Goal: Communication & Community: Share content

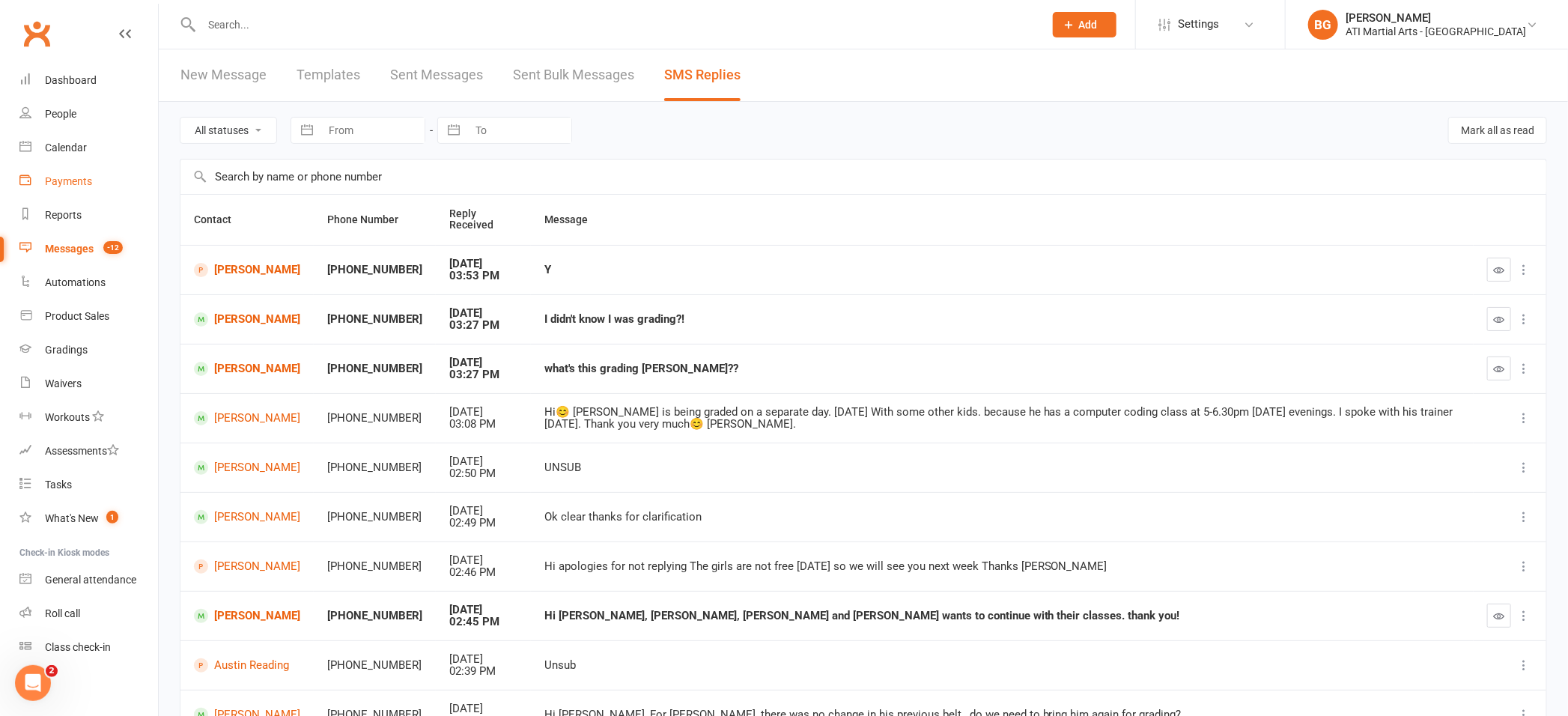
click at [59, 182] on div "Payments" at bounding box center [68, 181] width 48 height 12
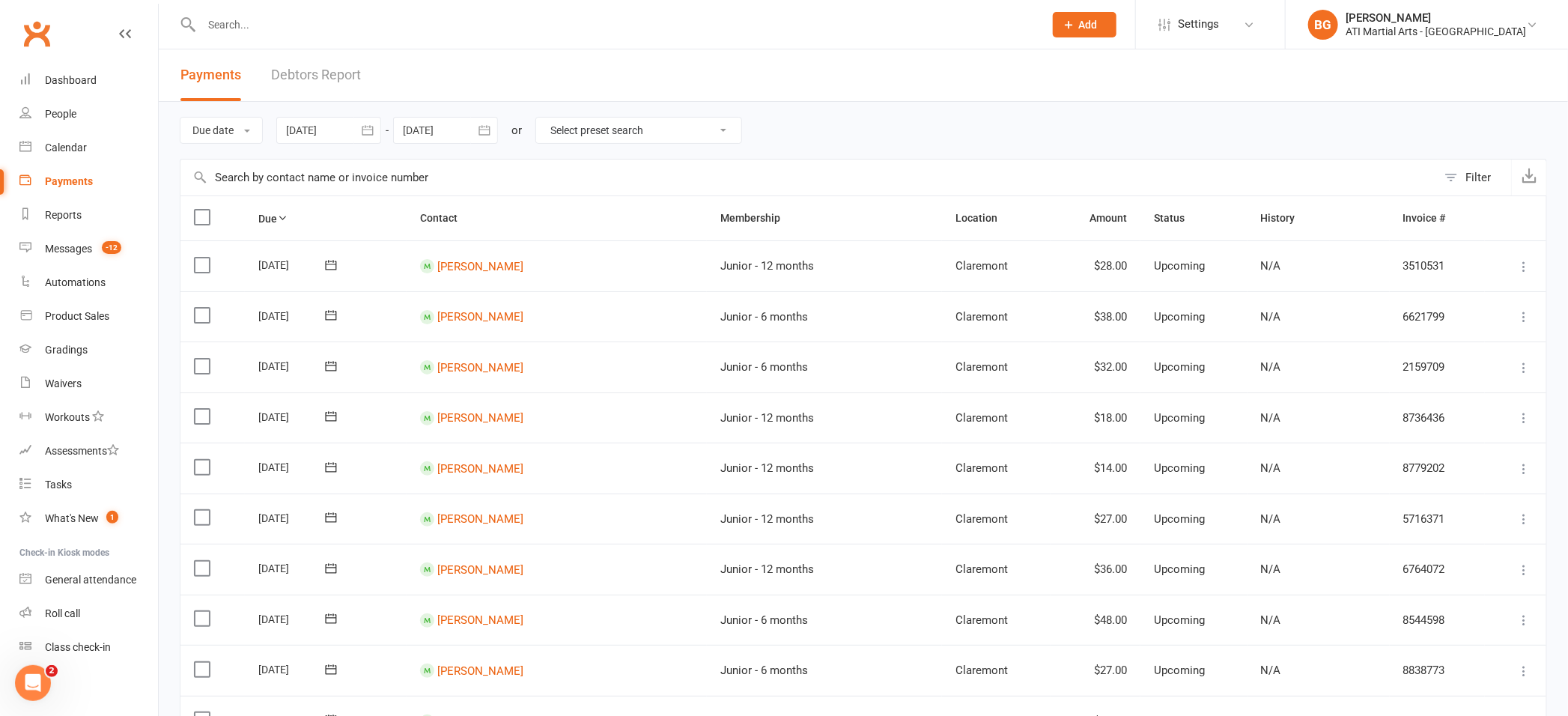
click at [321, 72] on link "Debtors Report" at bounding box center [316, 75] width 90 height 51
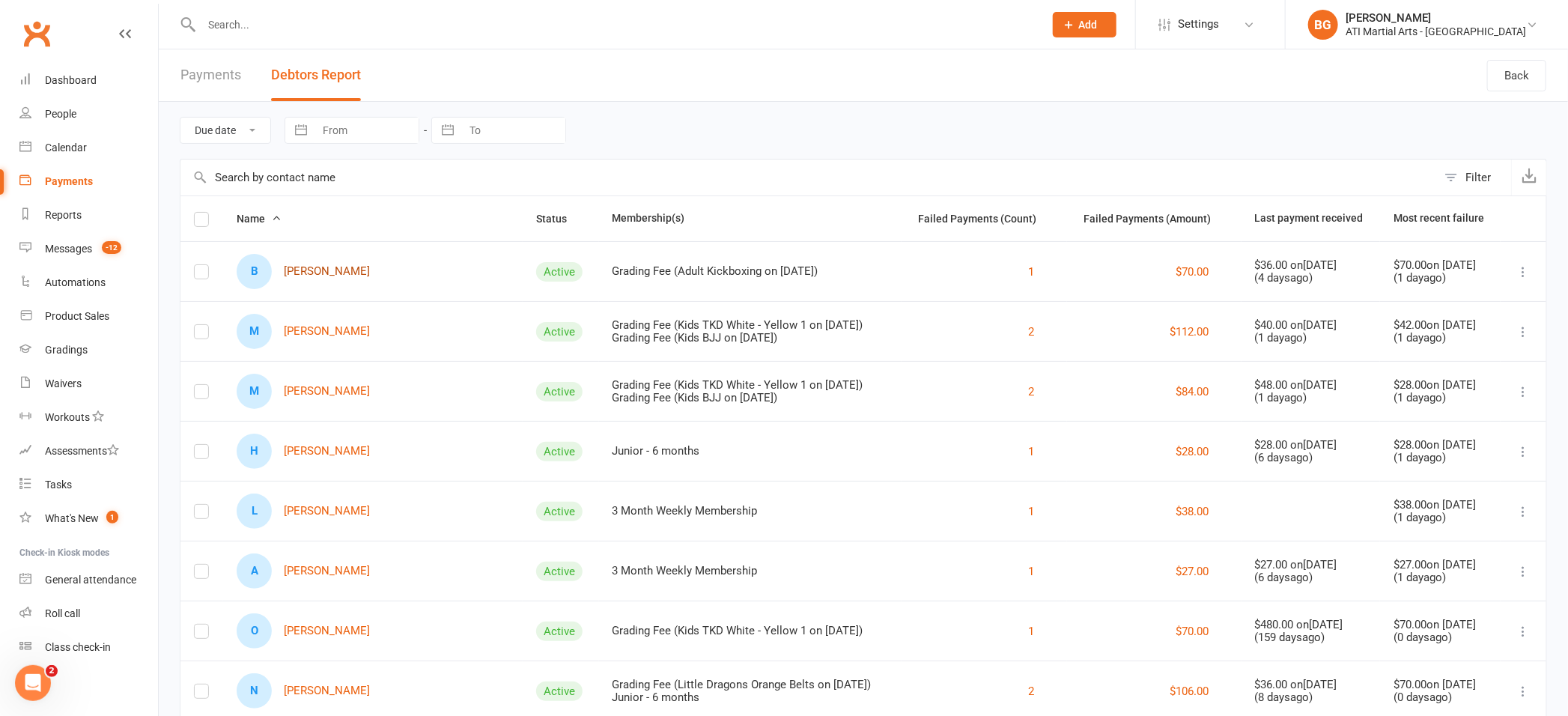
click at [307, 274] on link "B [PERSON_NAME]" at bounding box center [303, 272] width 134 height 35
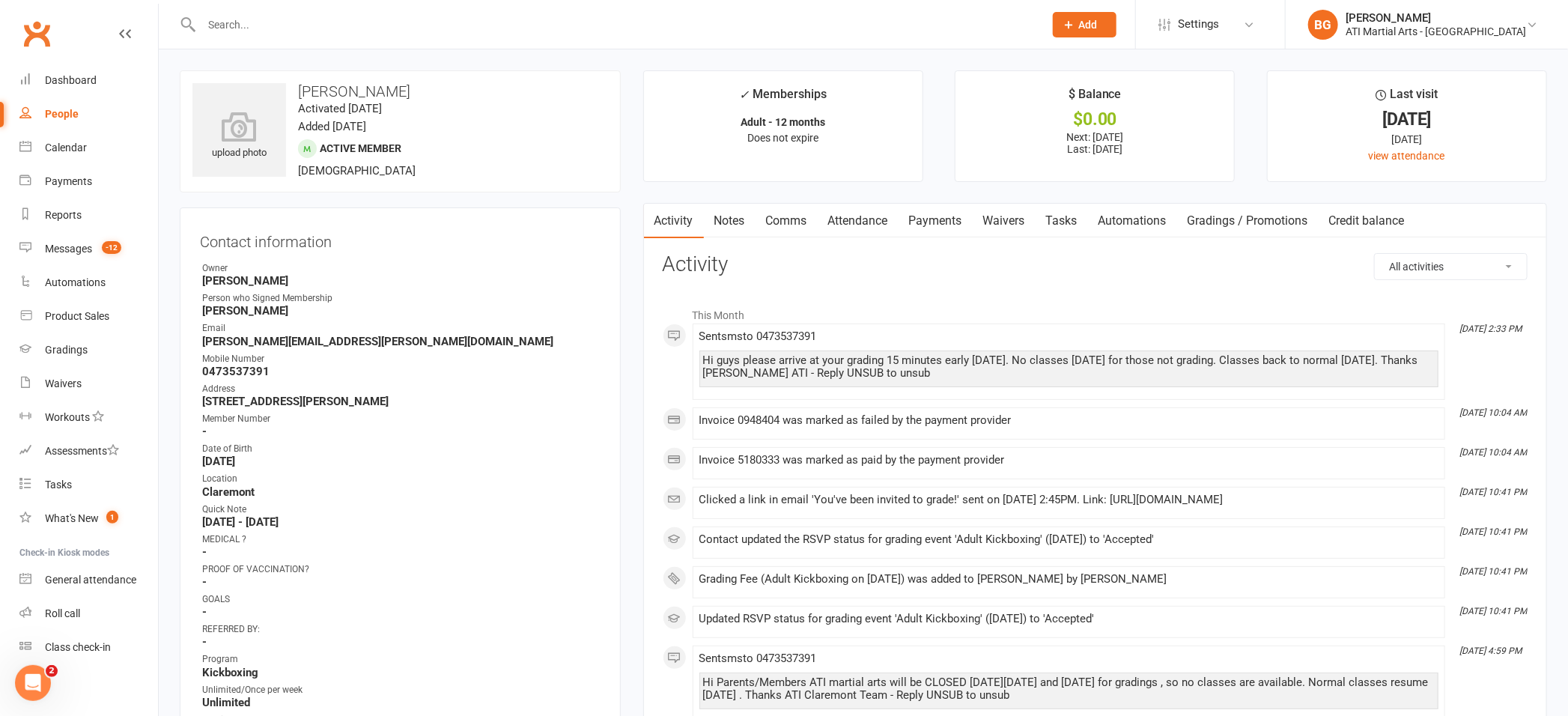
click at [943, 215] on link "Payments" at bounding box center [935, 220] width 74 height 35
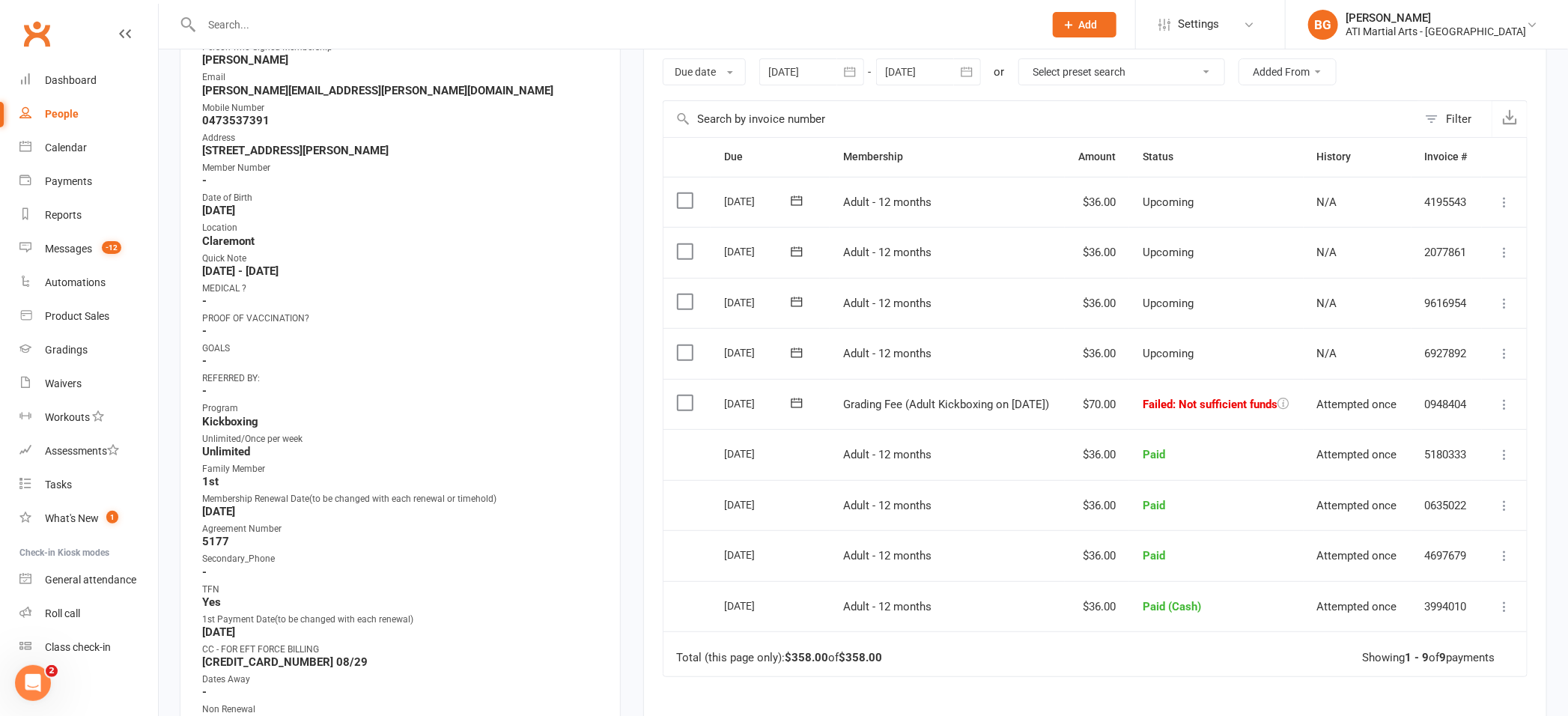
scroll to position [260, 0]
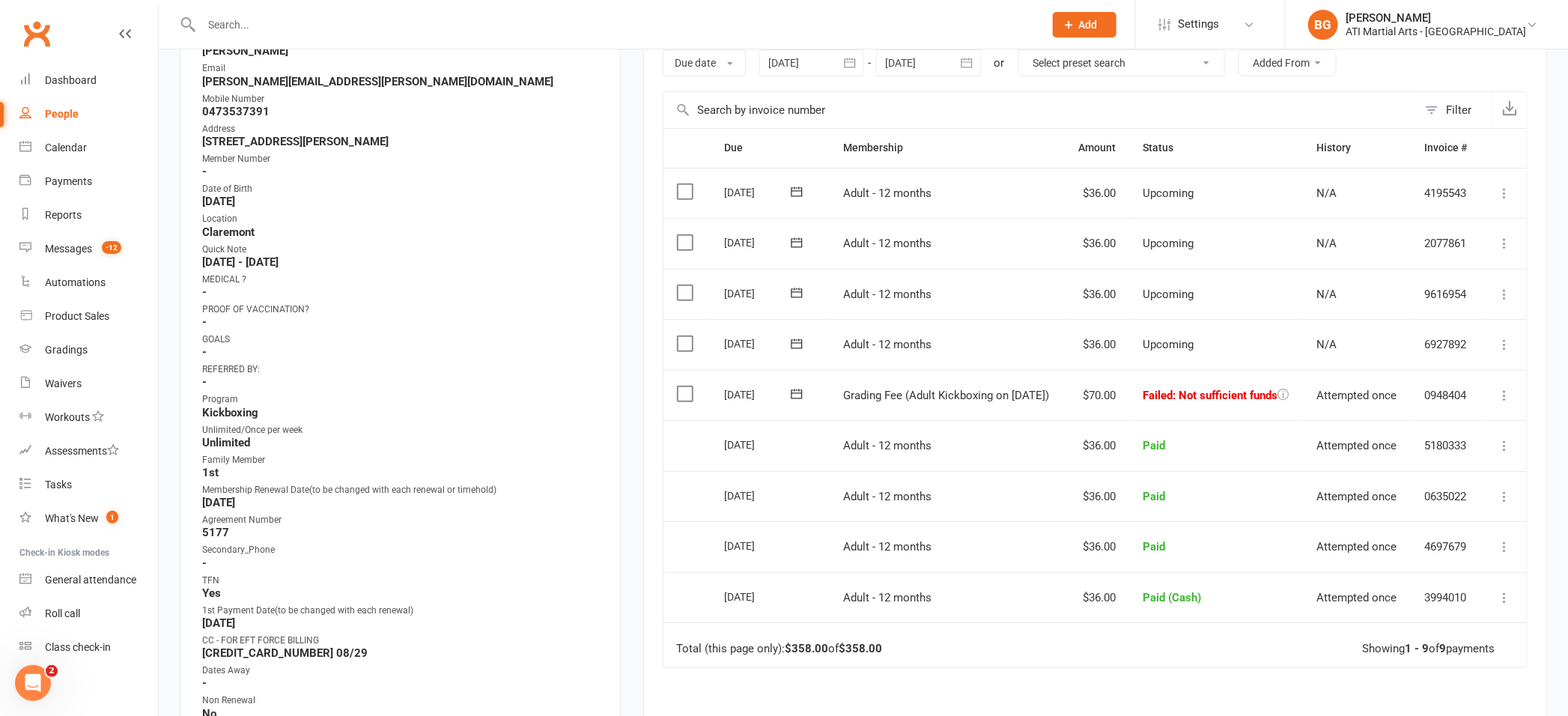
click at [1504, 396] on icon at bounding box center [1504, 395] width 15 height 15
click at [1445, 419] on link "Mark as Paid (Cash)" at bounding box center [1438, 425] width 148 height 30
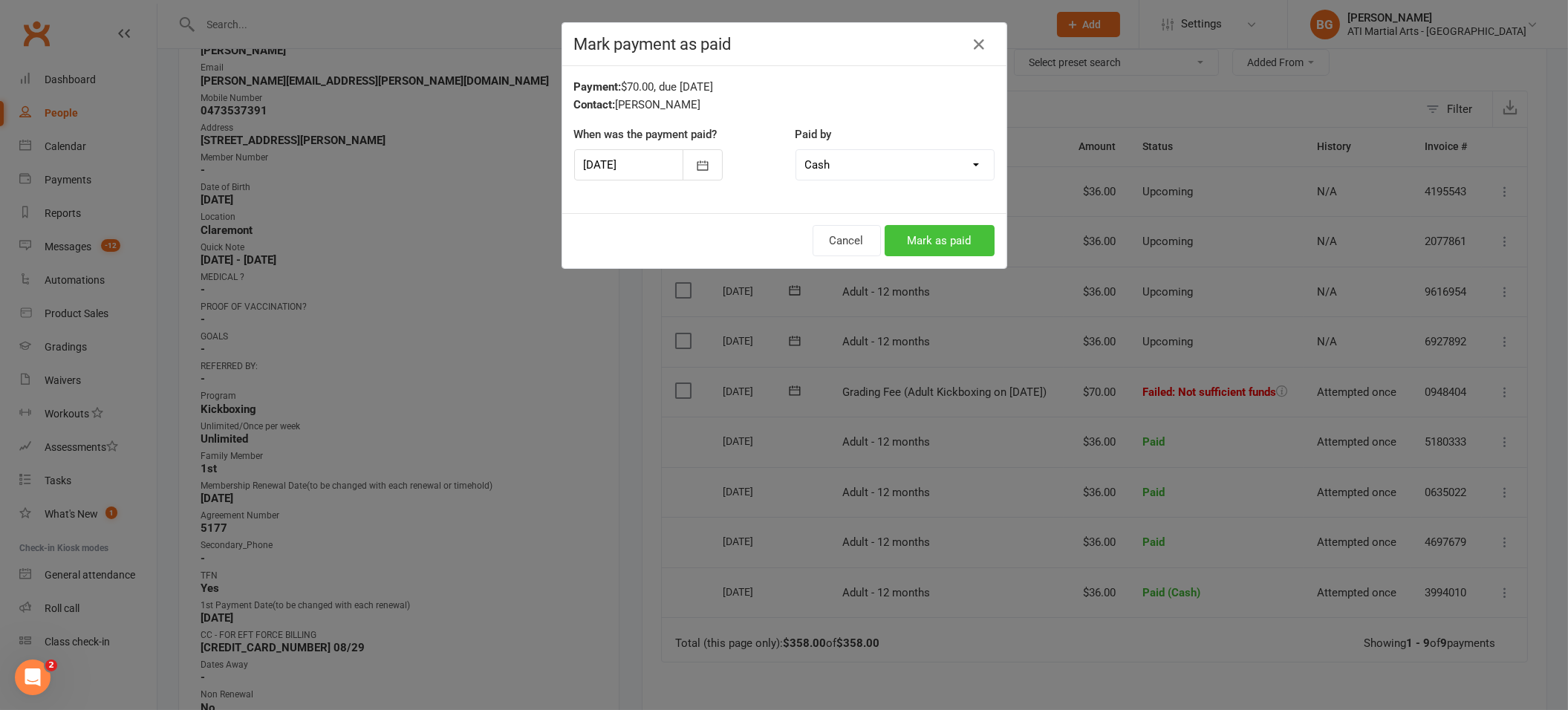
click at [924, 243] on button "Mark as paid" at bounding box center [939, 241] width 110 height 31
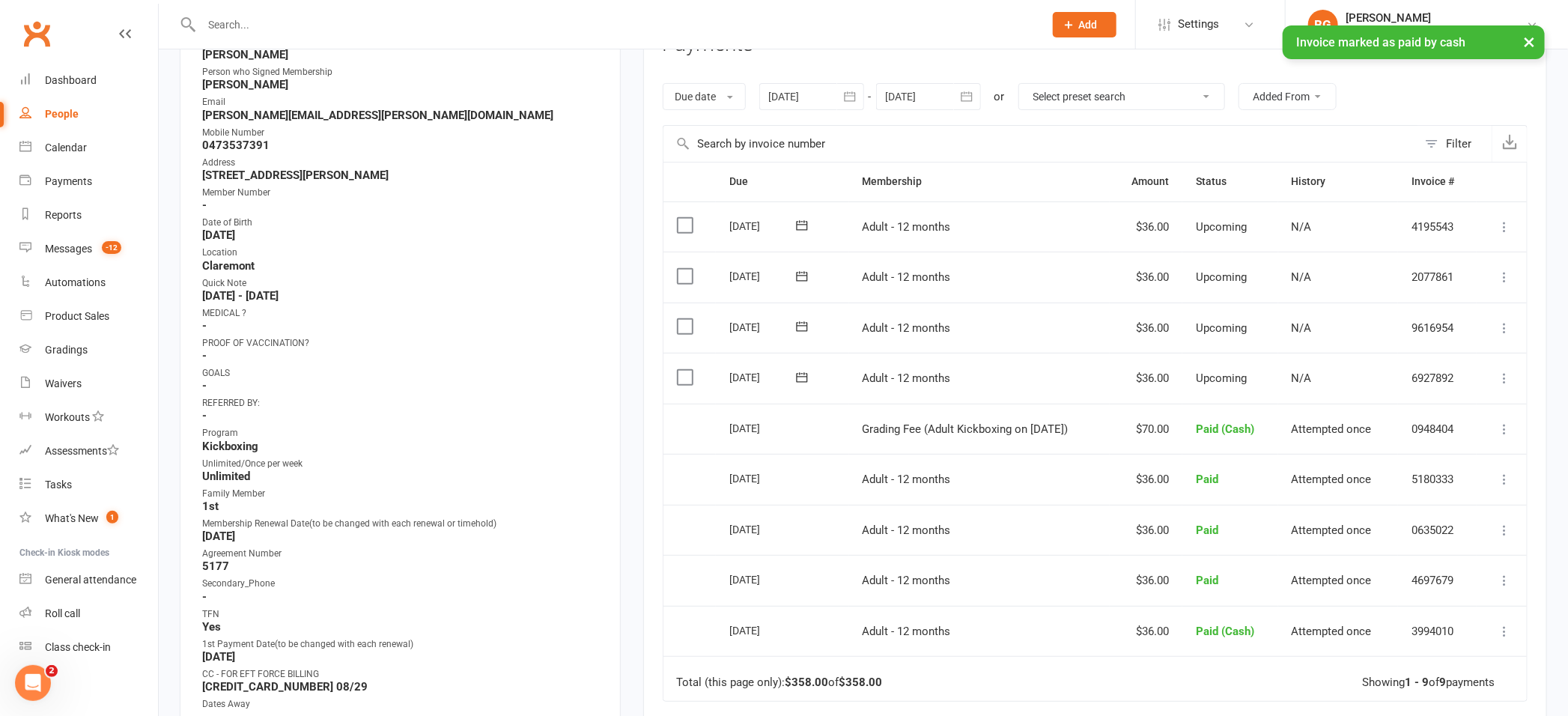
scroll to position [0, 0]
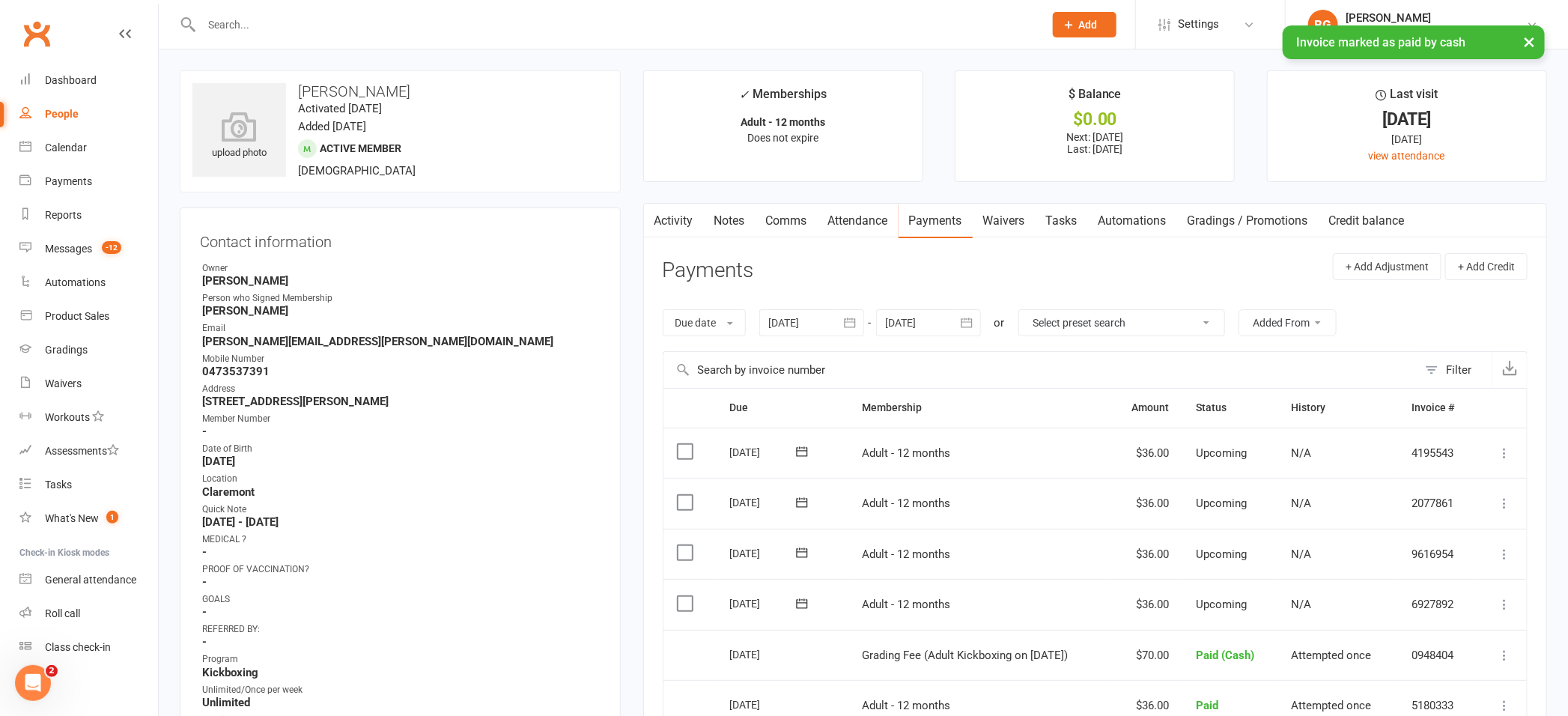
click at [736, 218] on link "Notes" at bounding box center [729, 220] width 51 height 35
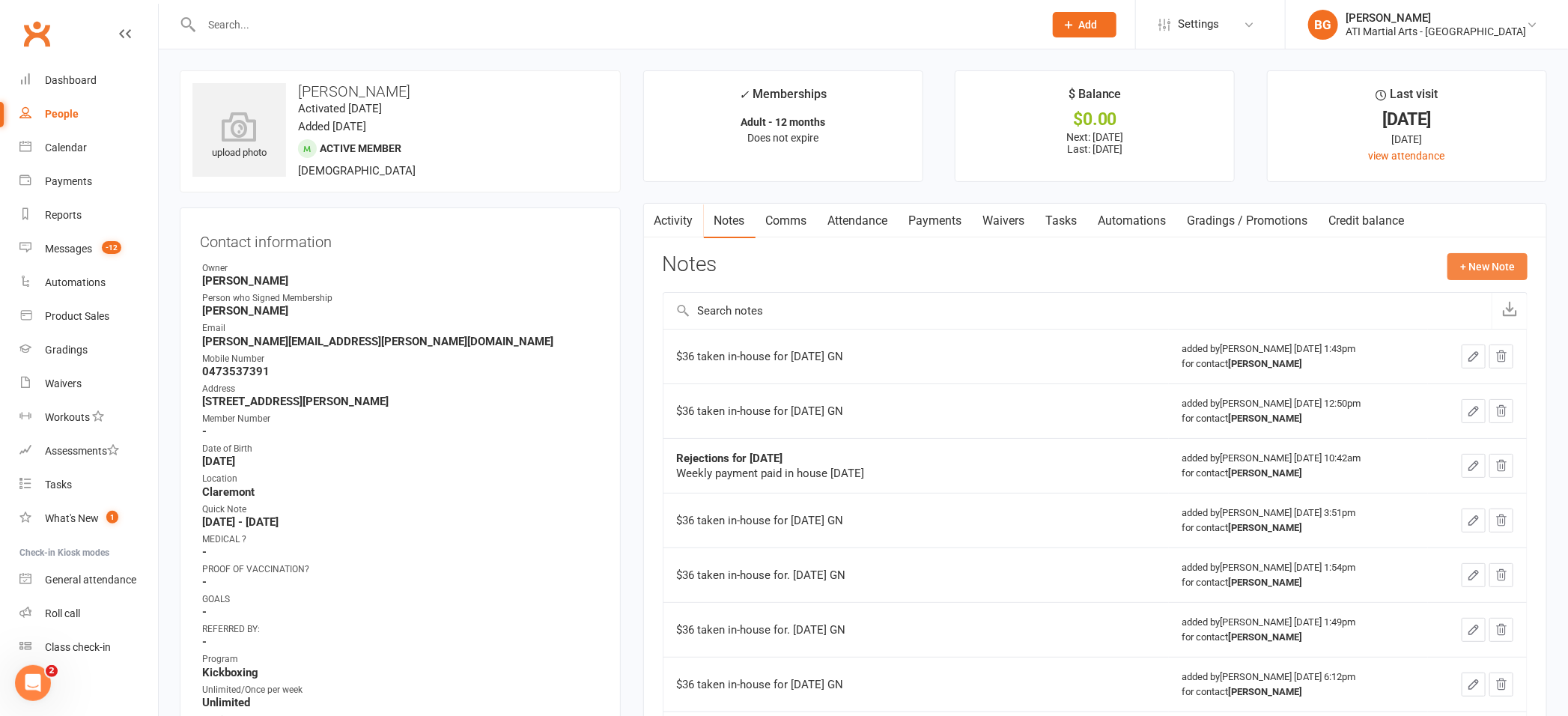
click at [1462, 265] on button "+ New Note" at bounding box center [1488, 266] width 80 height 27
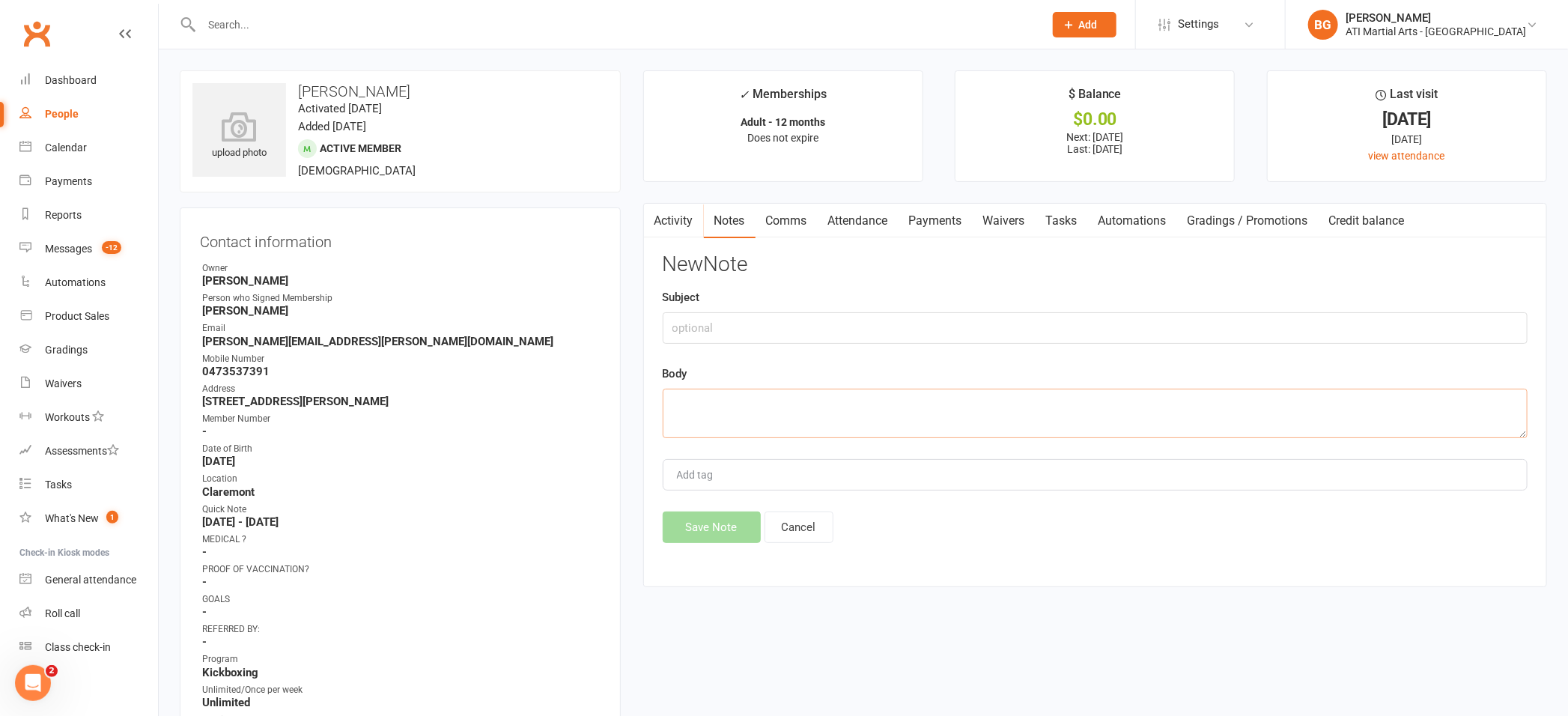
drag, startPoint x: 784, startPoint y: 406, endPoint x: 792, endPoint y: 405, distance: 8.1
click at [784, 405] on textarea at bounding box center [1095, 413] width 865 height 49
drag, startPoint x: 668, startPoint y: 399, endPoint x: 713, endPoint y: 430, distance: 54.6
click at [713, 430] on textarea "$70 taken in-house for grading [DATE] GN" at bounding box center [1095, 413] width 865 height 49
type textarea "$70 taken in-house for grading [DATE] GN"
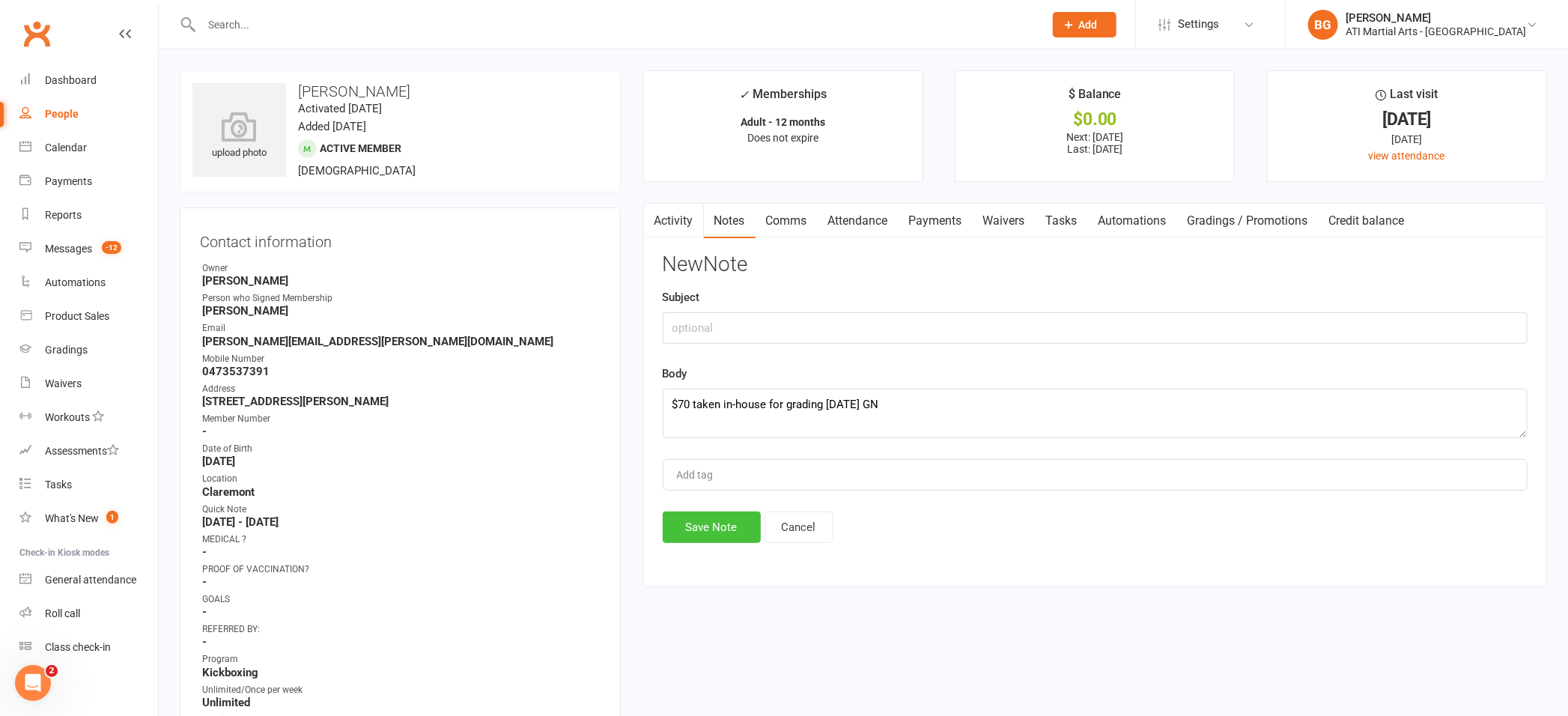
click at [718, 530] on button "Save Note" at bounding box center [712, 527] width 98 height 32
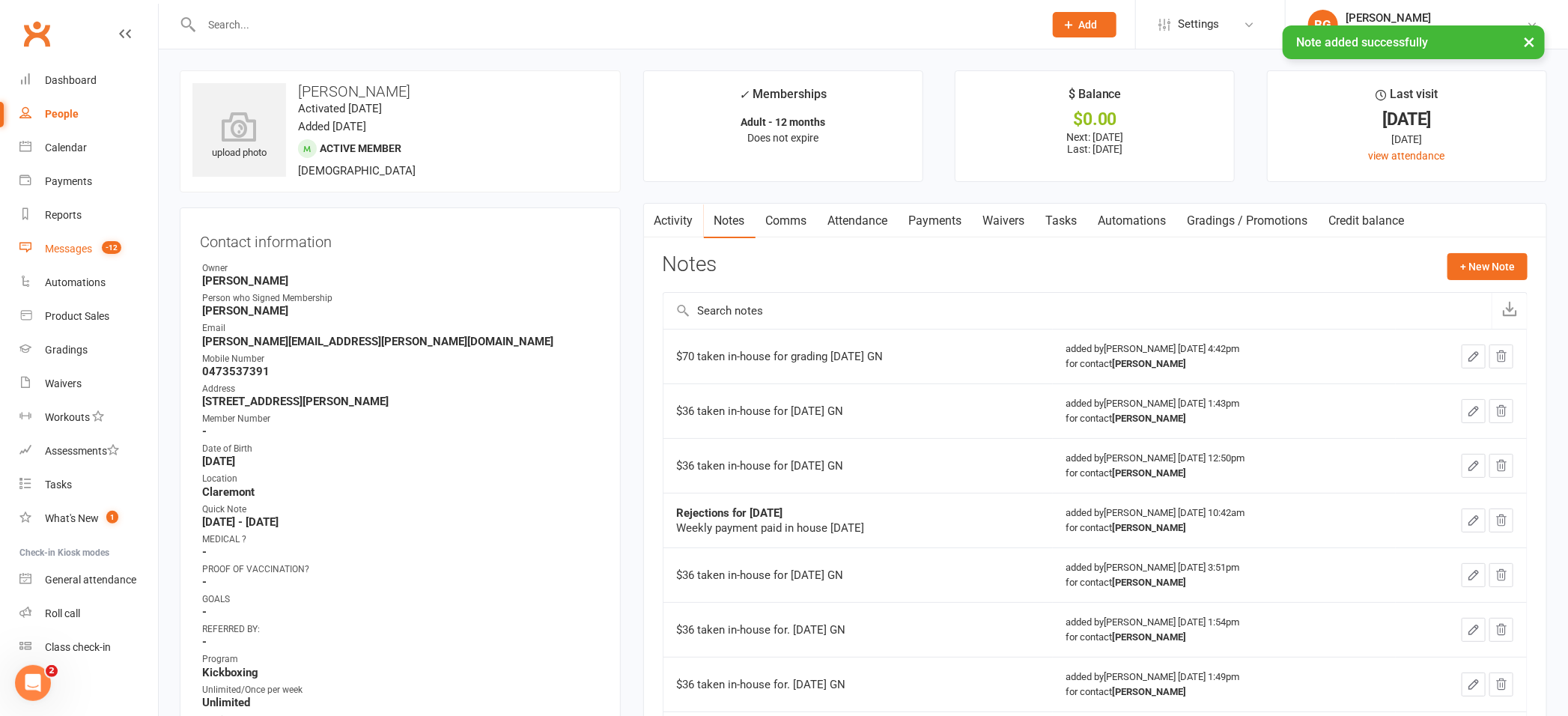
click at [63, 252] on div "Messages" at bounding box center [68, 248] width 48 height 12
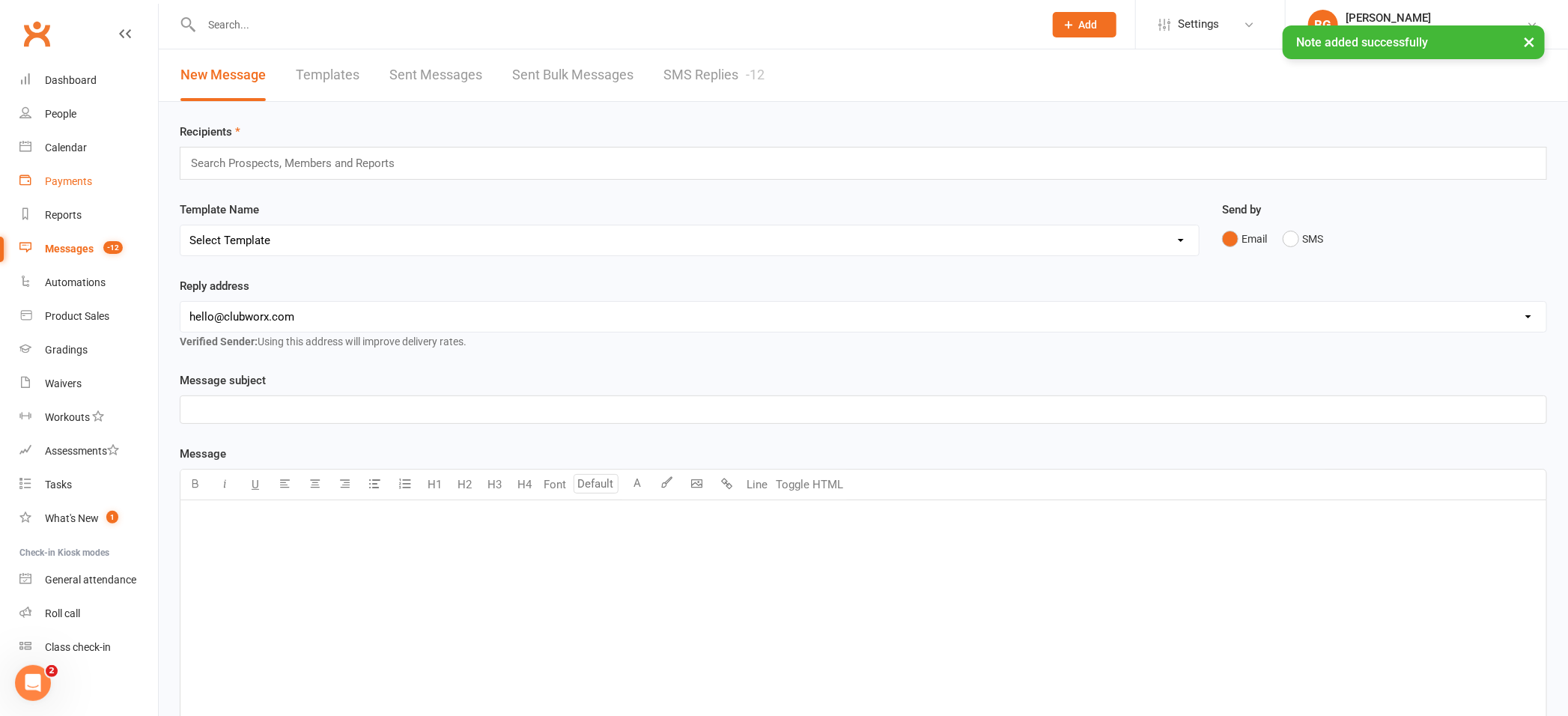
click at [64, 175] on div "Payments" at bounding box center [68, 181] width 48 height 12
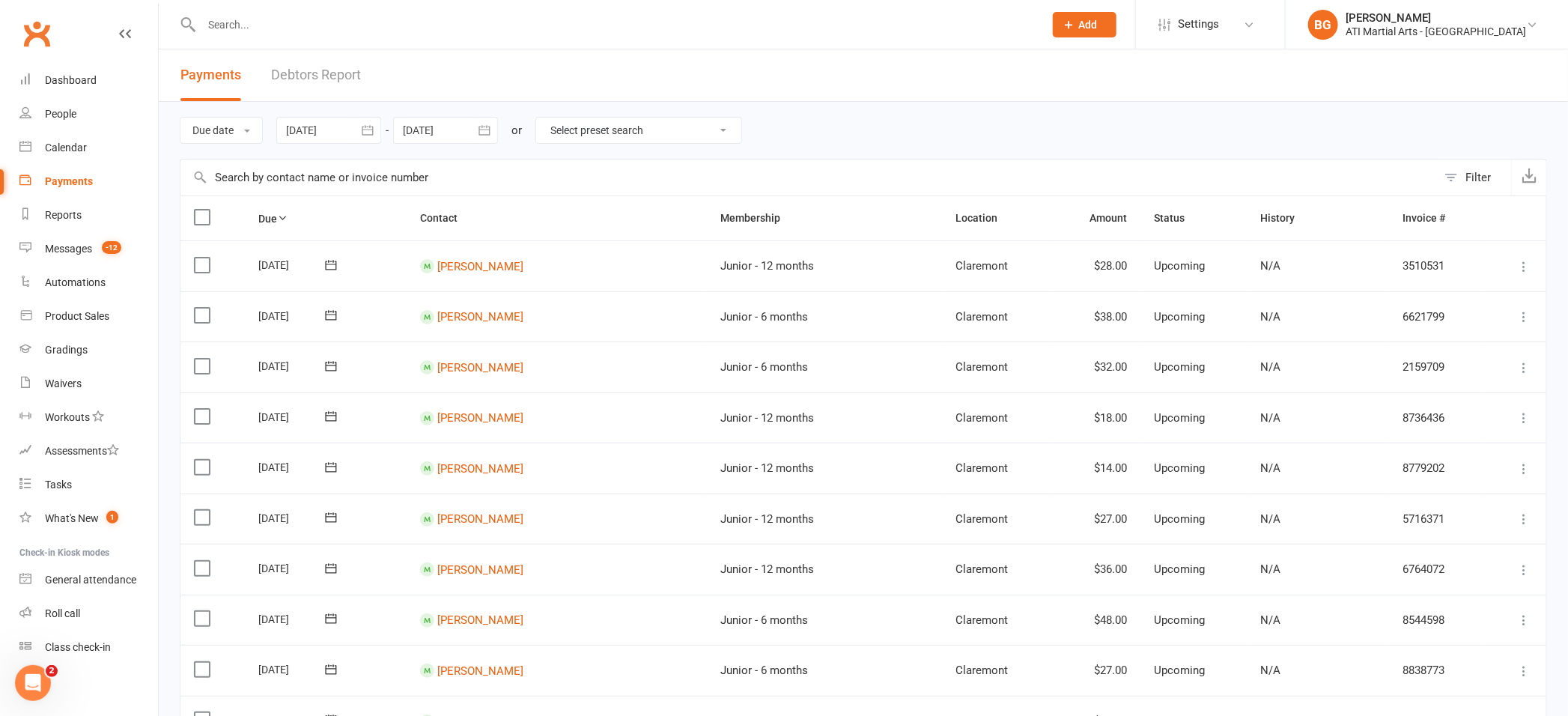
click at [293, 80] on link "Debtors Report" at bounding box center [316, 75] width 90 height 51
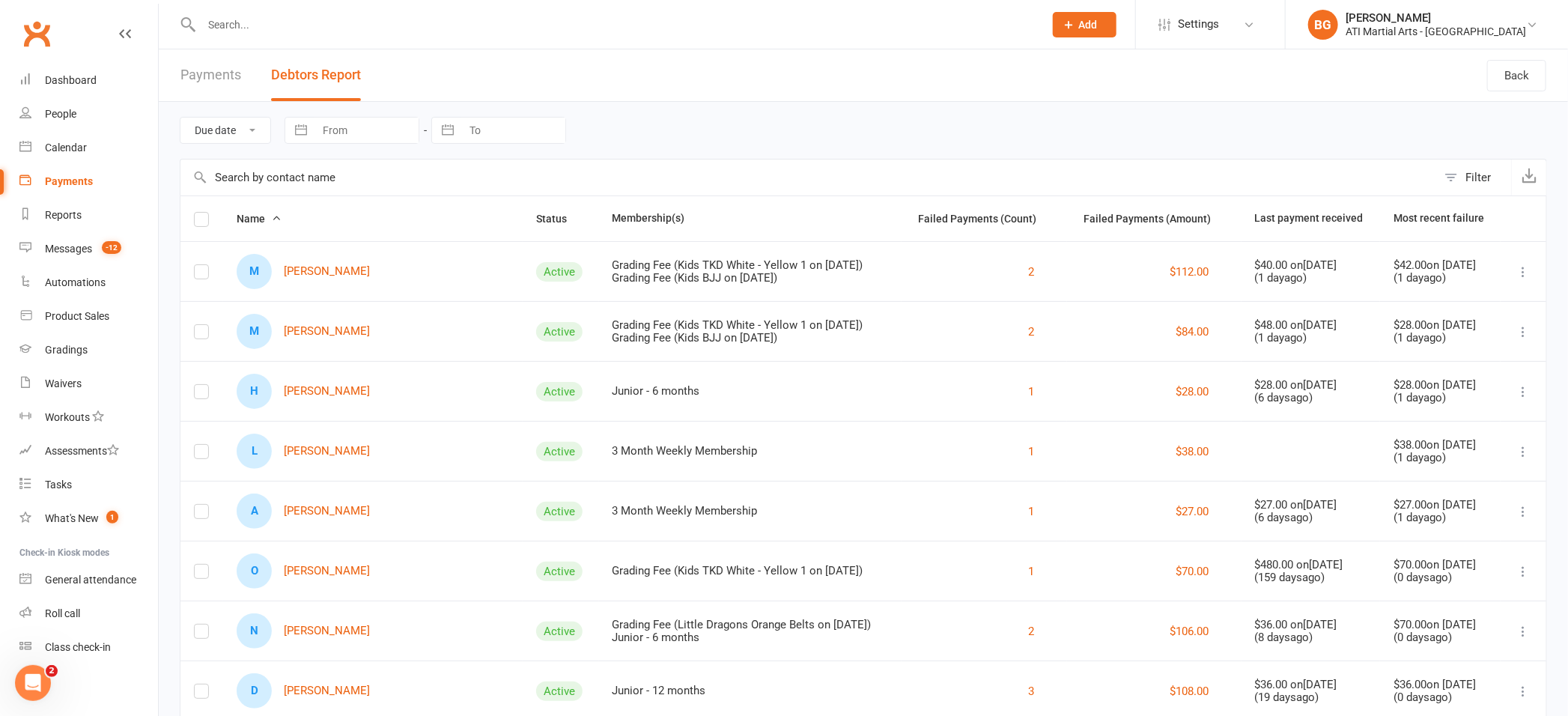
click at [1526, 273] on icon at bounding box center [1523, 272] width 15 height 15
click at [1318, 111] on div "Due date Date failed Navigate forward to interact with the calendar and select …" at bounding box center [863, 130] width 1367 height 57
click at [321, 77] on button "Debtors Report" at bounding box center [316, 75] width 90 height 51
click at [295, 268] on link "M [PERSON_NAME]" at bounding box center [303, 272] width 134 height 35
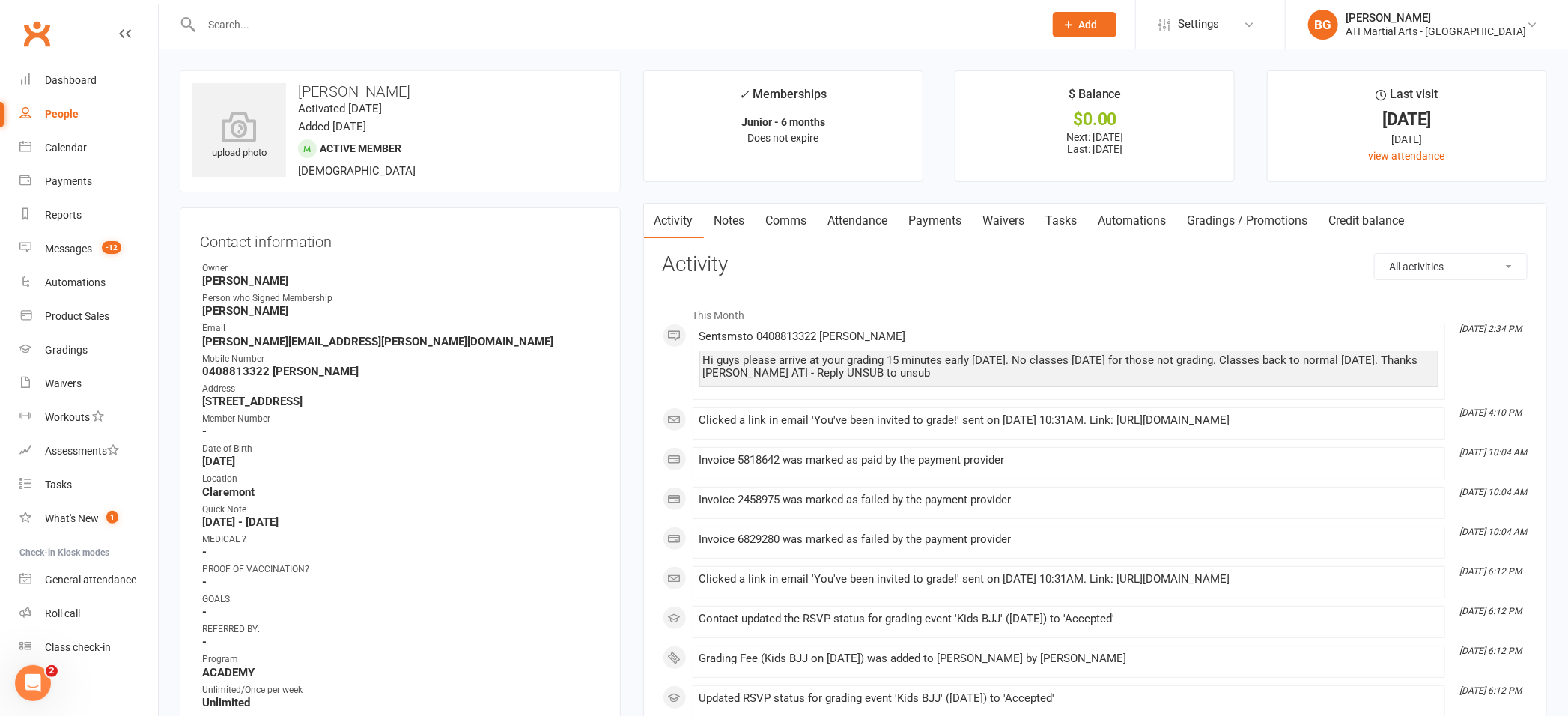
click at [948, 224] on link "Payments" at bounding box center [935, 220] width 74 height 35
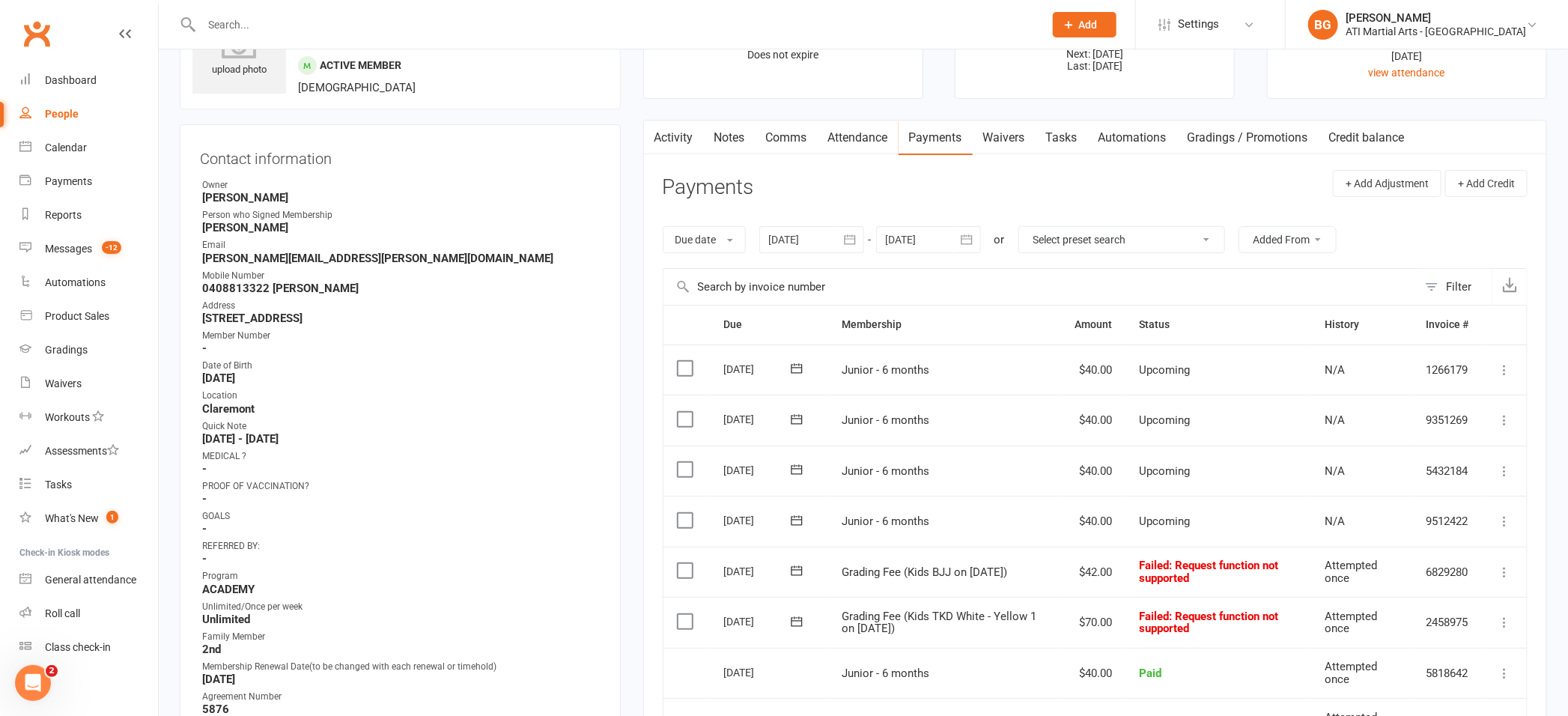
scroll to position [90, 0]
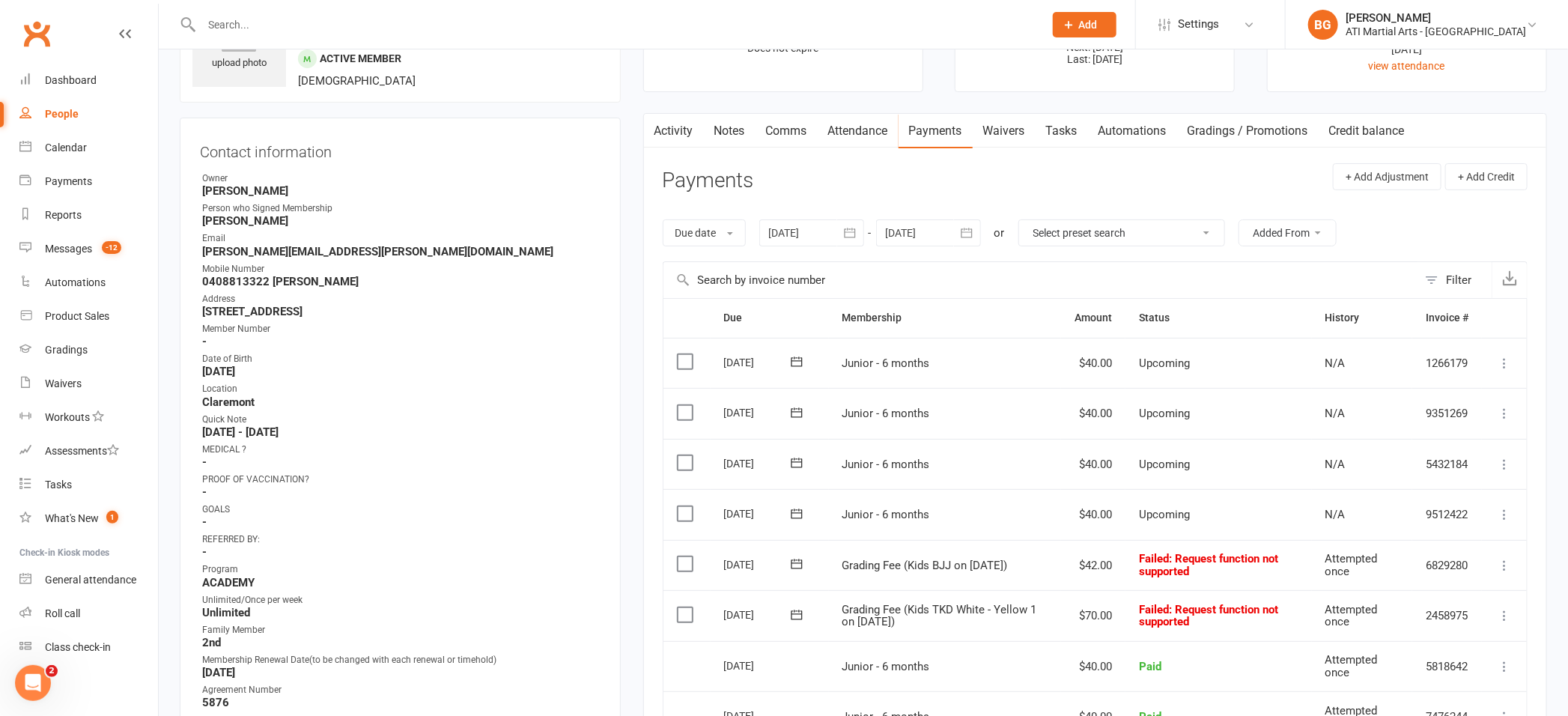
click at [1506, 565] on icon at bounding box center [1504, 565] width 15 height 15
click at [1465, 588] on link "Mark as Paid (Cash)" at bounding box center [1438, 595] width 148 height 30
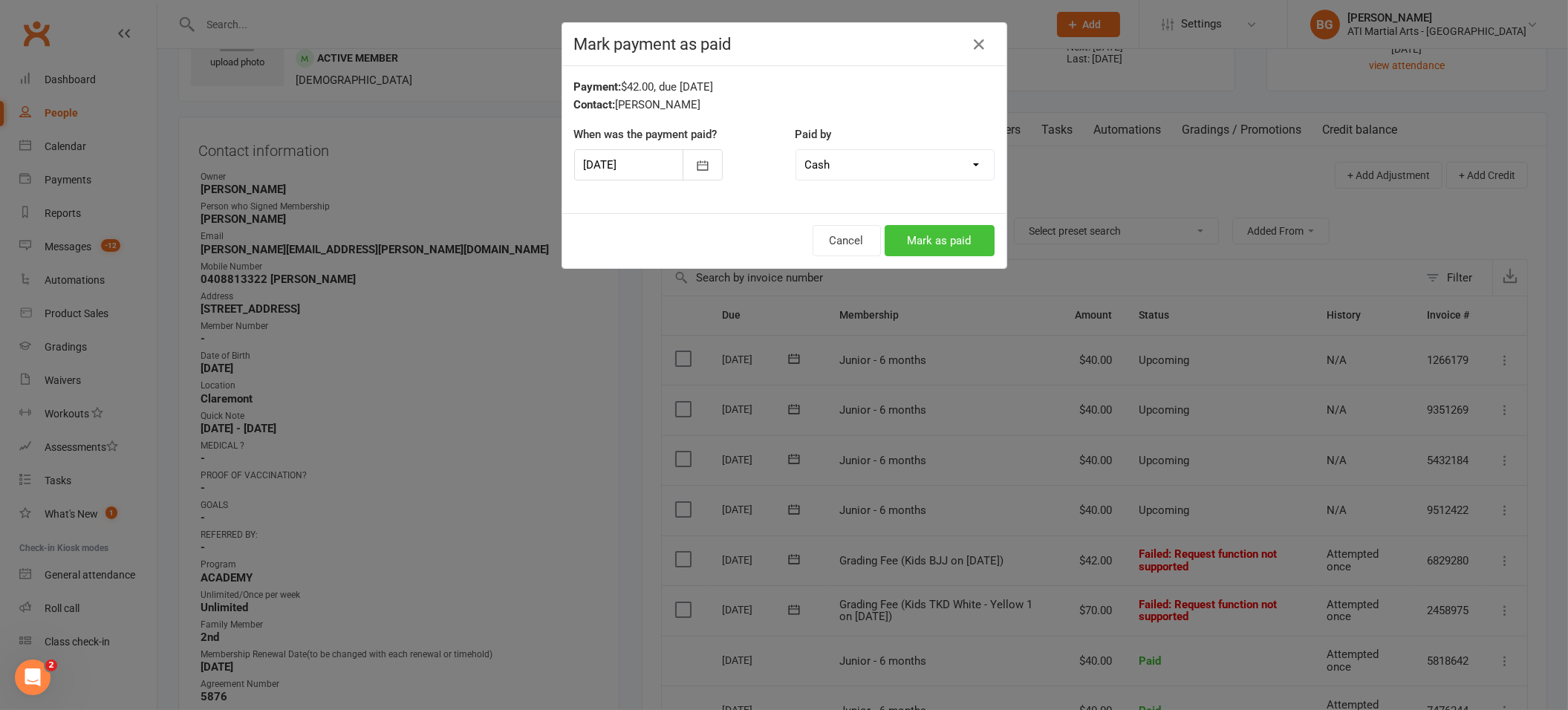
click at [897, 235] on button "Mark as paid" at bounding box center [939, 241] width 110 height 31
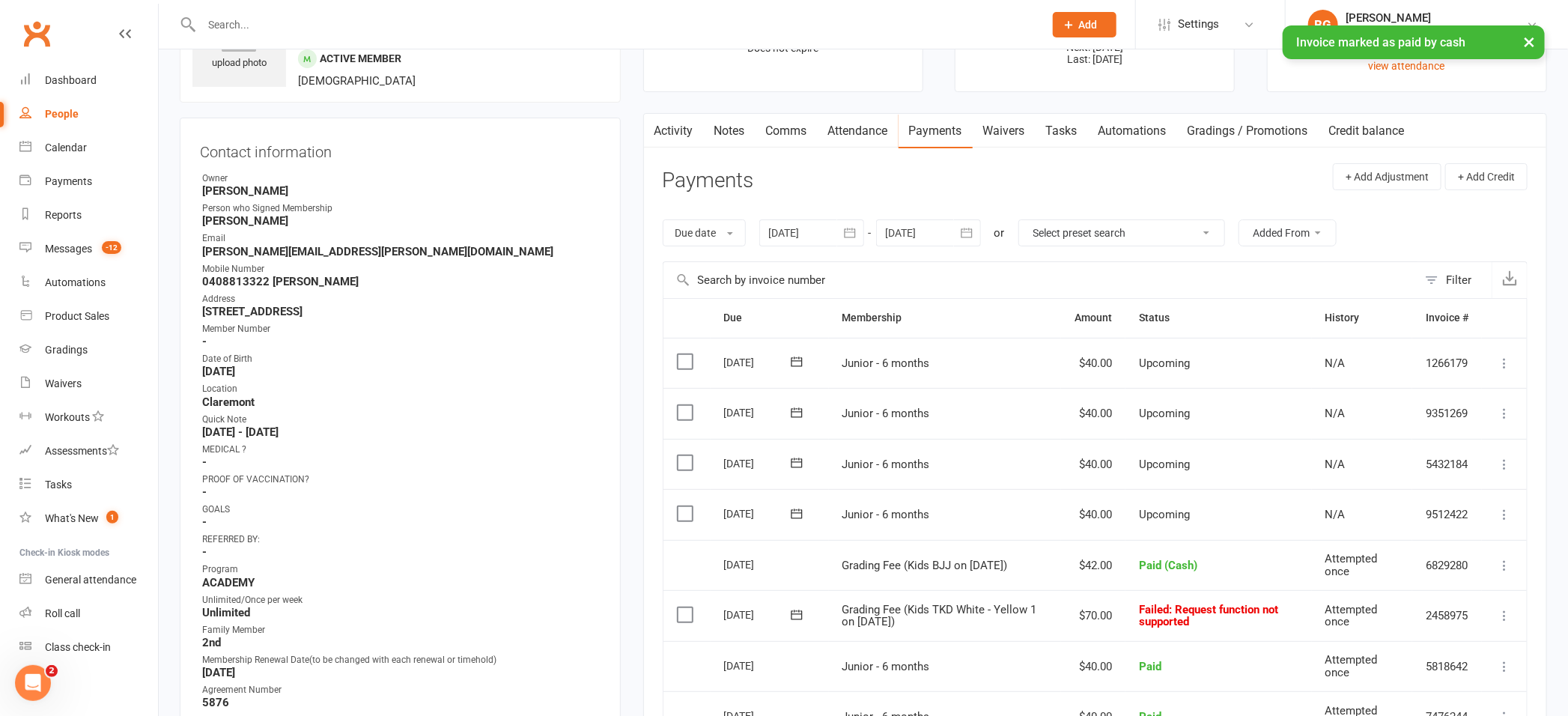
click at [1500, 612] on icon at bounding box center [1504, 615] width 15 height 15
click at [1406, 645] on link "Mark as Paid (Cash)" at bounding box center [1438, 644] width 148 height 30
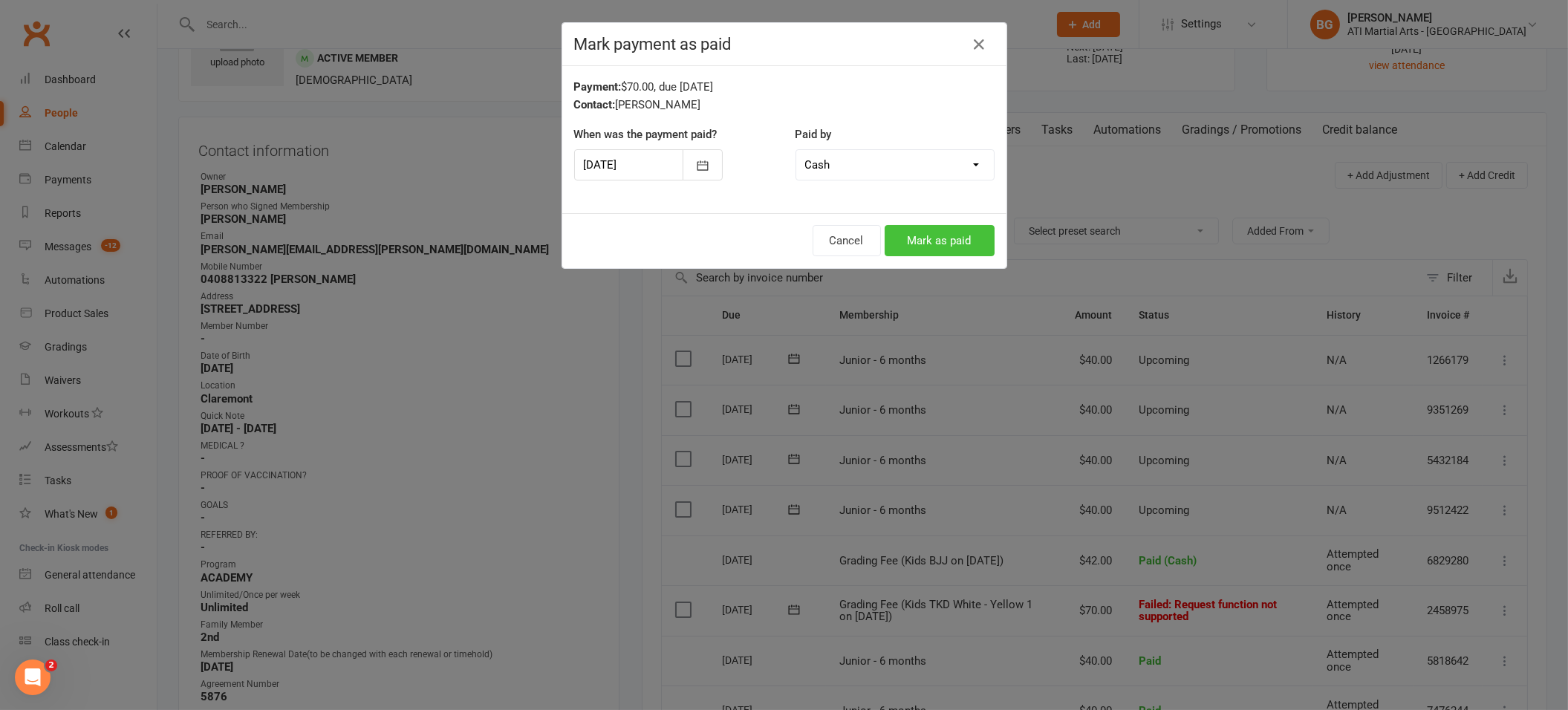
click at [902, 235] on button "Mark as paid" at bounding box center [939, 241] width 110 height 31
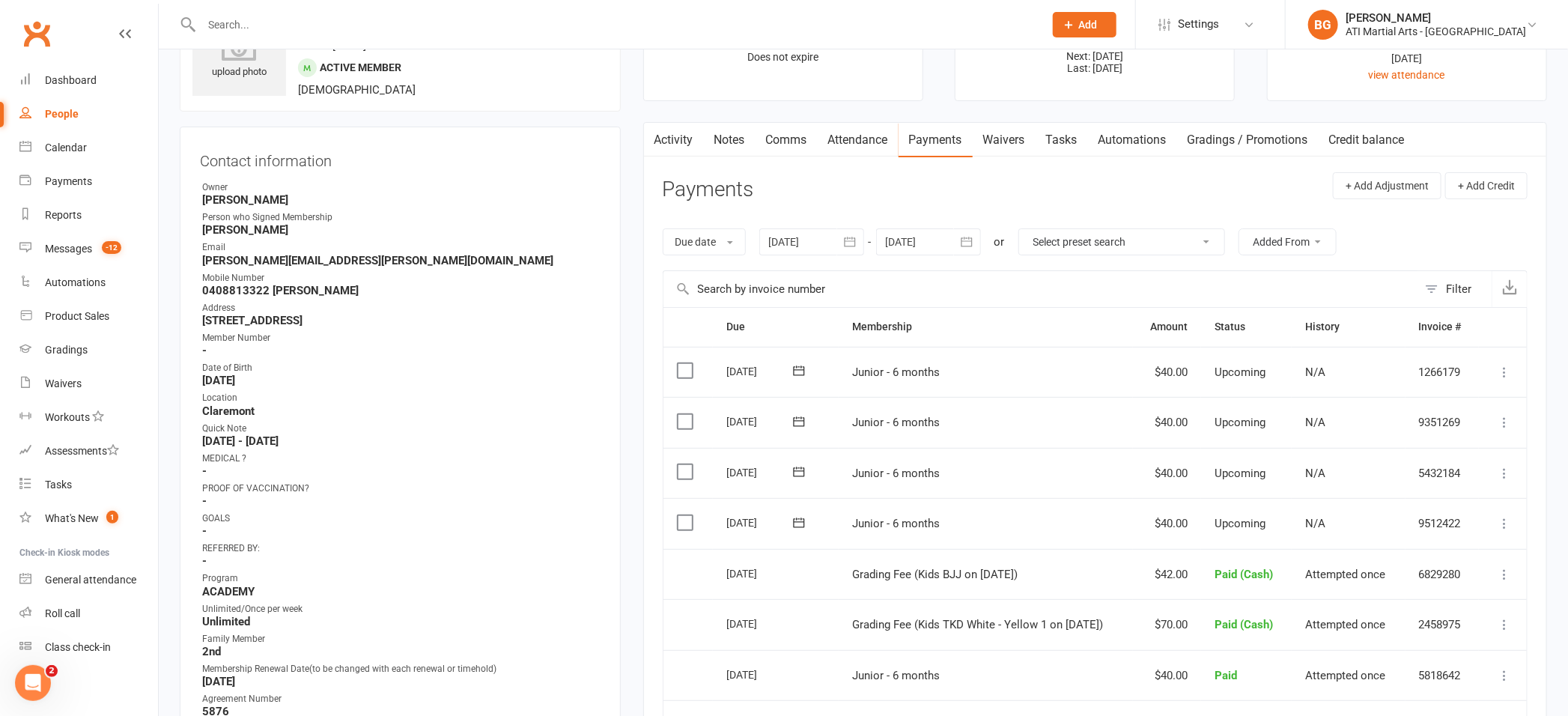
scroll to position [75, 0]
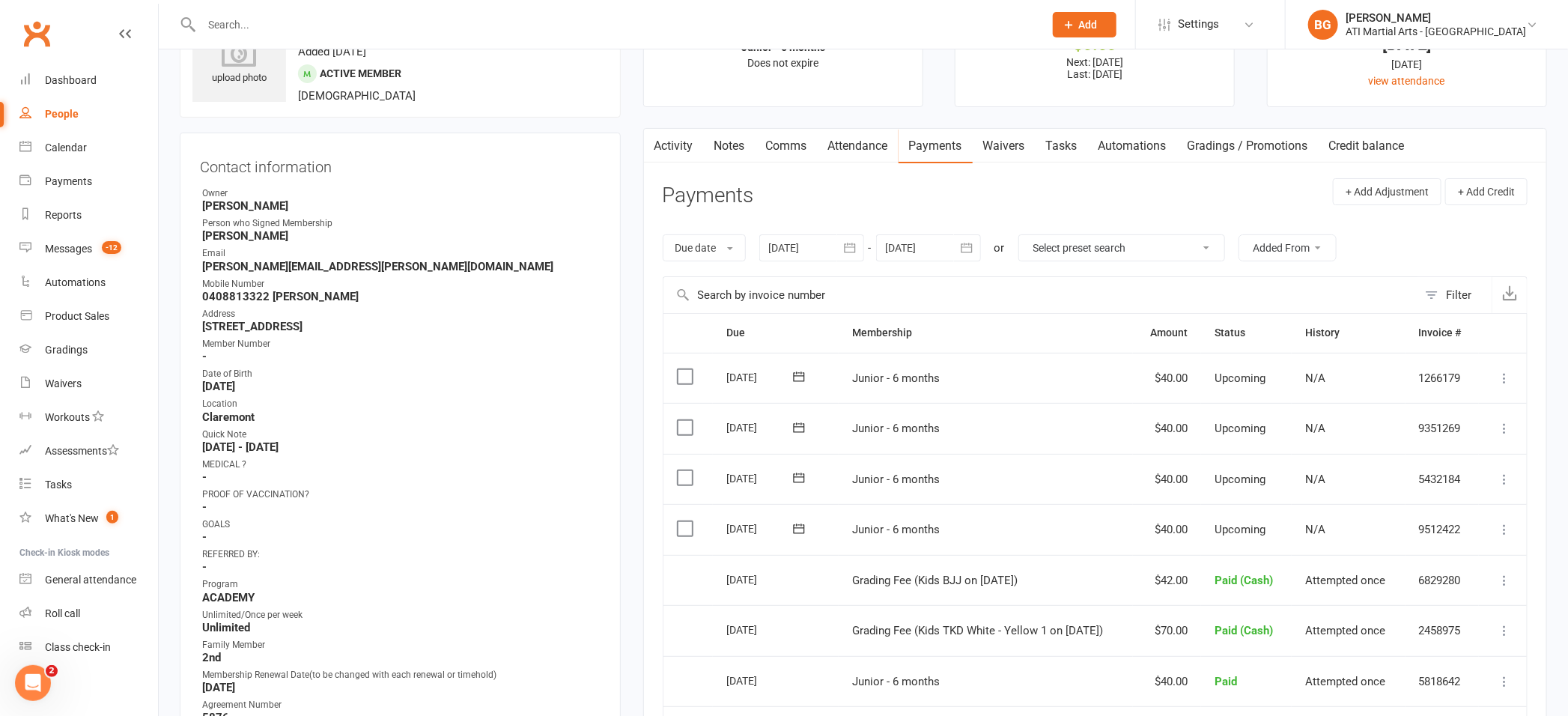
click at [734, 147] on link "Notes" at bounding box center [729, 146] width 51 height 35
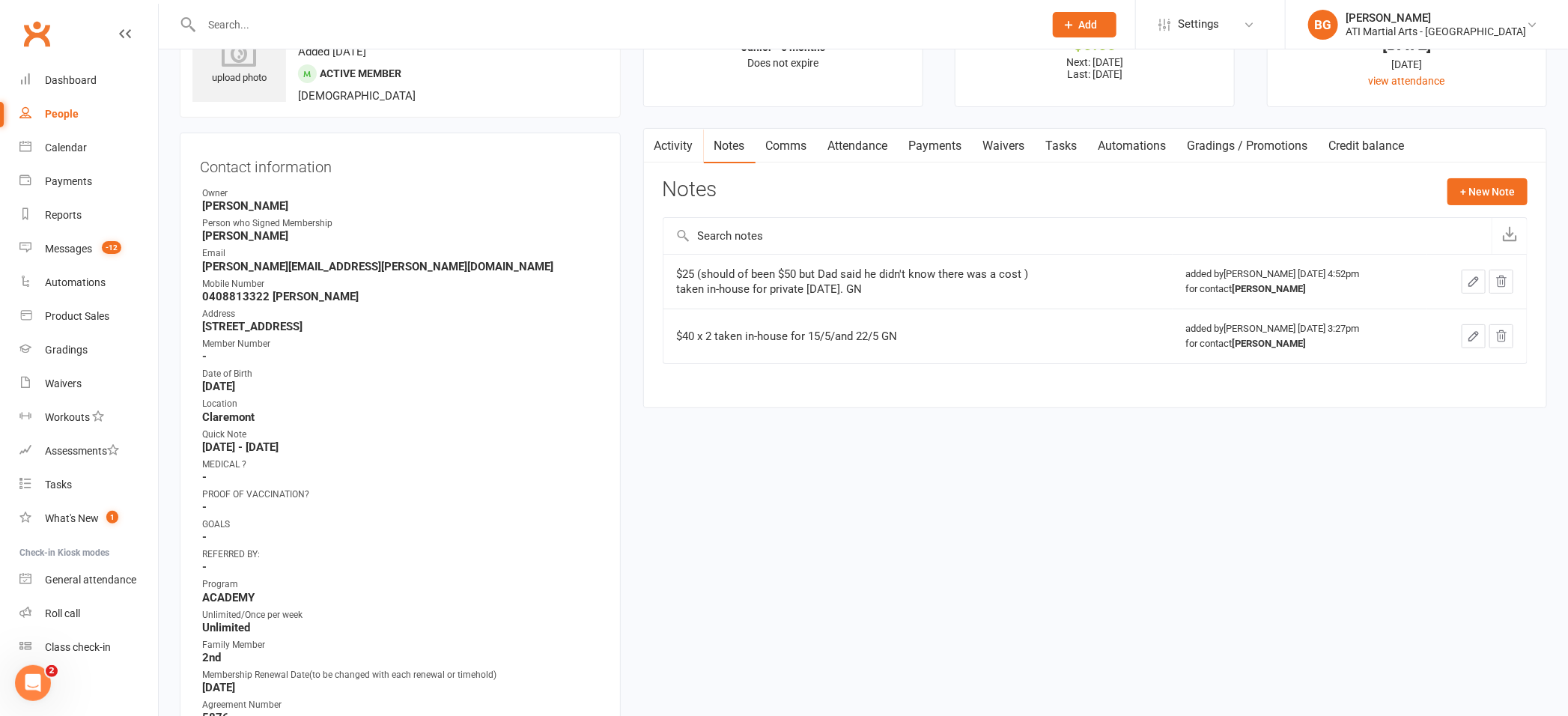
click at [272, 34] on input "text" at bounding box center [615, 24] width 837 height 21
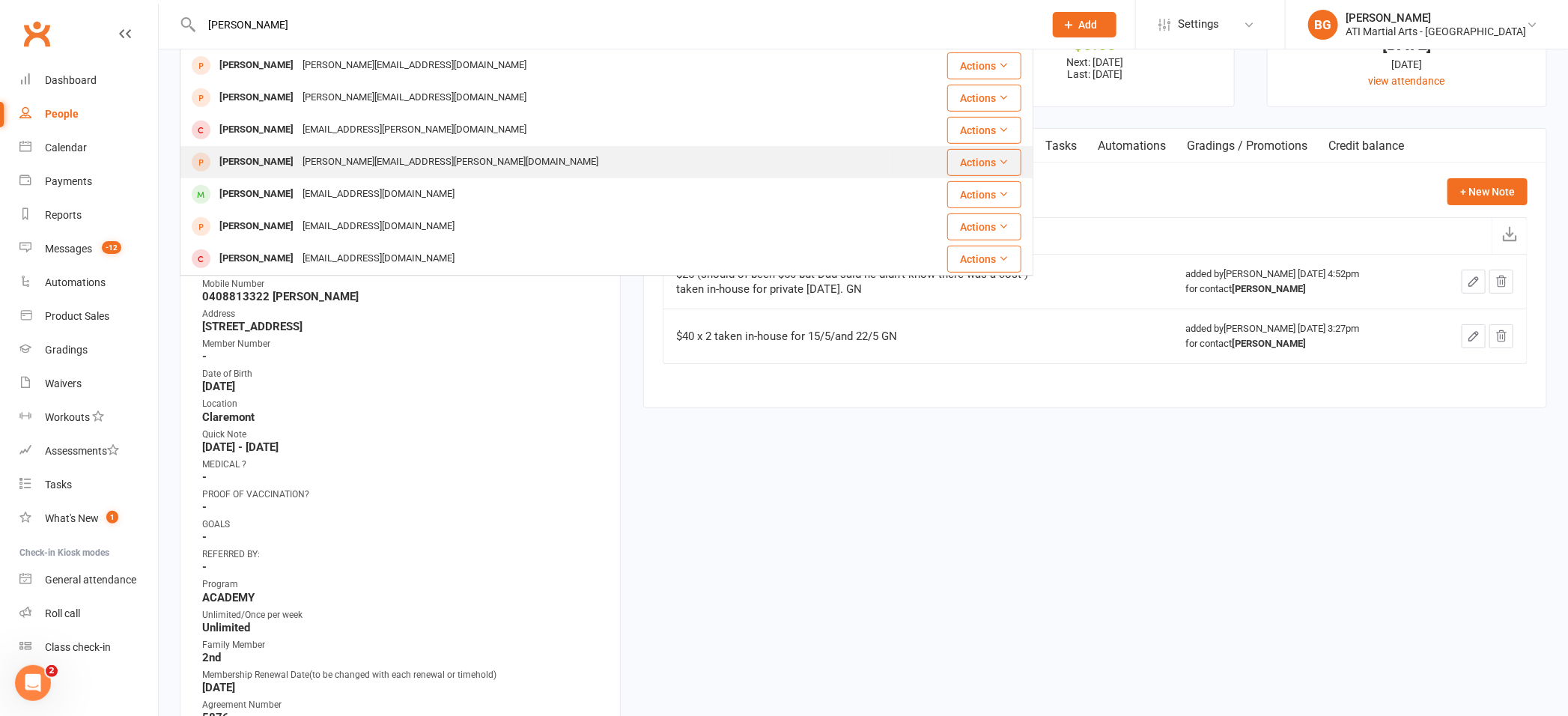
scroll to position [413, 0]
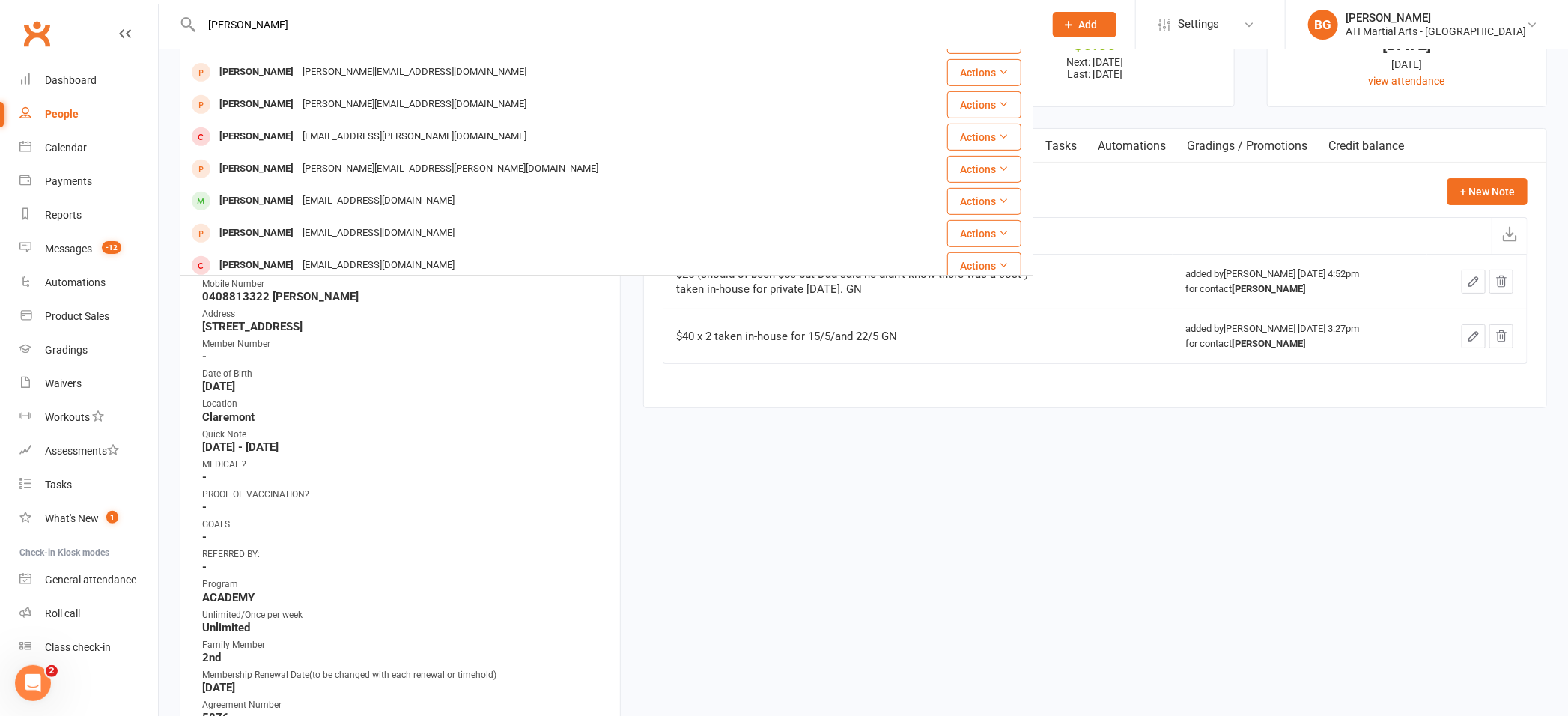
type input "[PERSON_NAME]"
click at [501, 451] on strong "[DATE] - [DATE]" at bounding box center [402, 447] width 399 height 13
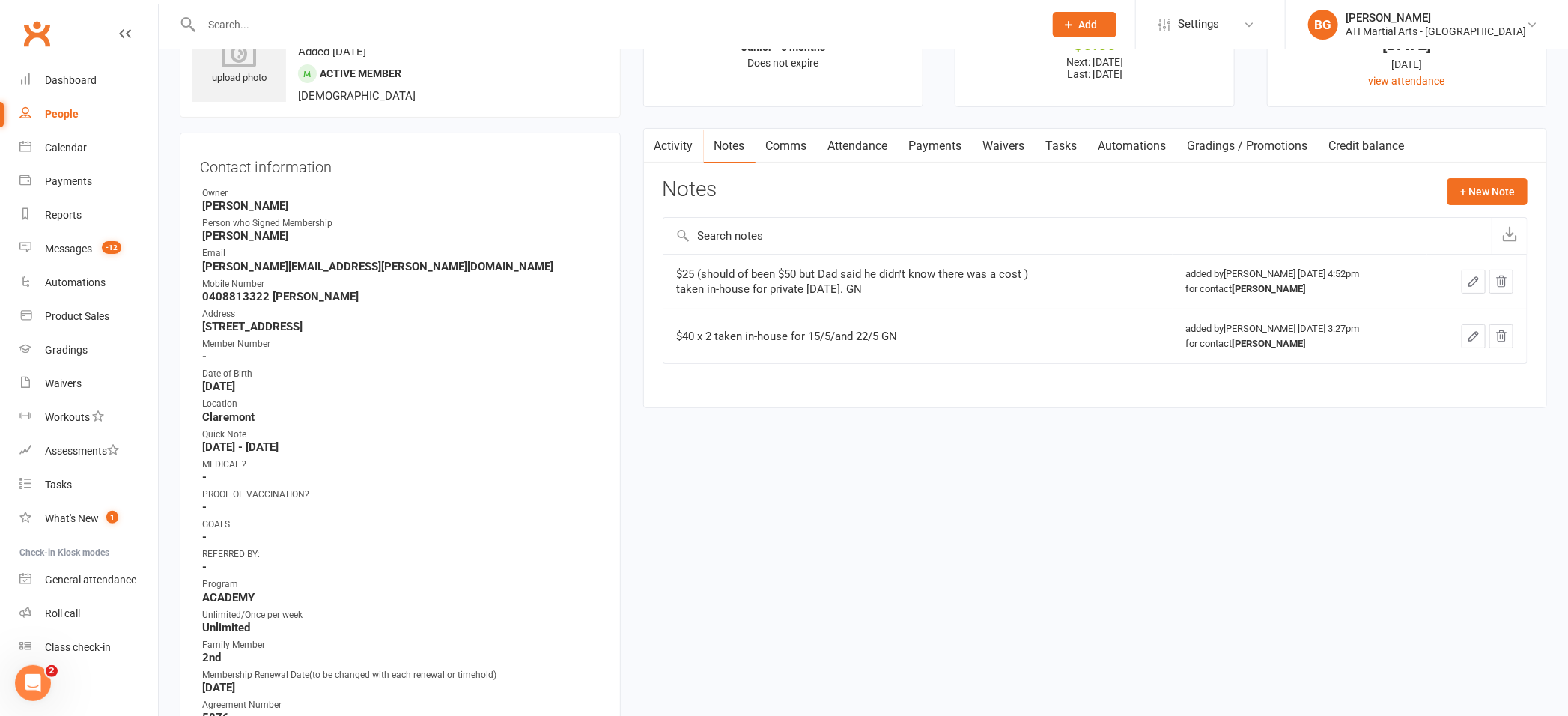
click at [300, 33] on input "text" at bounding box center [615, 24] width 837 height 21
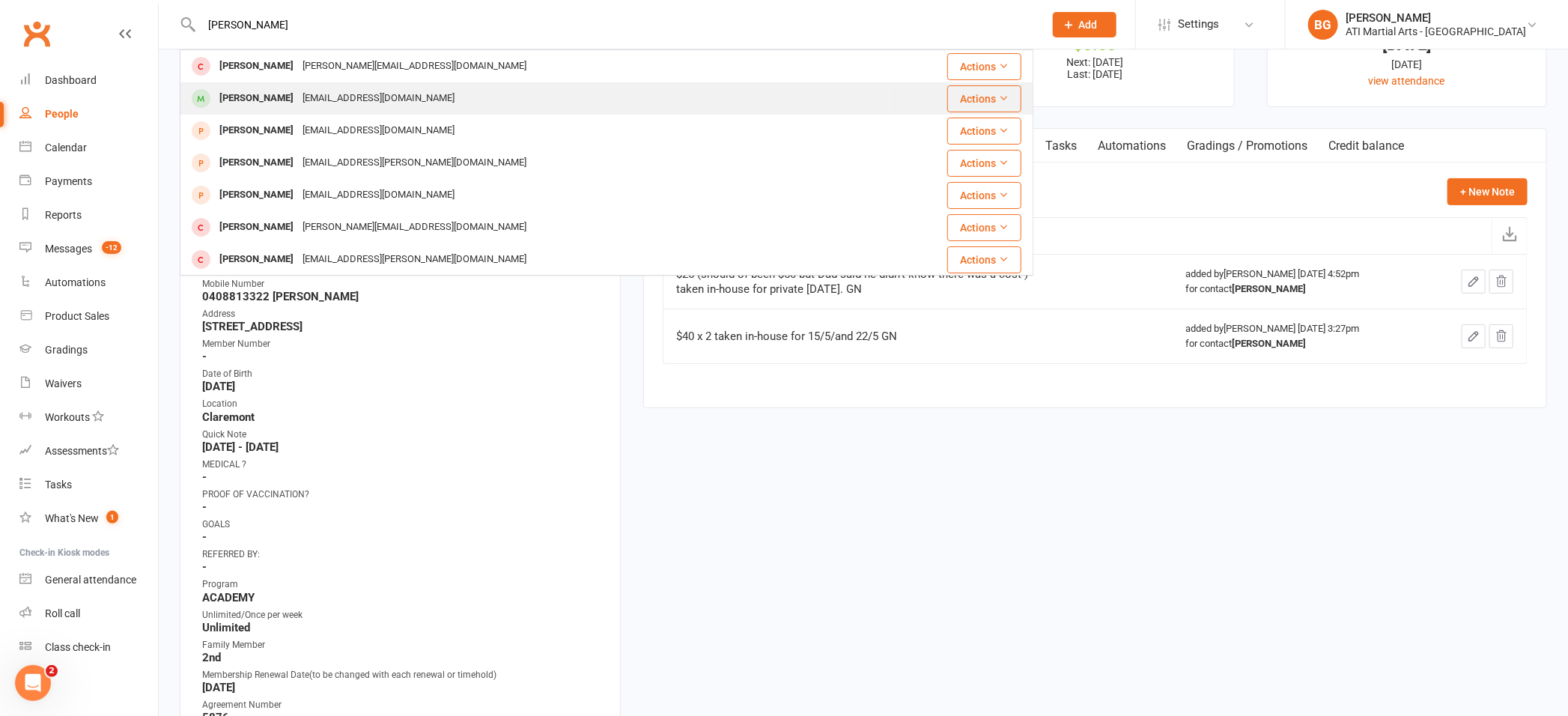
type input "[PERSON_NAME]"
click at [269, 97] on div "[PERSON_NAME]" at bounding box center [256, 98] width 83 height 21
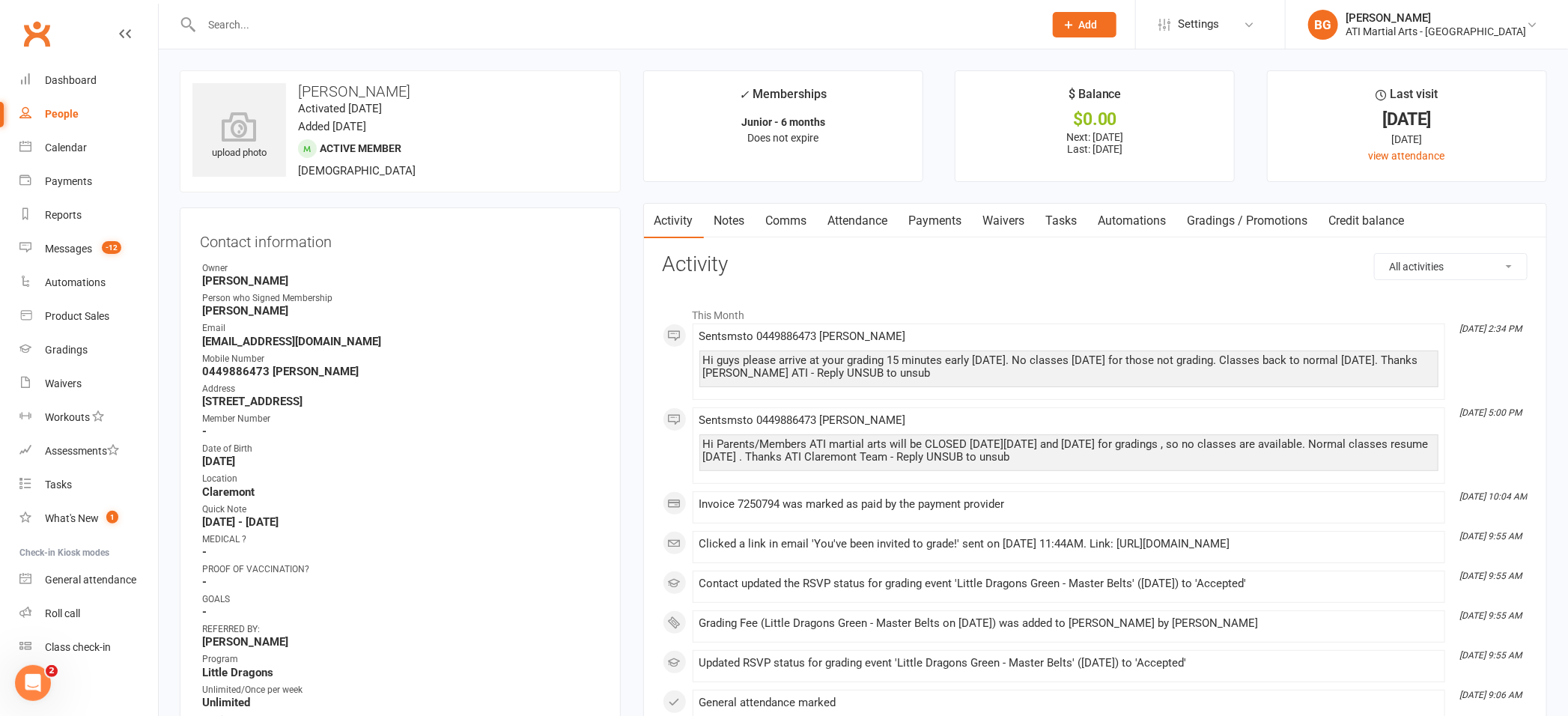
click at [253, 24] on input "text" at bounding box center [615, 24] width 837 height 21
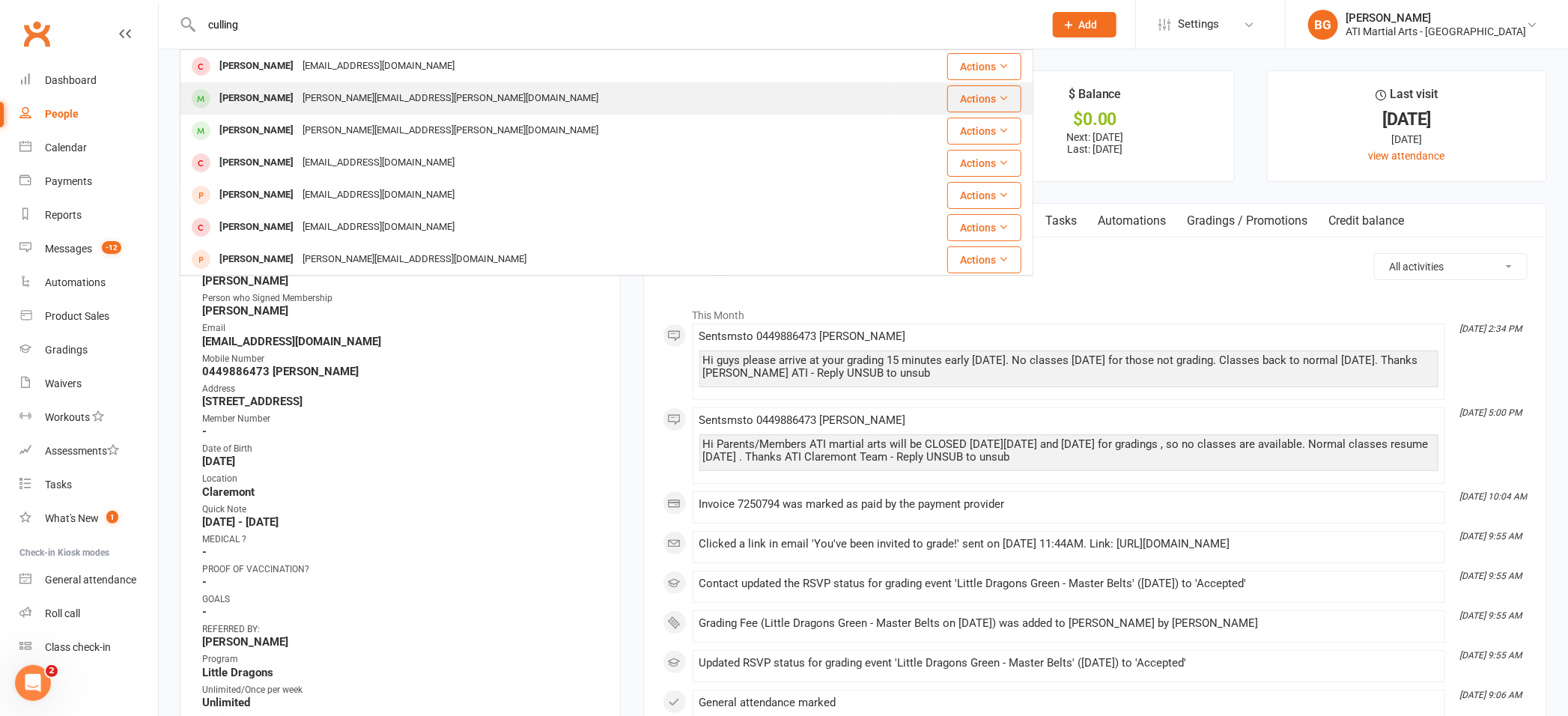
type input "culling"
click at [245, 101] on div "[PERSON_NAME]" at bounding box center [256, 98] width 83 height 21
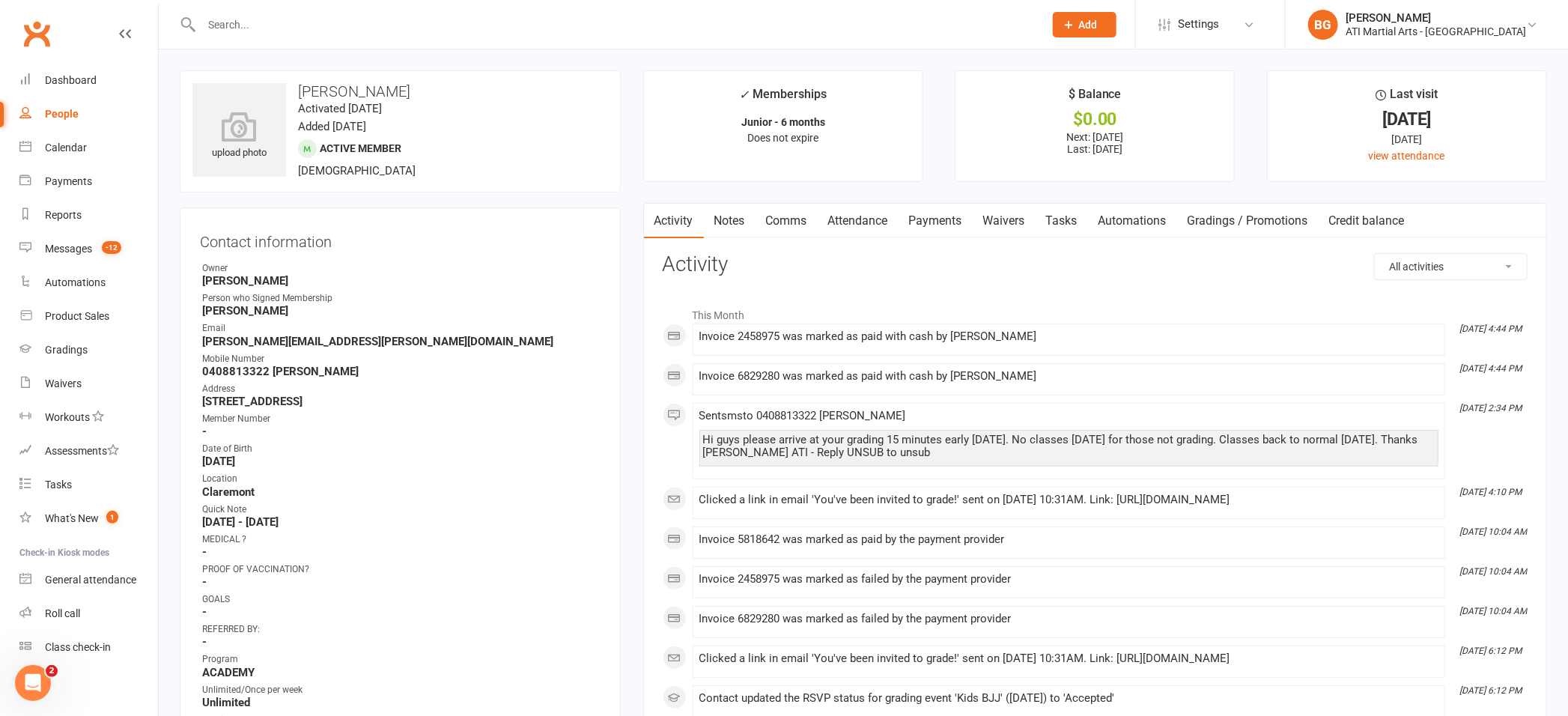
click at [952, 218] on link "Payments" at bounding box center [935, 220] width 74 height 35
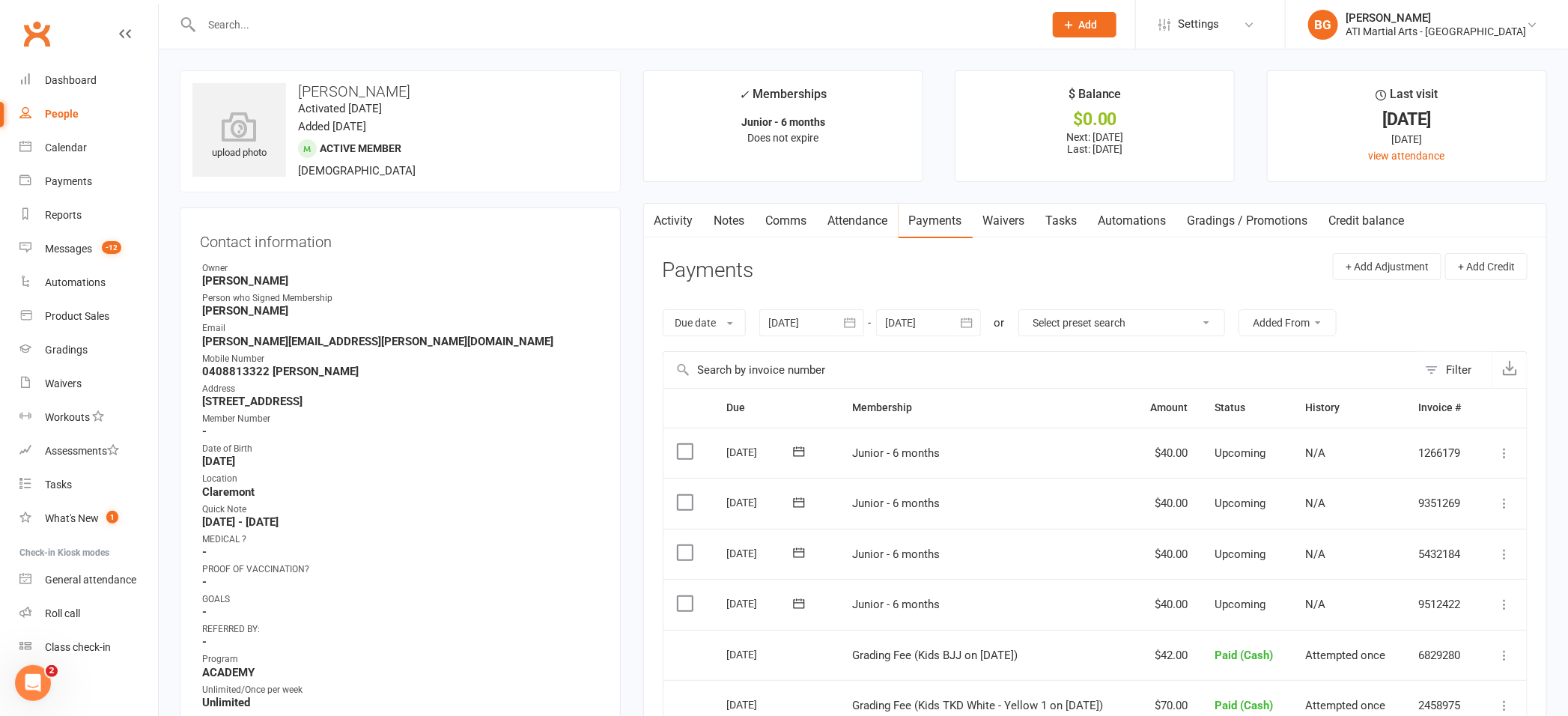
click at [716, 218] on link "Notes" at bounding box center [729, 220] width 51 height 35
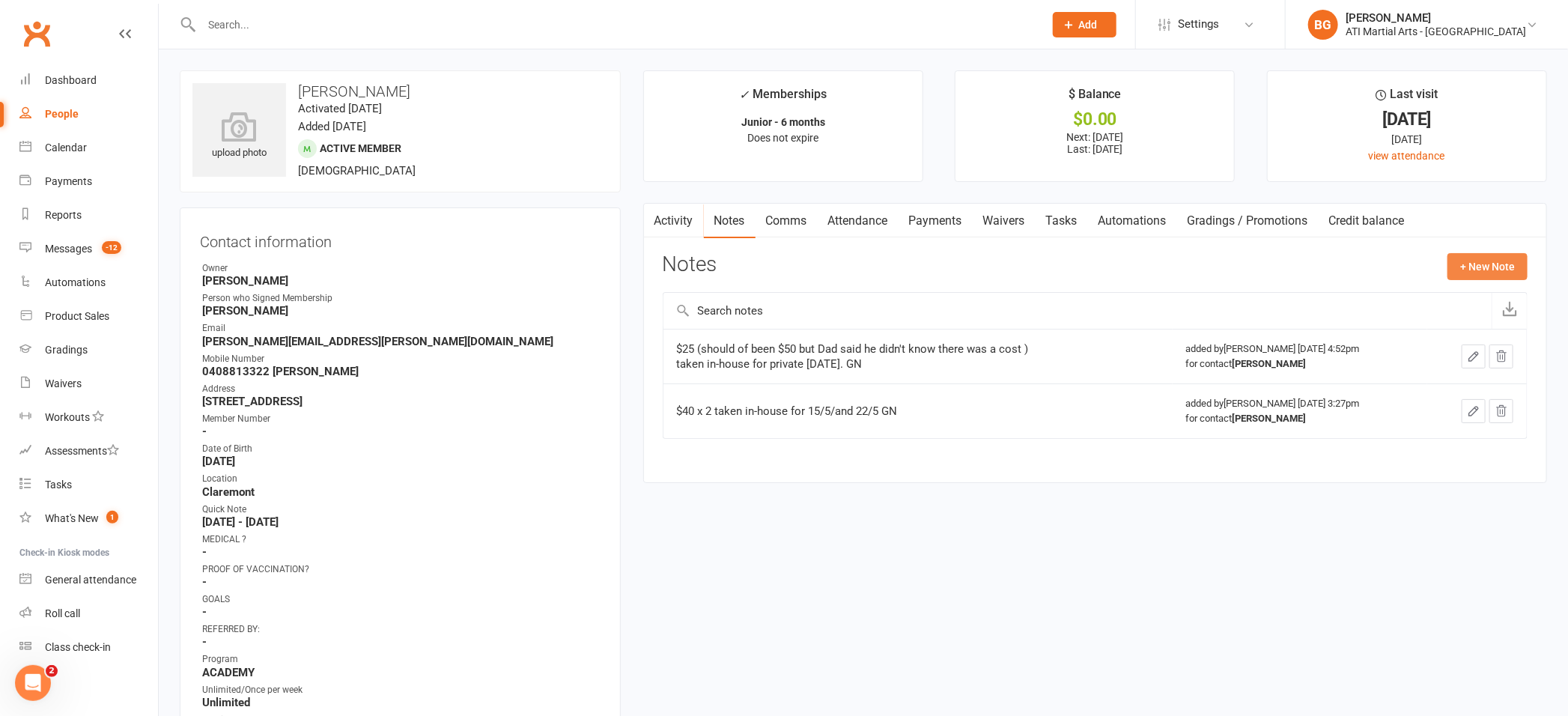
click at [1457, 268] on button "+ New Note" at bounding box center [1488, 266] width 80 height 27
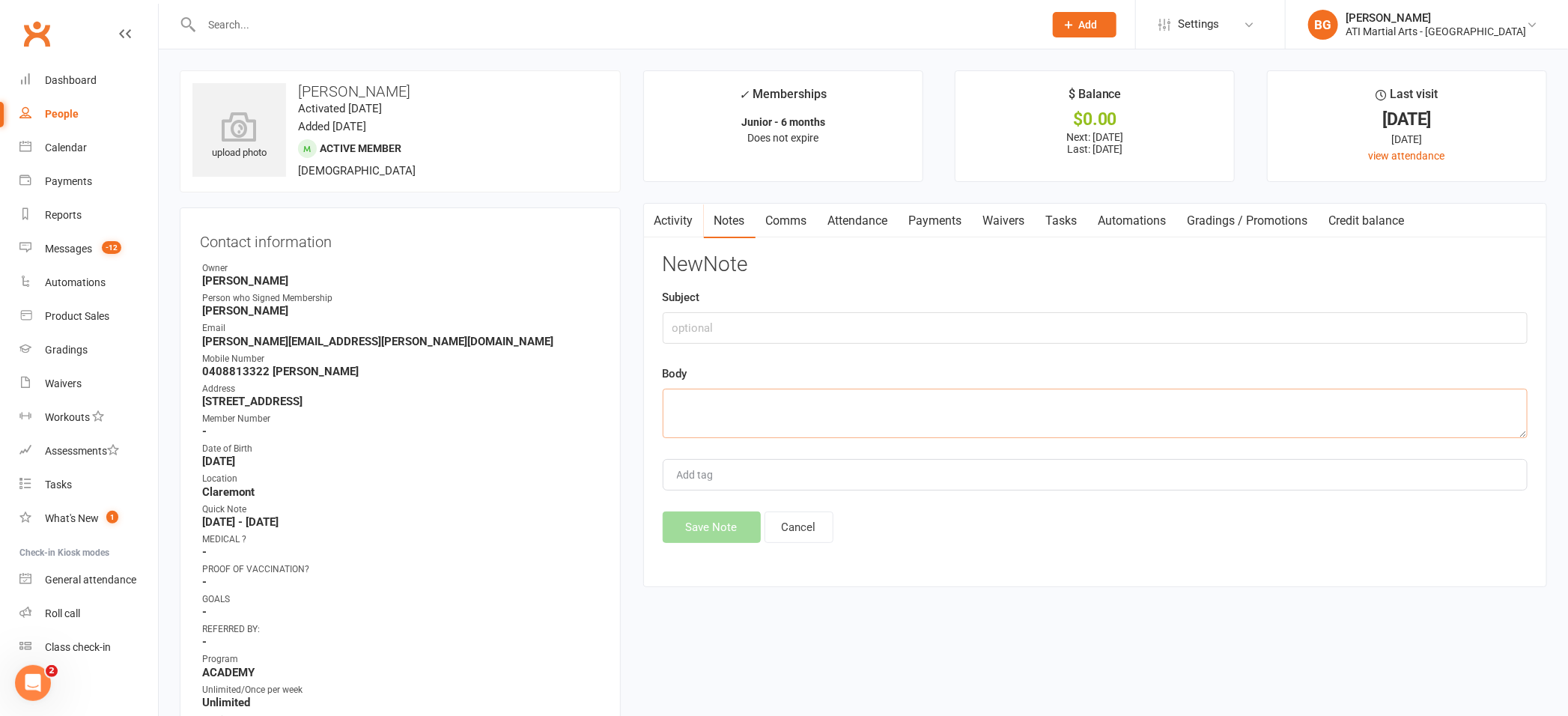
paste textarea "$70 taken in-house for grading [DATE] GN"
click at [690, 406] on textarea "$70 taken in-house for grading [DATE] GN" at bounding box center [1095, 413] width 865 height 49
click at [830, 407] on textarea "$112 taken in-house for grading [DATE] GN" at bounding box center [1095, 413] width 865 height 49
type textarea "$112 taken in-house for grading x 2 [DATE] GN"
click at [728, 526] on button "Save Note" at bounding box center [712, 527] width 98 height 32
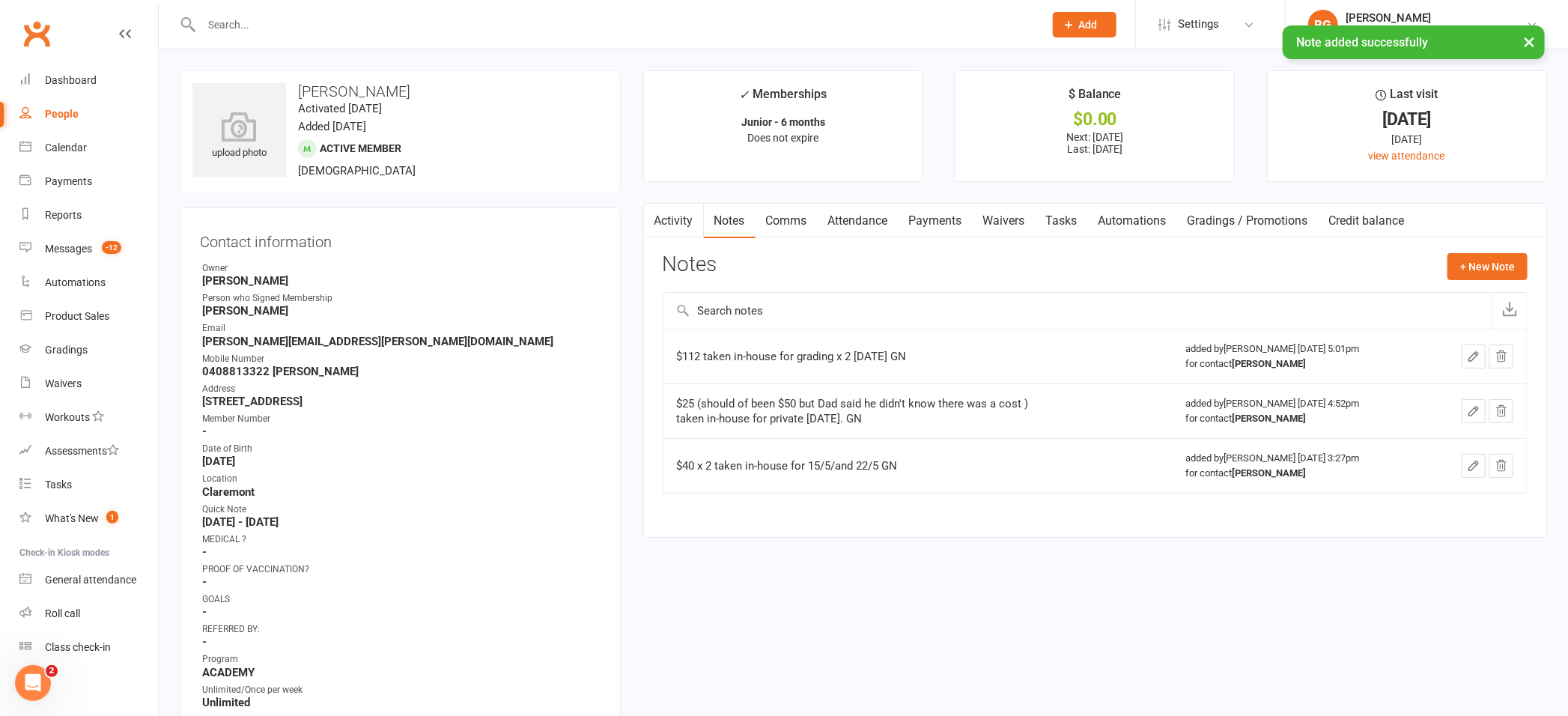
click at [941, 218] on link "Payments" at bounding box center [935, 220] width 74 height 35
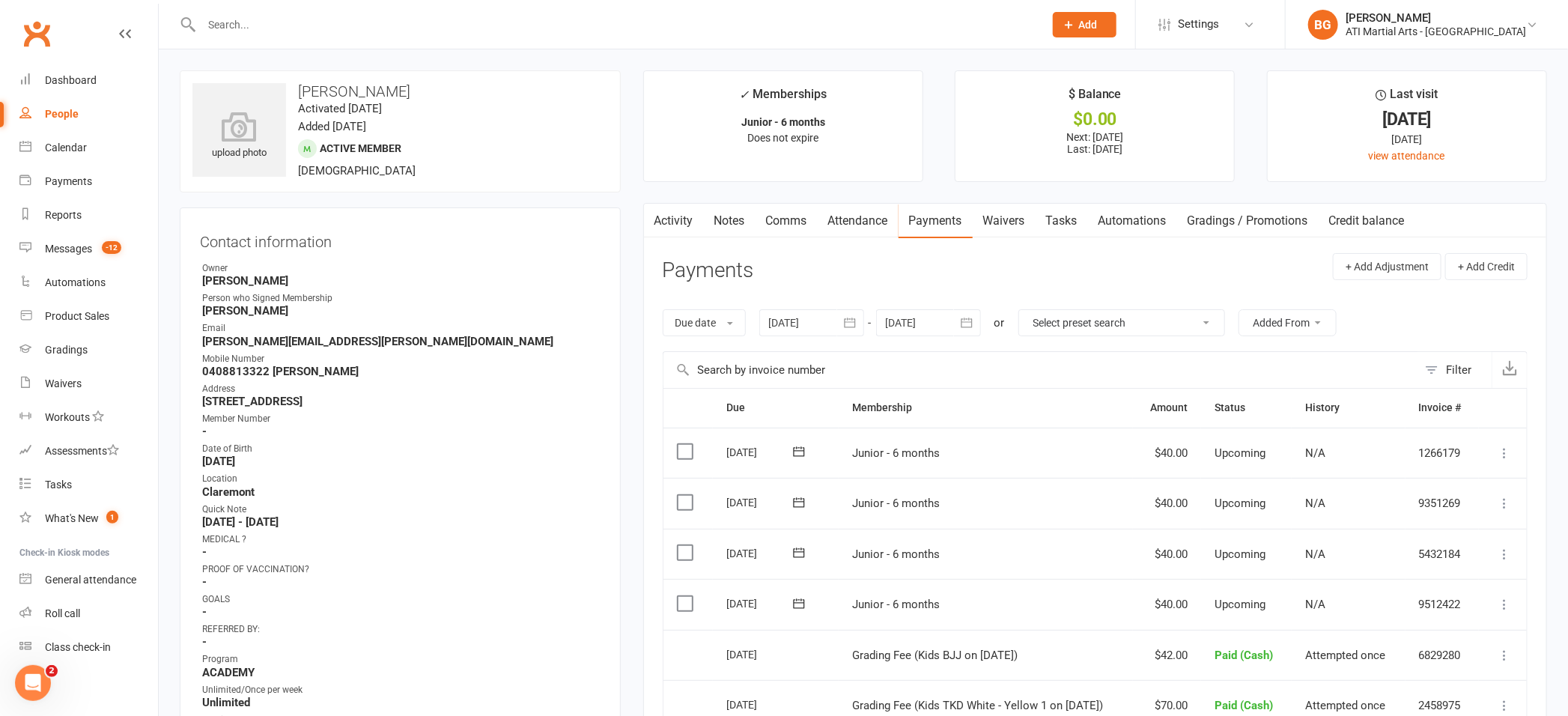
click at [235, 24] on input "text" at bounding box center [615, 24] width 837 height 21
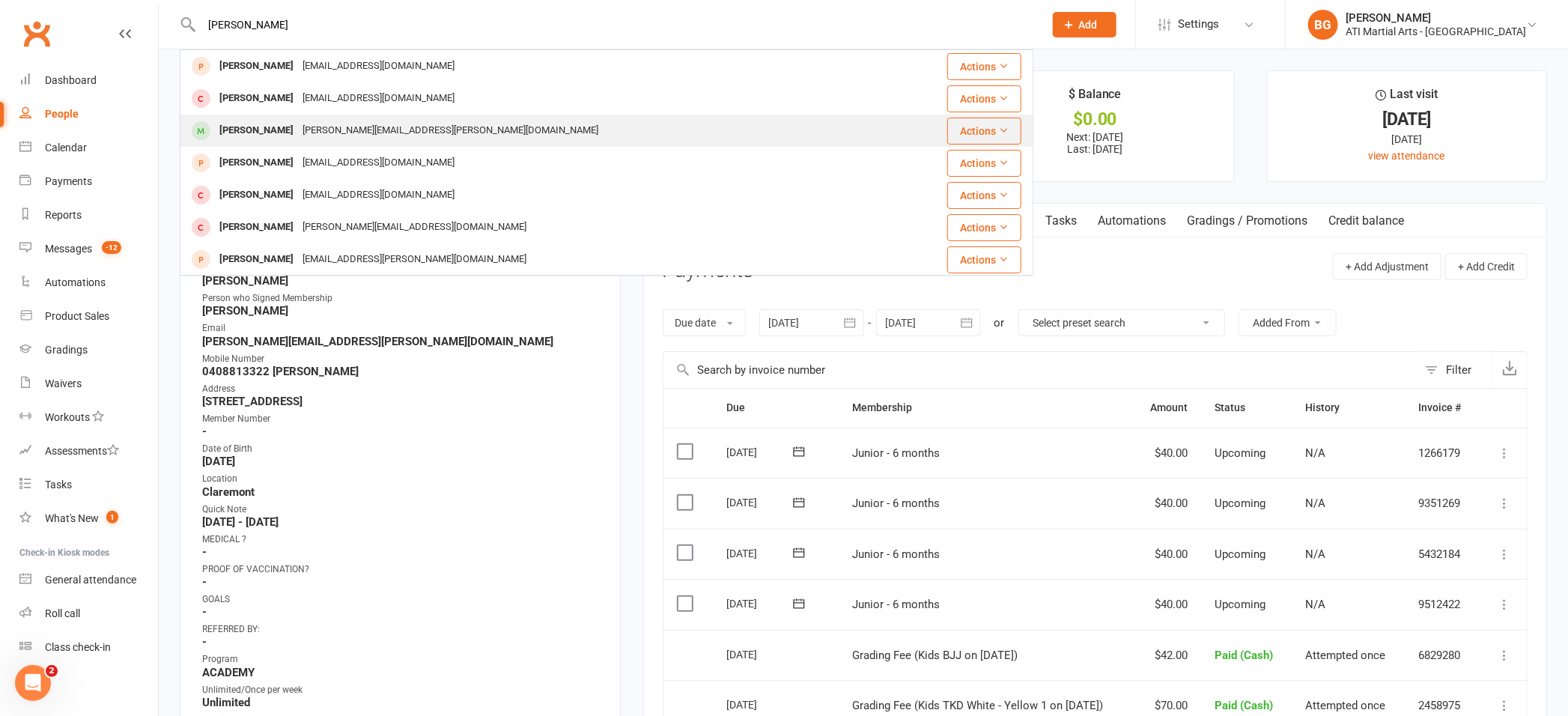
type input "[PERSON_NAME]"
click at [241, 131] on div "[PERSON_NAME]" at bounding box center [256, 130] width 83 height 21
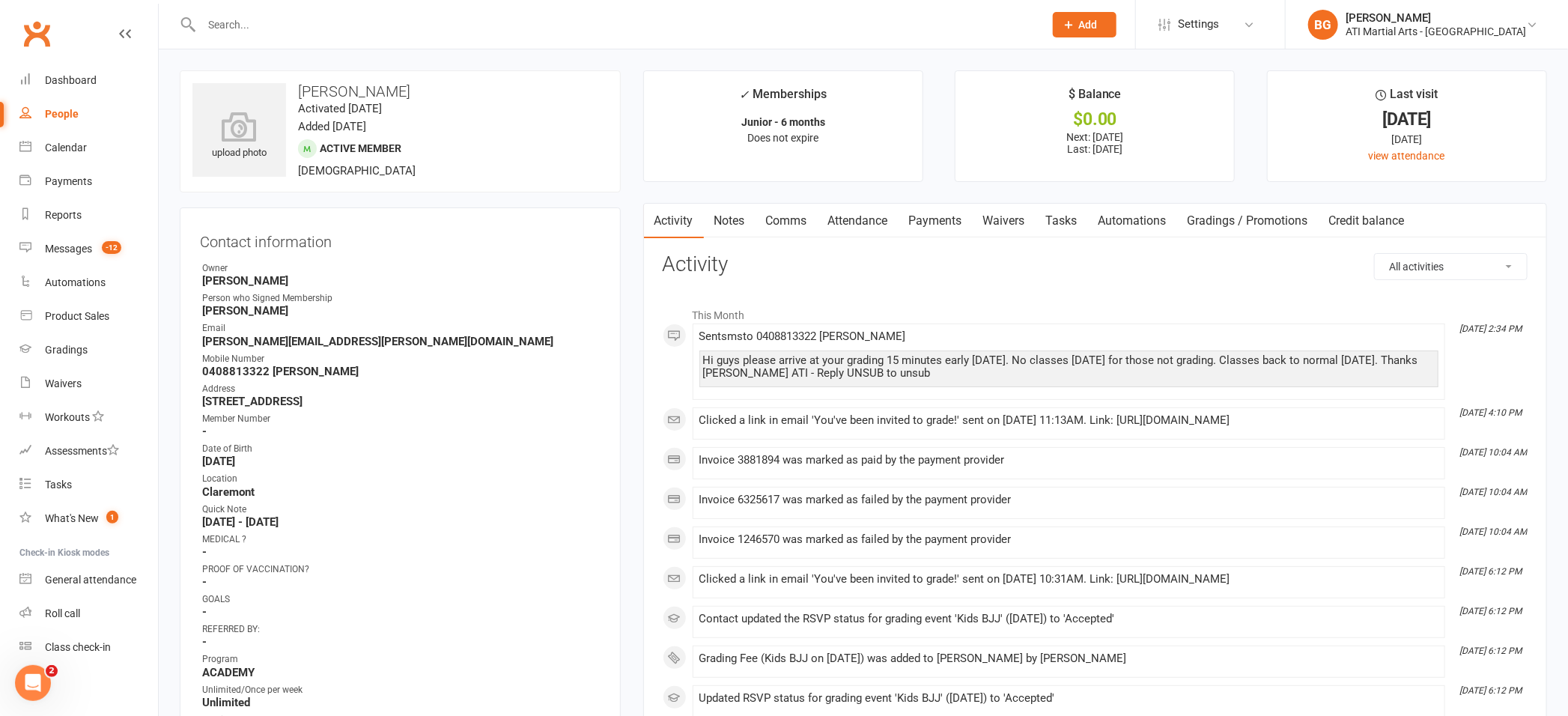
click at [927, 218] on link "Payments" at bounding box center [935, 220] width 74 height 35
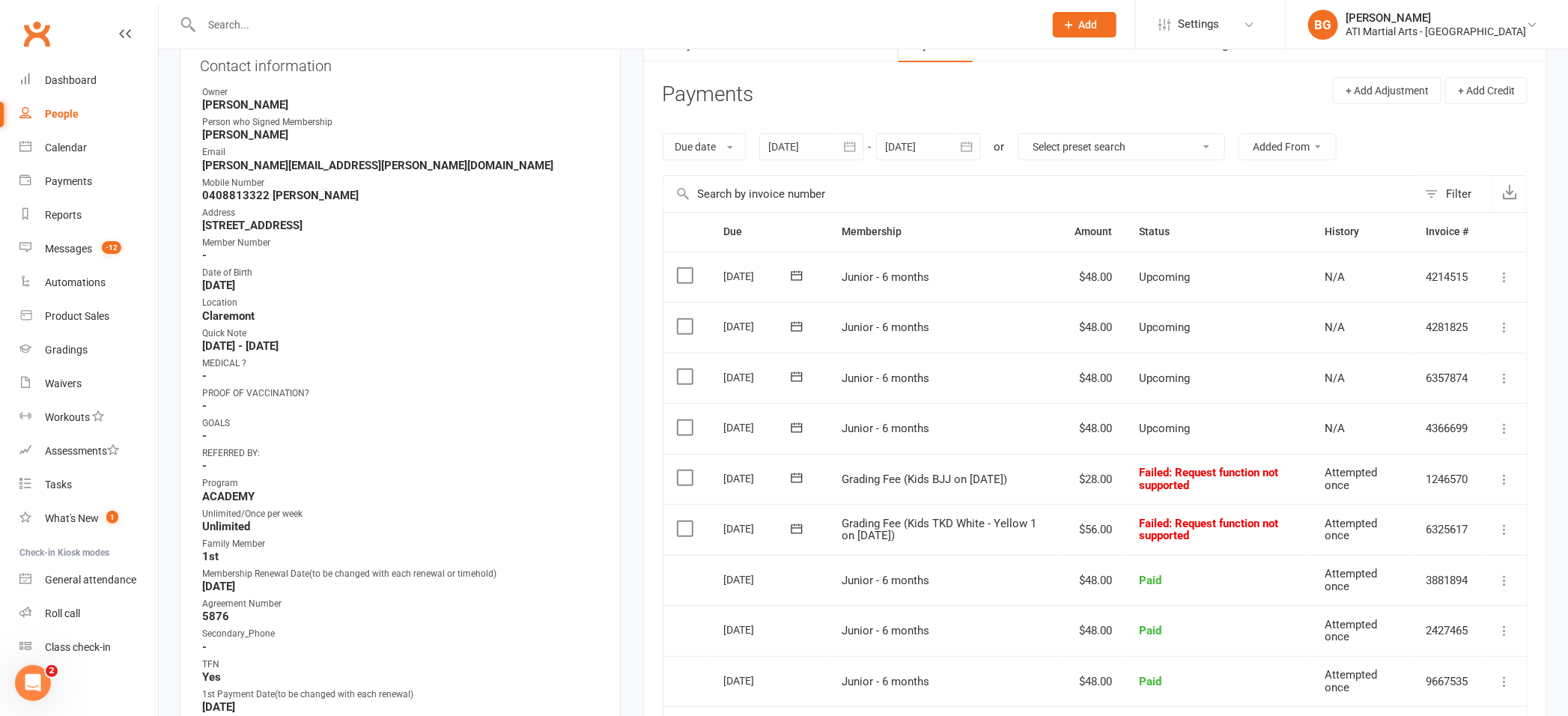
scroll to position [206, 0]
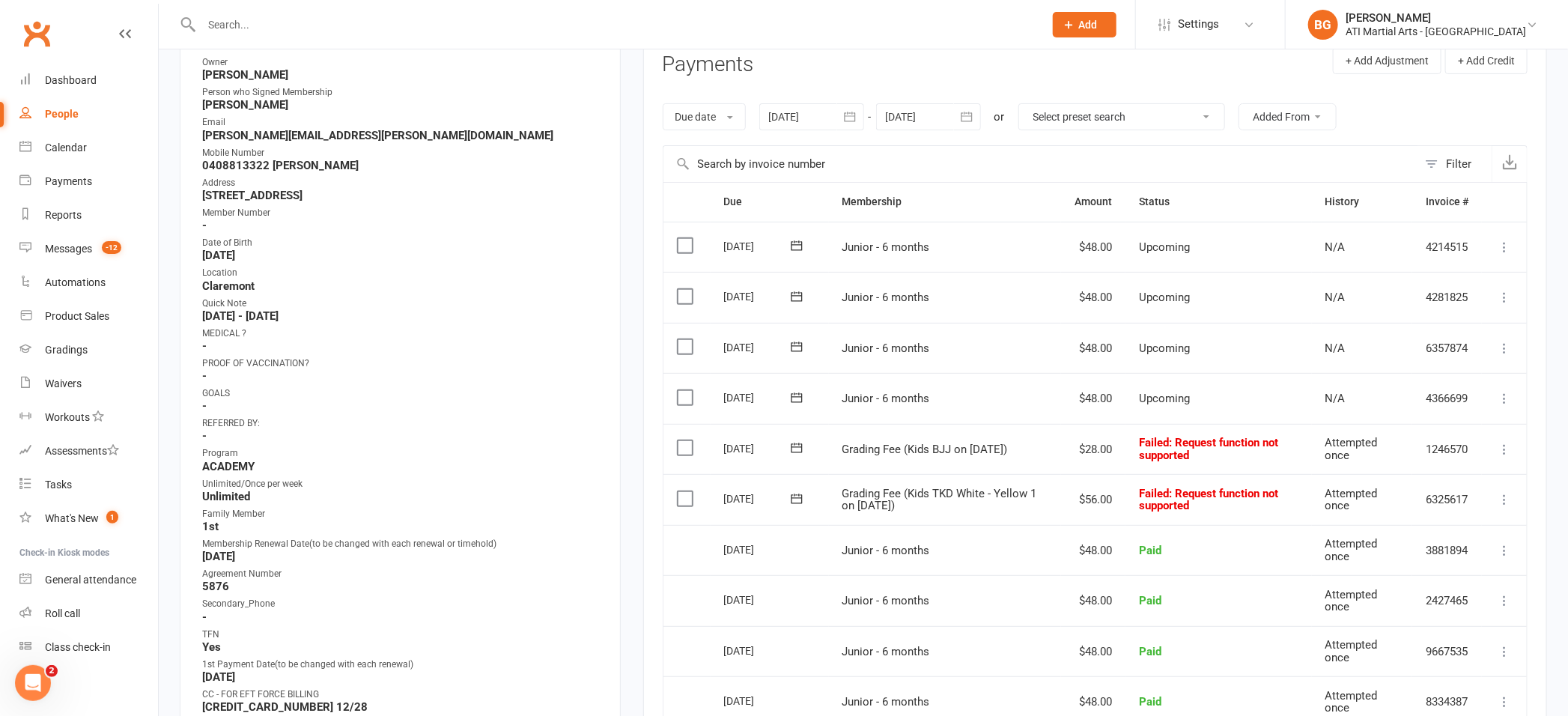
click at [1502, 451] on icon at bounding box center [1504, 449] width 15 height 15
click at [1443, 477] on link "Mark as Paid (Cash)" at bounding box center [1438, 478] width 148 height 30
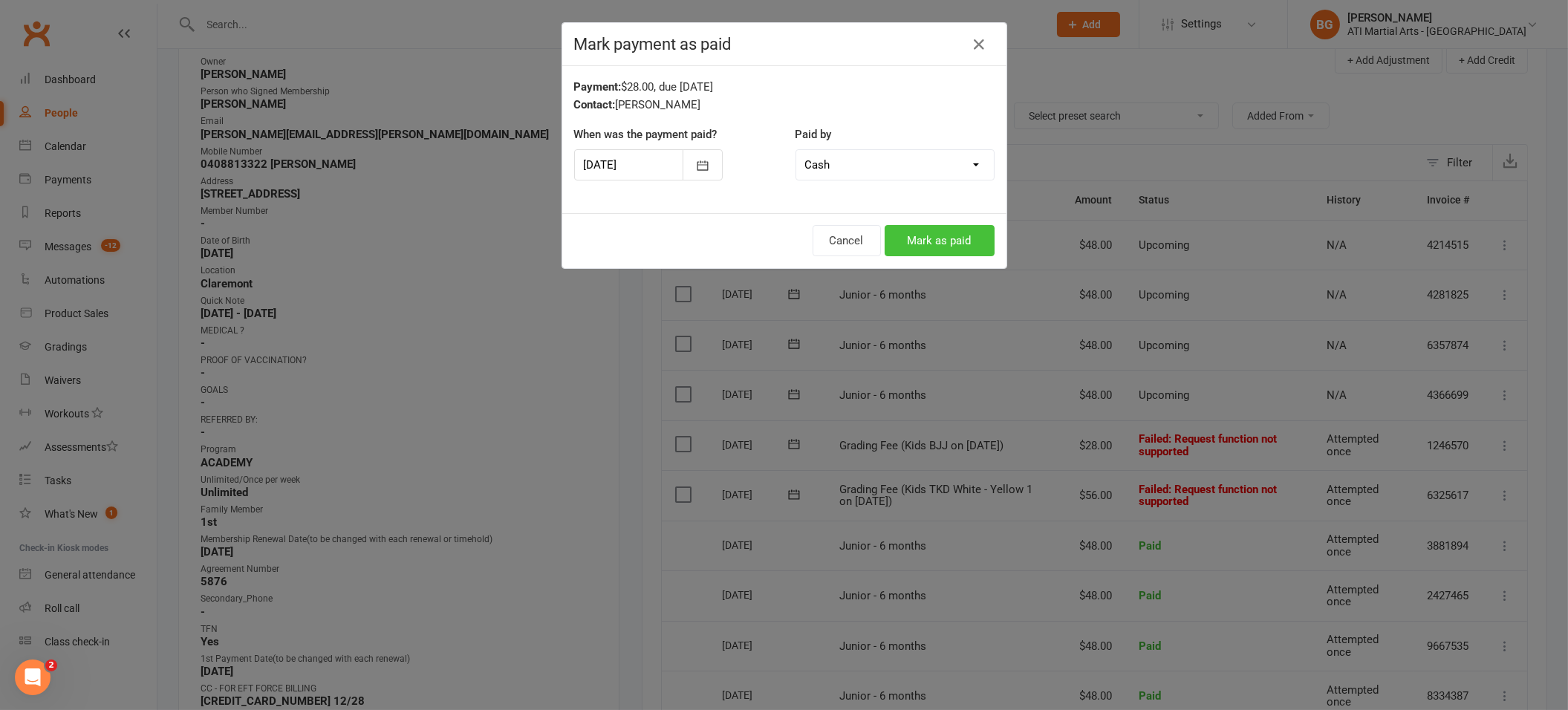
click at [956, 249] on button "Mark as paid" at bounding box center [939, 241] width 110 height 31
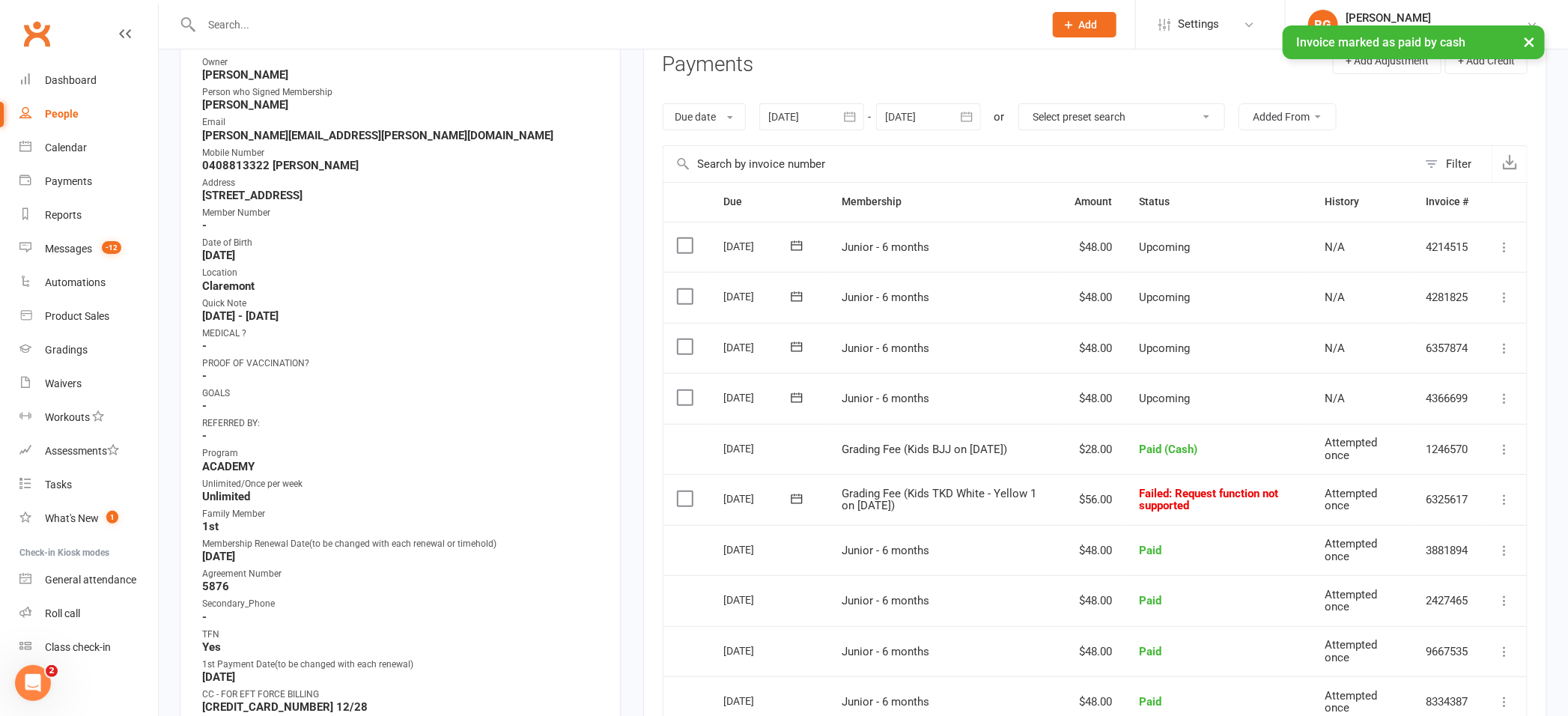
click at [1500, 498] on icon at bounding box center [1504, 499] width 15 height 15
click at [1453, 523] on link "Mark as Paid (Cash)" at bounding box center [1438, 528] width 148 height 30
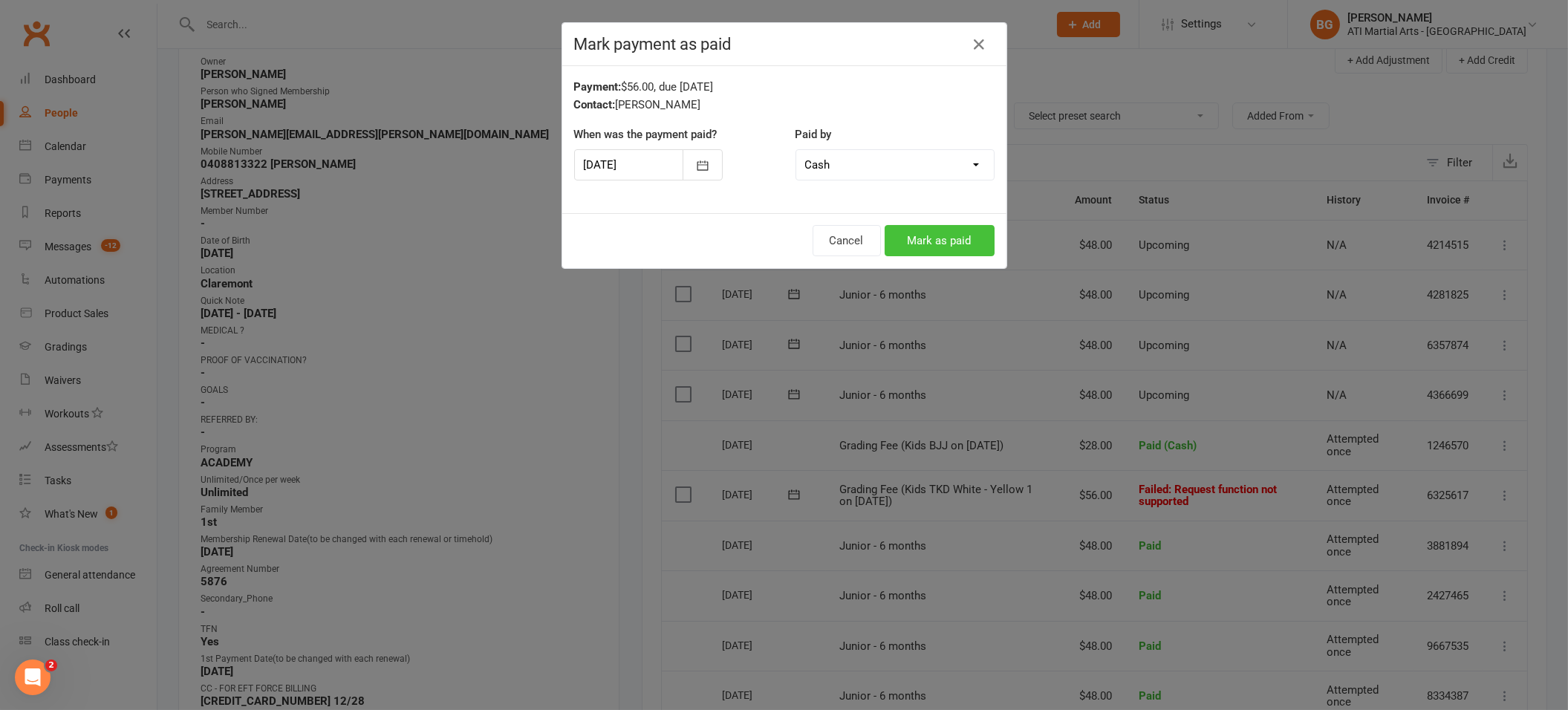
click at [954, 252] on button "Mark as paid" at bounding box center [939, 241] width 110 height 31
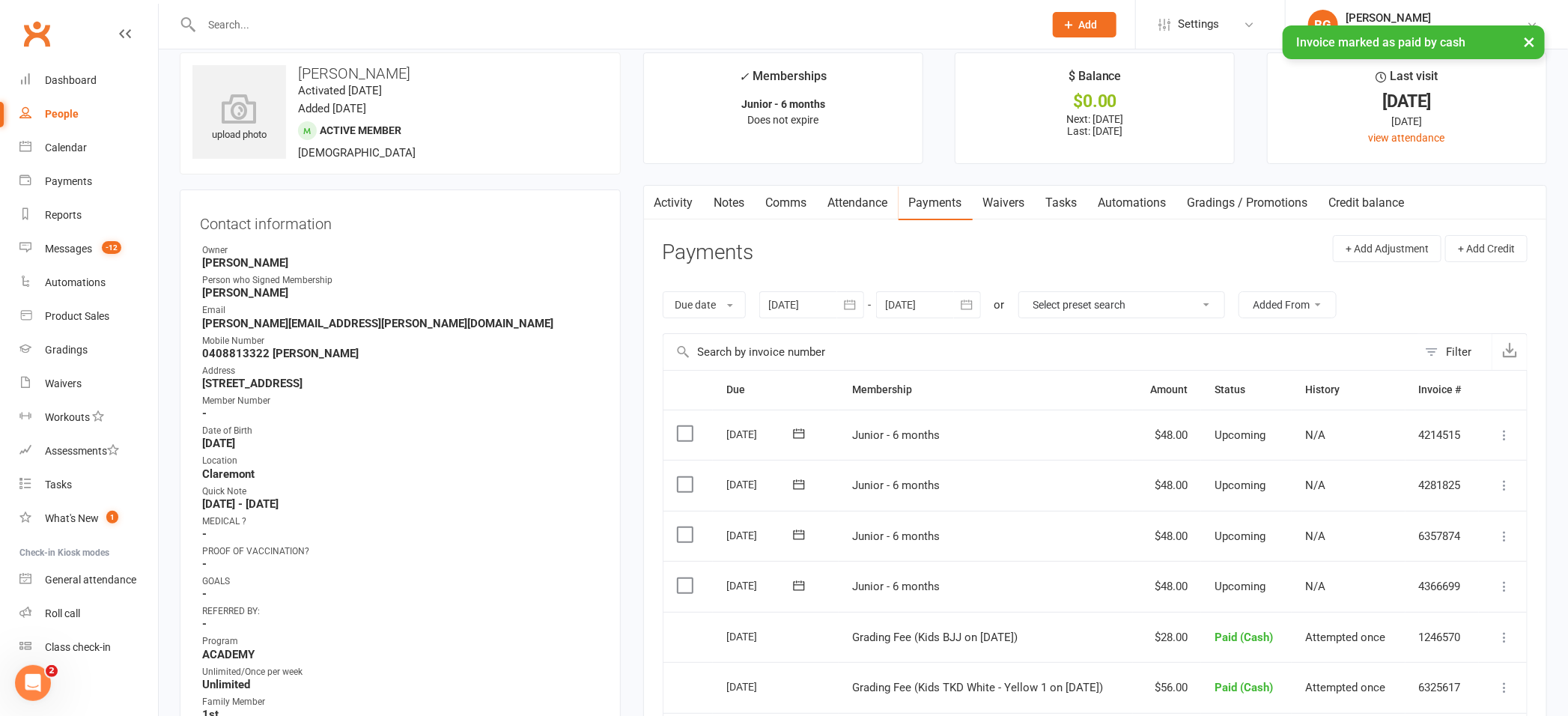
scroll to position [0, 0]
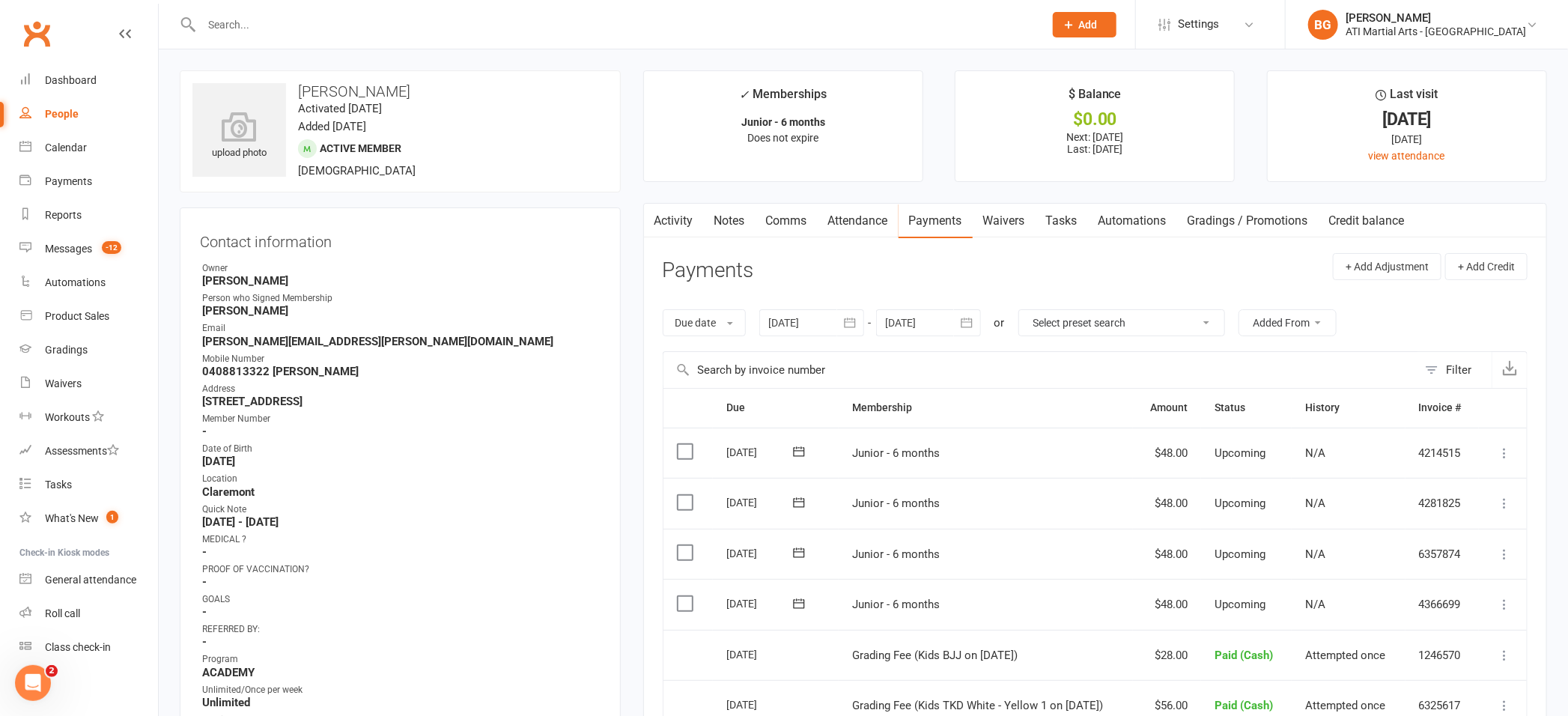
click at [732, 220] on link "Notes" at bounding box center [729, 220] width 51 height 35
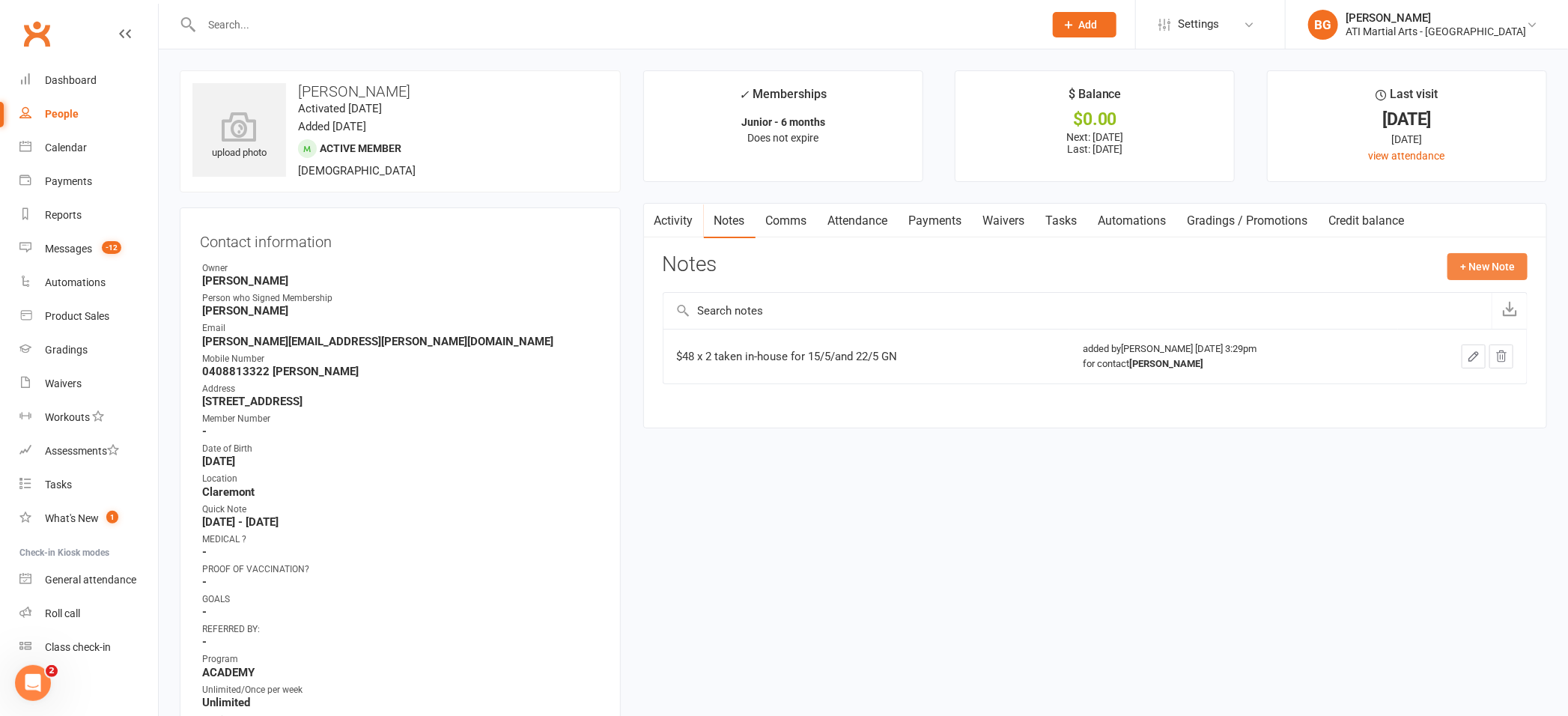
click at [1465, 261] on button "+ New Note" at bounding box center [1488, 266] width 80 height 27
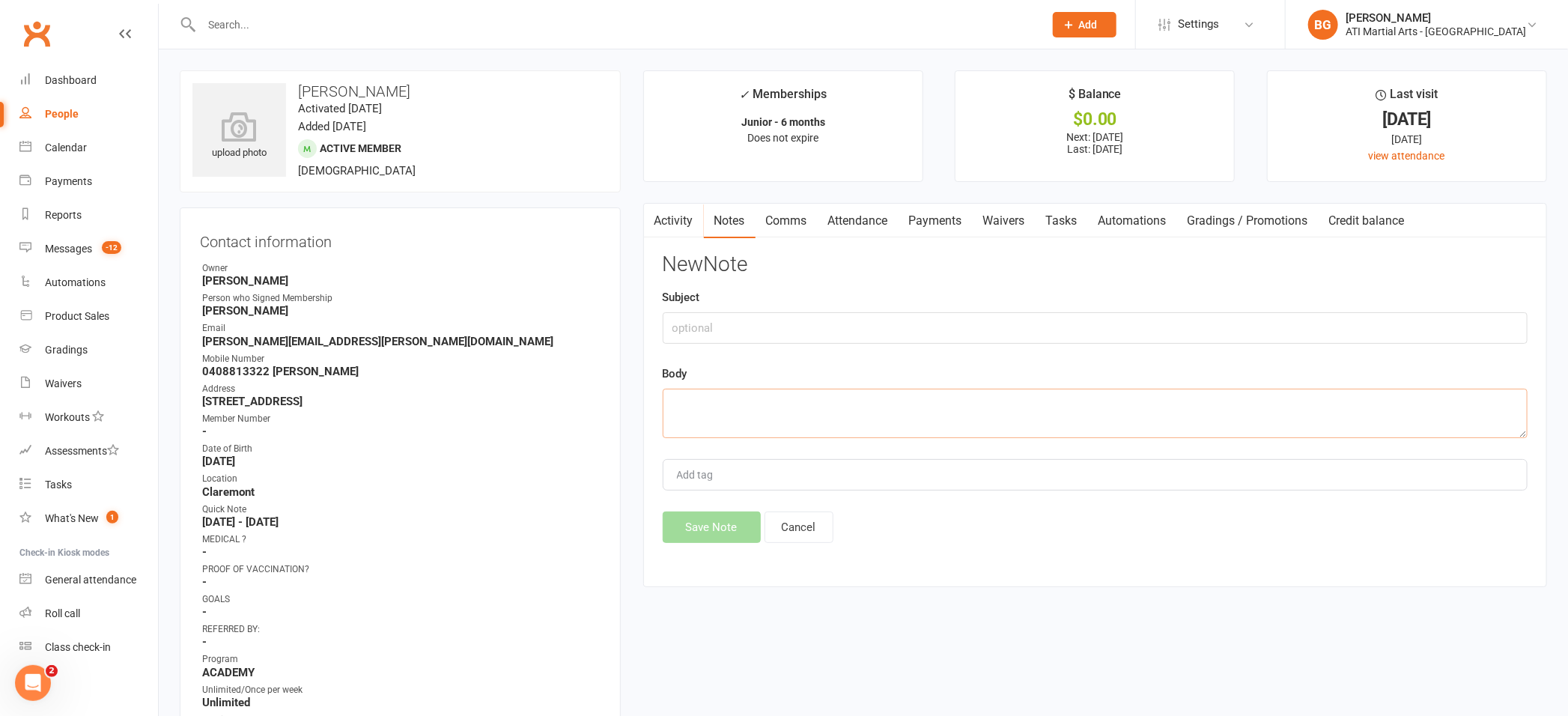
paste textarea "$70 taken in-house for grading [DATE] GN"
click at [690, 405] on textarea "$70 taken in-house for grading [DATE] GN" at bounding box center [1095, 413] width 865 height 49
click at [825, 406] on textarea "$84 taken in-house for grading [DATE] GN" at bounding box center [1095, 413] width 865 height 49
type textarea "$84 taken in-house for grading x 2. [DATE] GN"
click at [725, 531] on button "Save Note" at bounding box center [712, 527] width 98 height 32
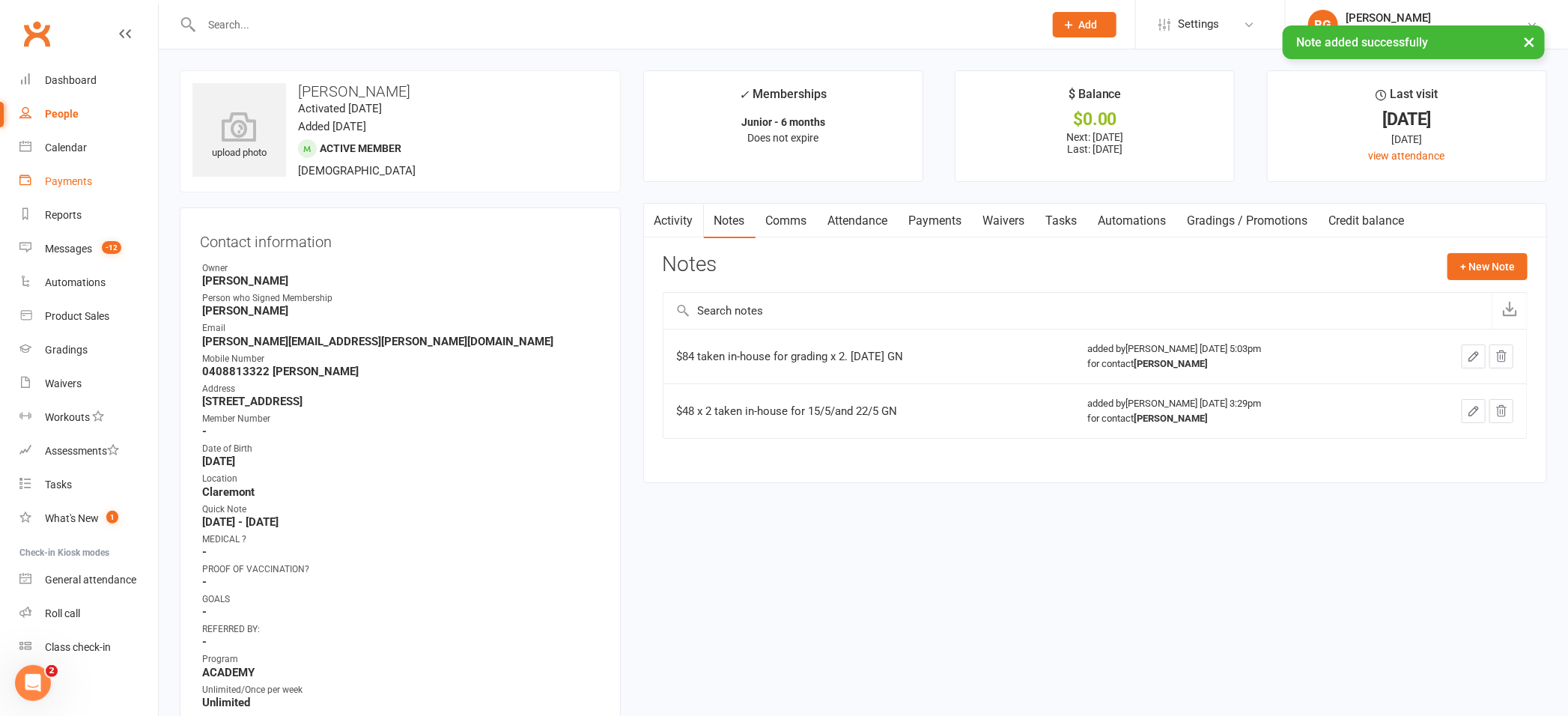
click at [53, 181] on div "Payments" at bounding box center [68, 181] width 48 height 12
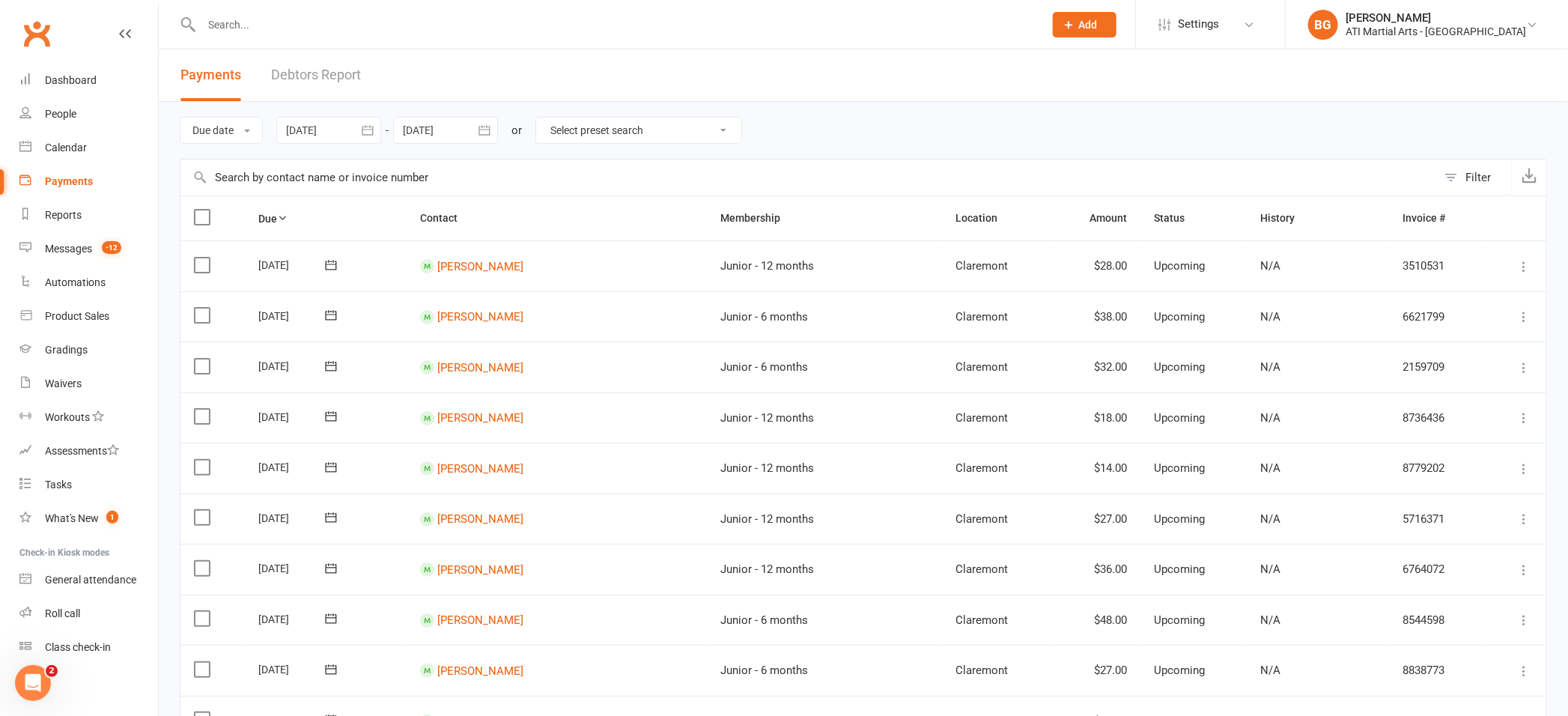
click at [327, 75] on link "Debtors Report" at bounding box center [316, 75] width 90 height 51
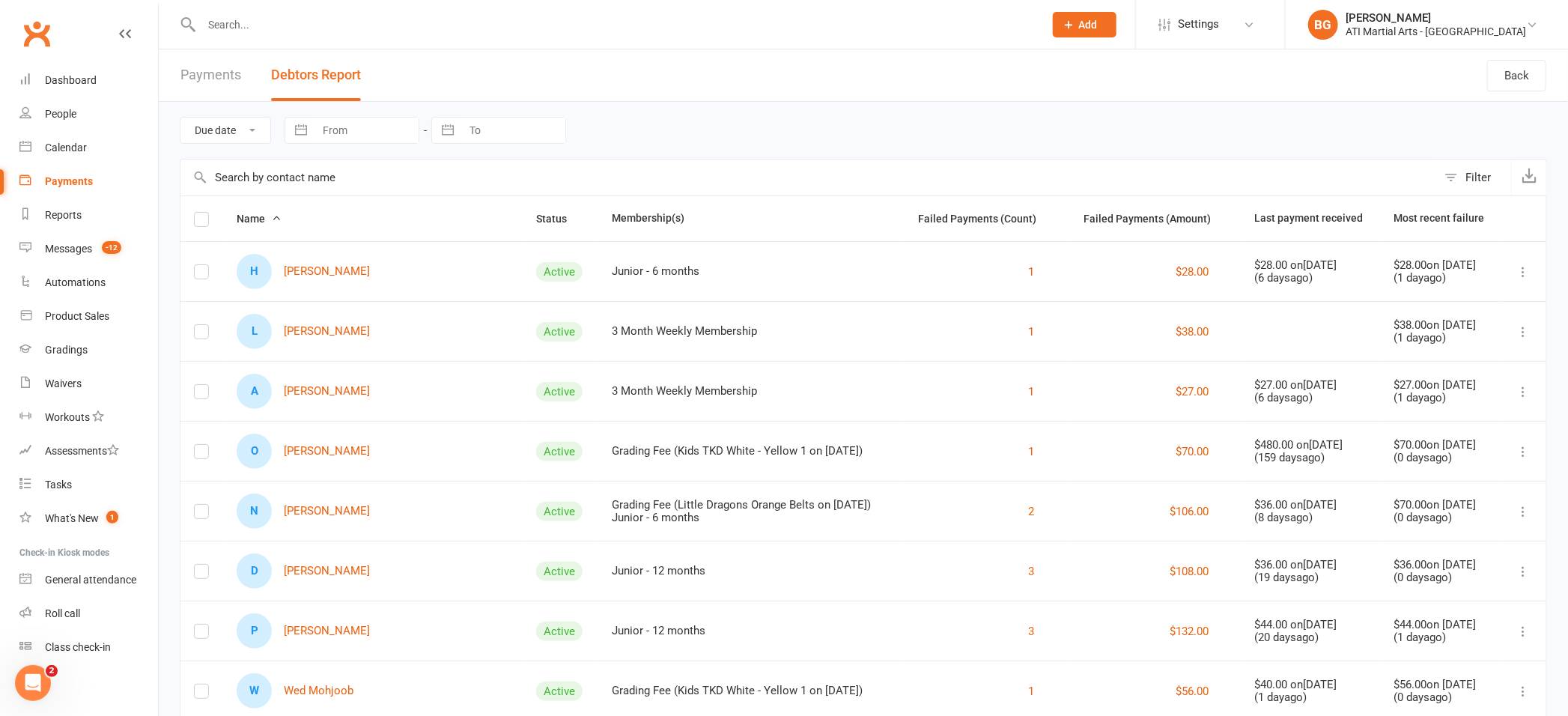
click at [249, 20] on input "text" at bounding box center [615, 24] width 837 height 21
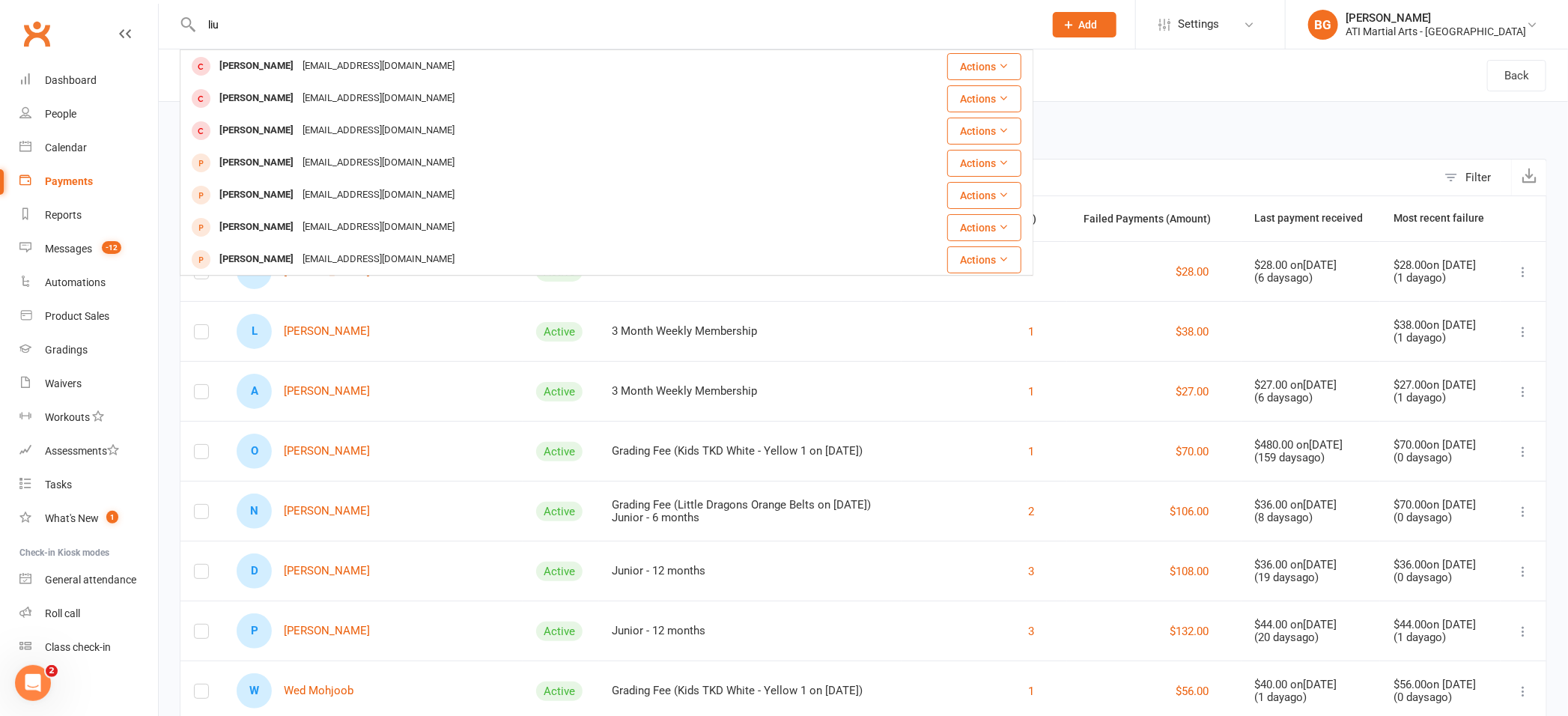
click at [201, 26] on input "liu" at bounding box center [615, 24] width 837 height 21
type input "zoeliu"
click at [792, 386] on div "3 Month Weekly Membership" at bounding box center [750, 391] width 275 height 13
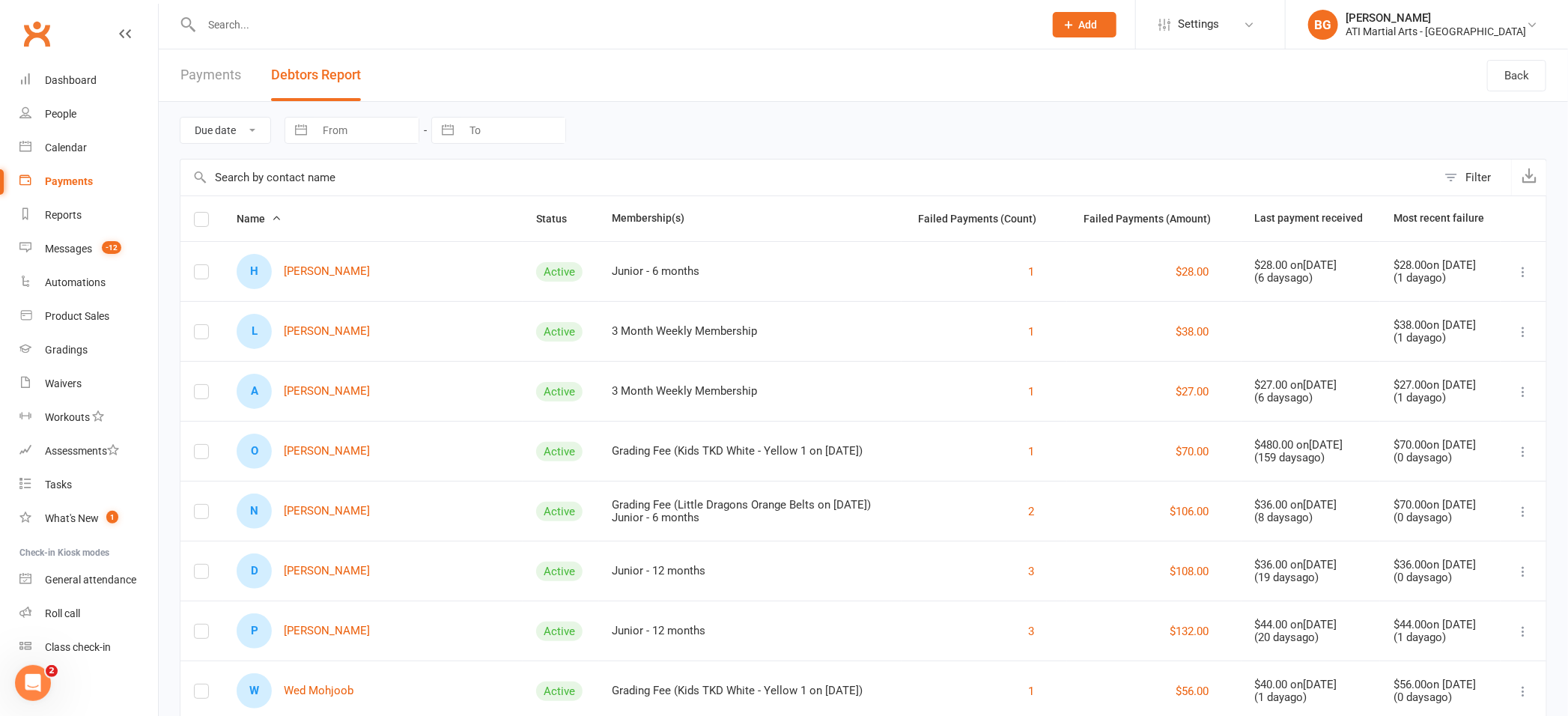
click at [204, 77] on link "Payments" at bounding box center [210, 75] width 61 height 51
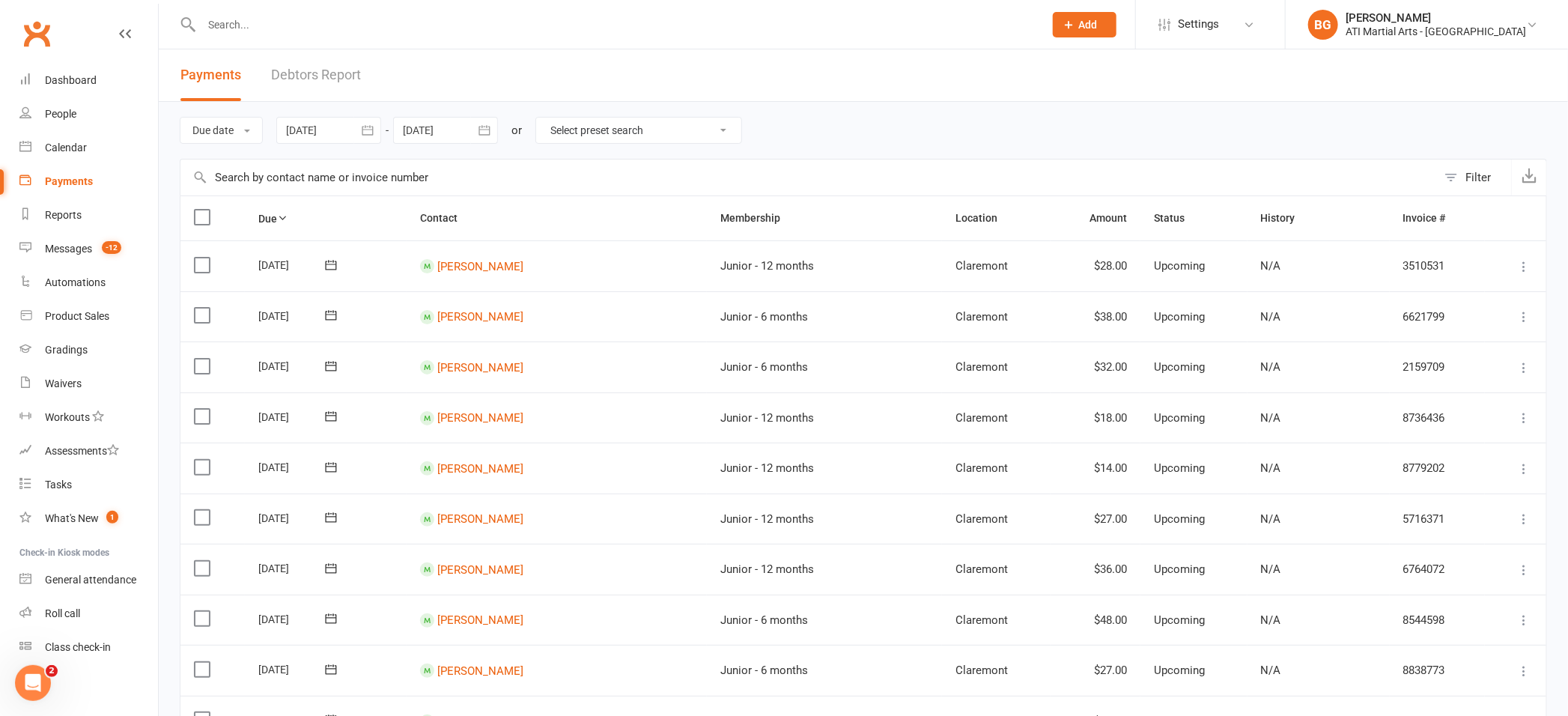
click at [333, 77] on link "Debtors Report" at bounding box center [316, 75] width 90 height 51
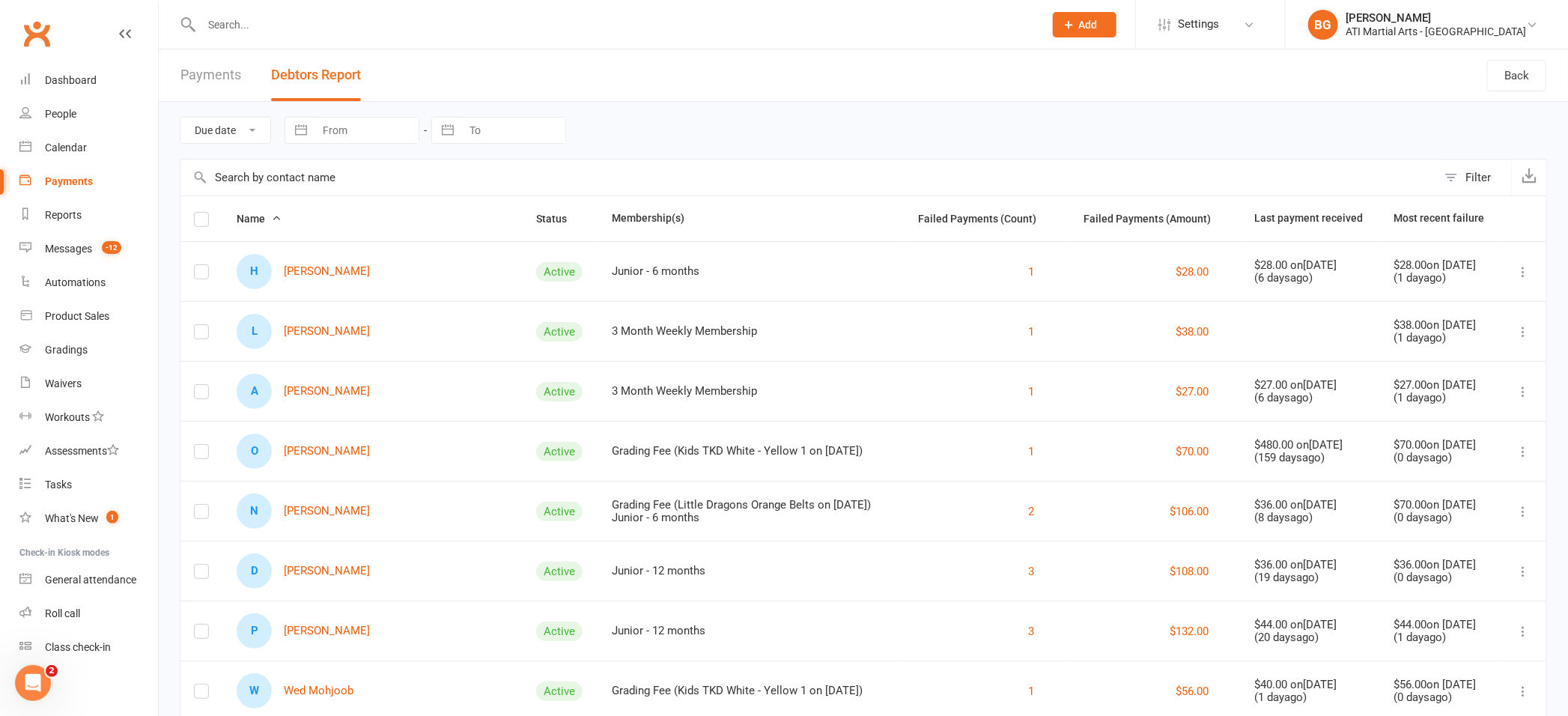
click at [317, 21] on input "text" at bounding box center [615, 24] width 837 height 21
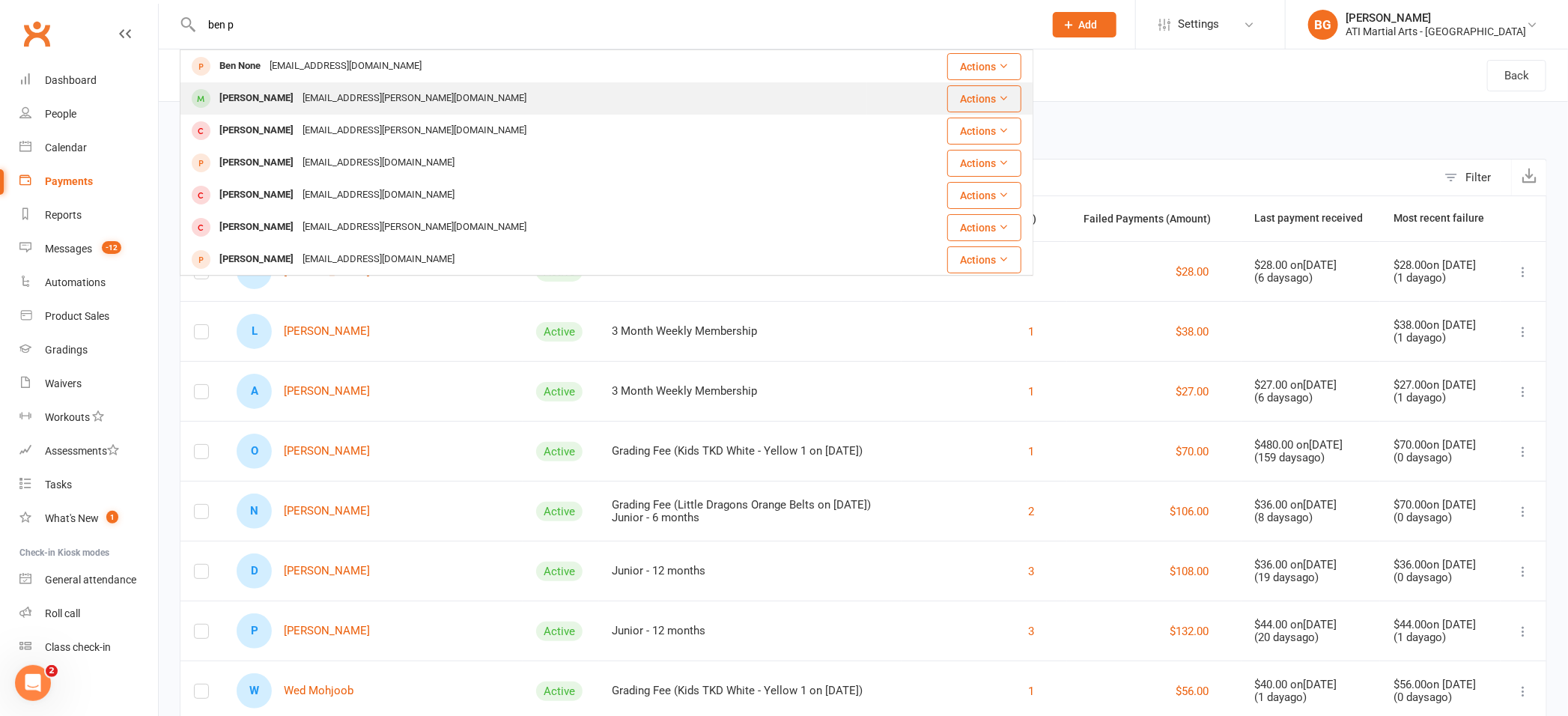
type input "ben p"
click at [260, 94] on div "[PERSON_NAME]" at bounding box center [256, 98] width 83 height 21
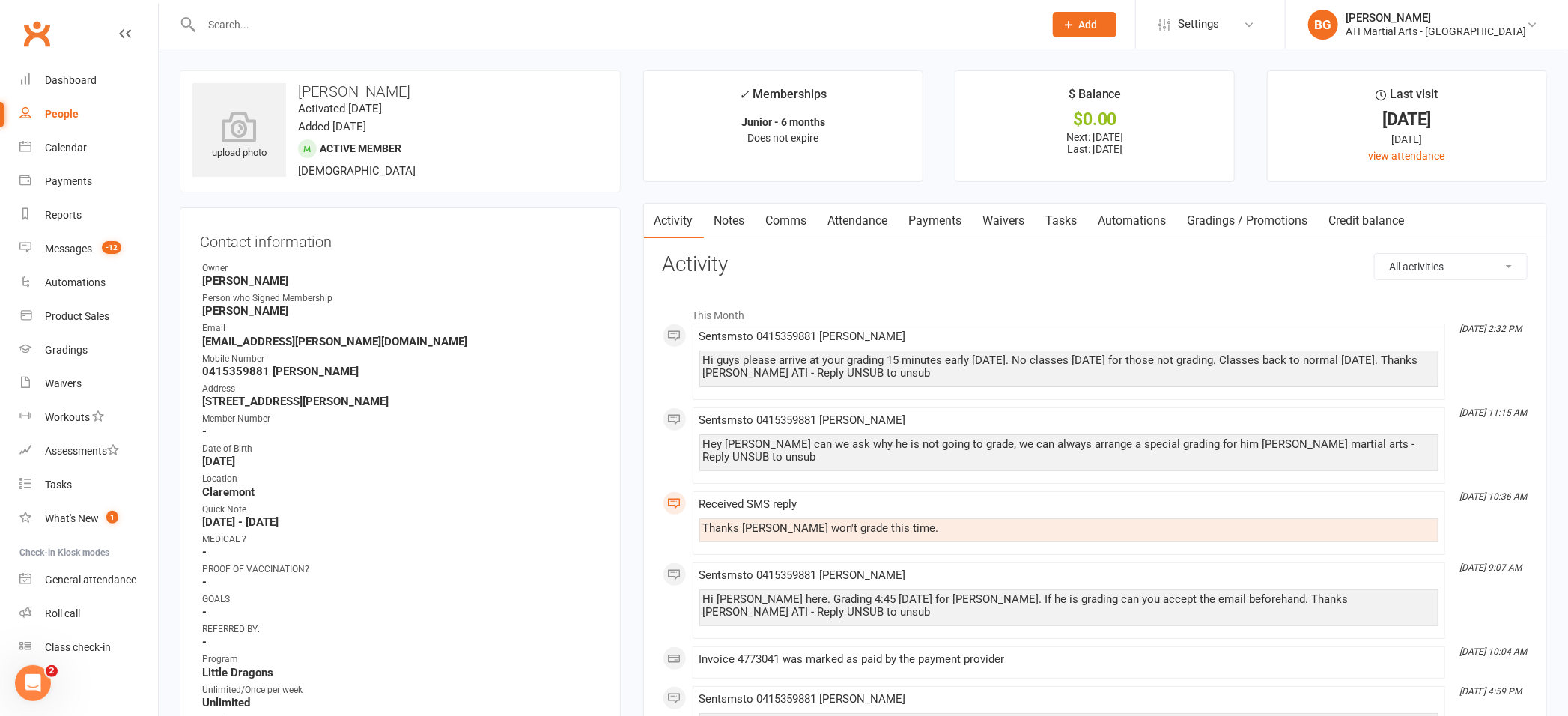
click at [795, 217] on link "Comms" at bounding box center [786, 220] width 63 height 35
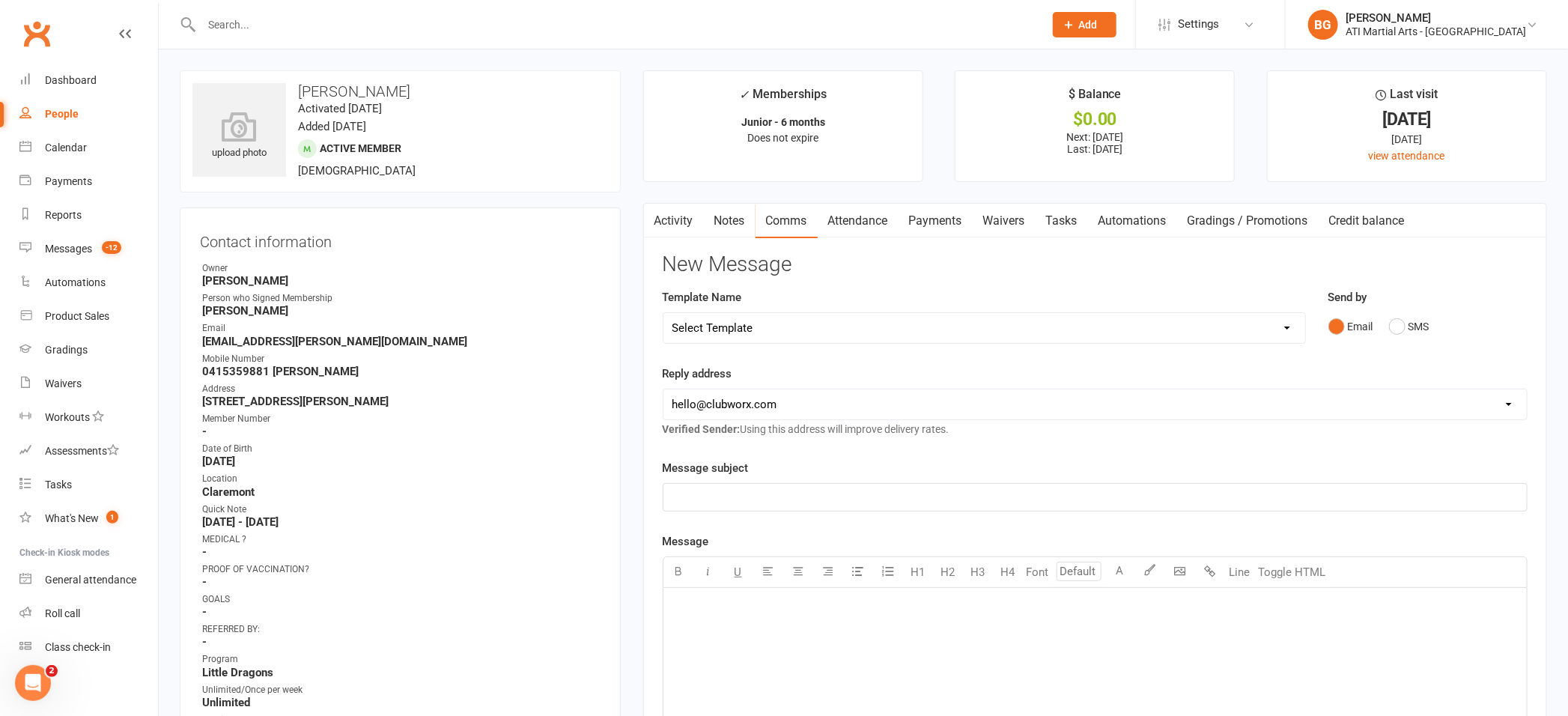
drag, startPoint x: 818, startPoint y: 626, endPoint x: 1303, endPoint y: 607, distance: 485.4
click at [818, 625] on div "﻿" at bounding box center [1095, 700] width 864 height 225
click at [1398, 325] on button "SMS" at bounding box center [1409, 326] width 40 height 28
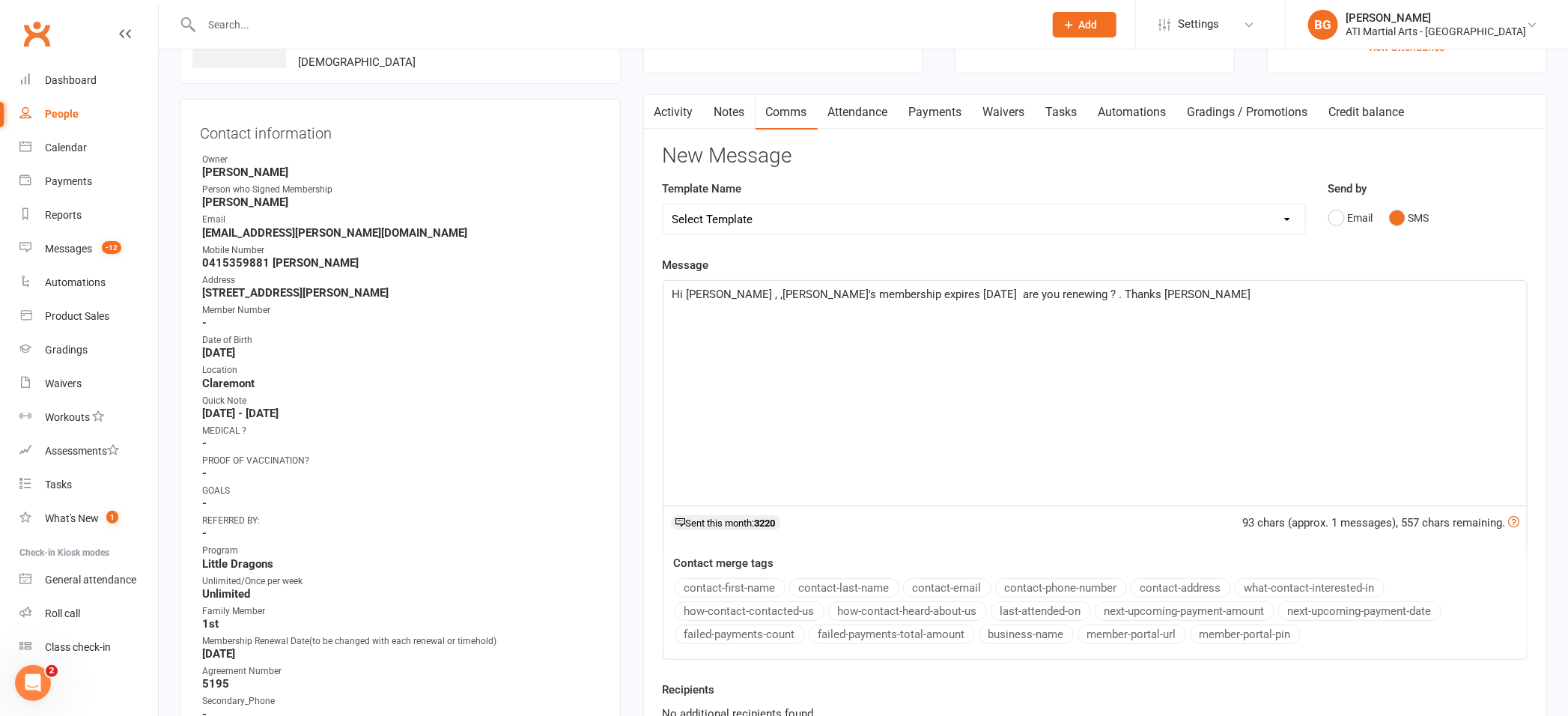
scroll to position [126, 0]
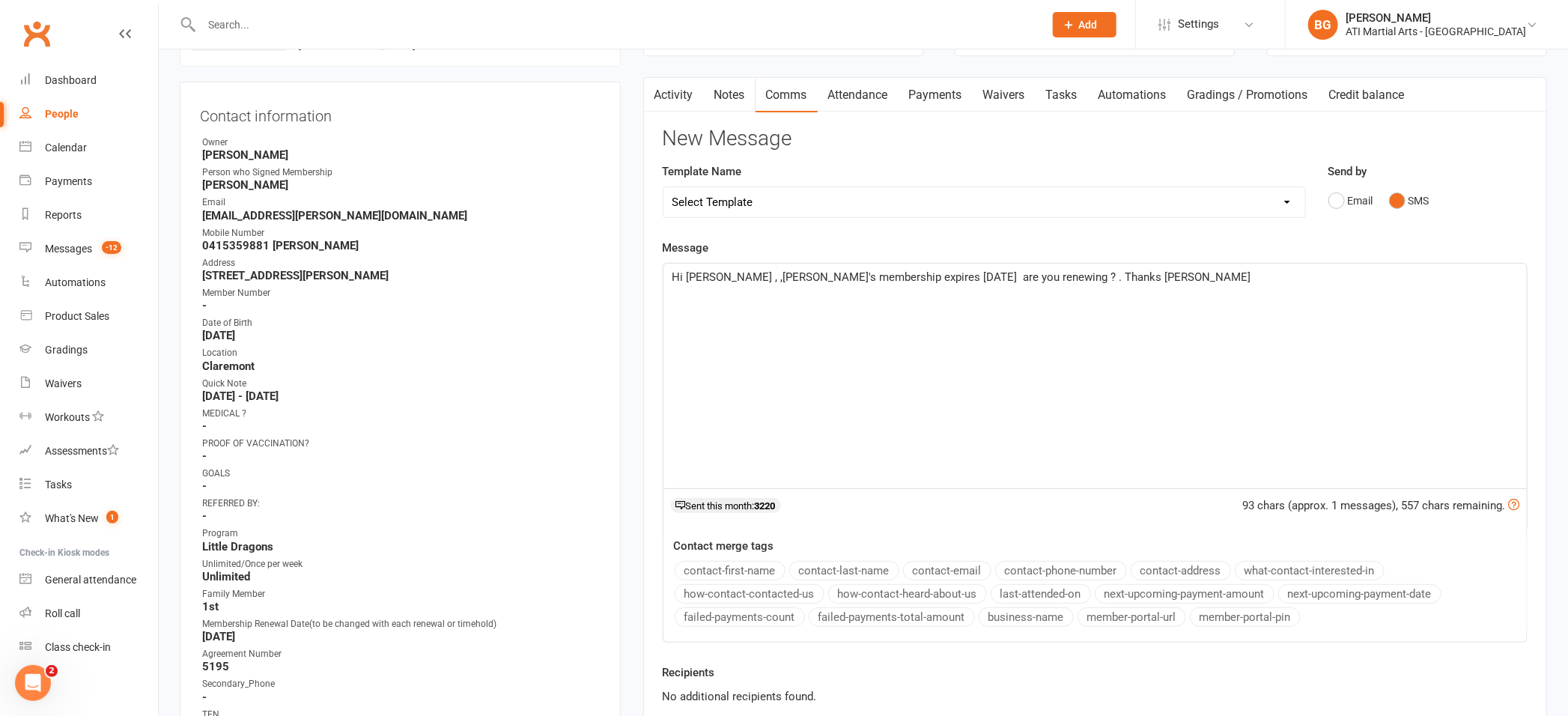
click at [728, 278] on span "Hi [PERSON_NAME] , ,[PERSON_NAME]'s membership expires [DATE] are you renewing …" at bounding box center [962, 277] width 579 height 13
click at [909, 282] on span "Hi [PERSON_NAME] , [PERSON_NAME]'s membership expires [DATE] are you renewing ?…" at bounding box center [961, 277] width 577 height 13
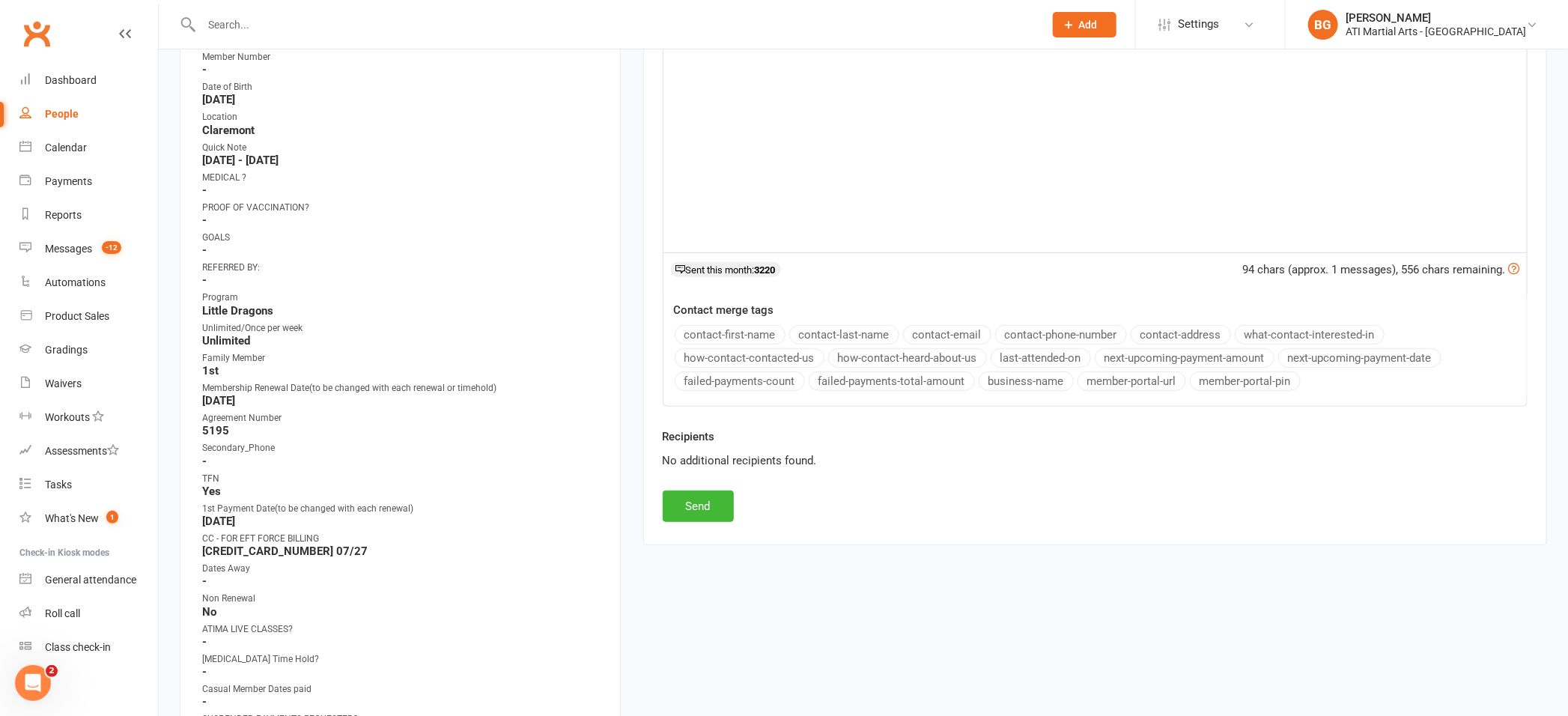
scroll to position [364, 0]
click at [702, 501] on button "Send" at bounding box center [699, 504] width 71 height 32
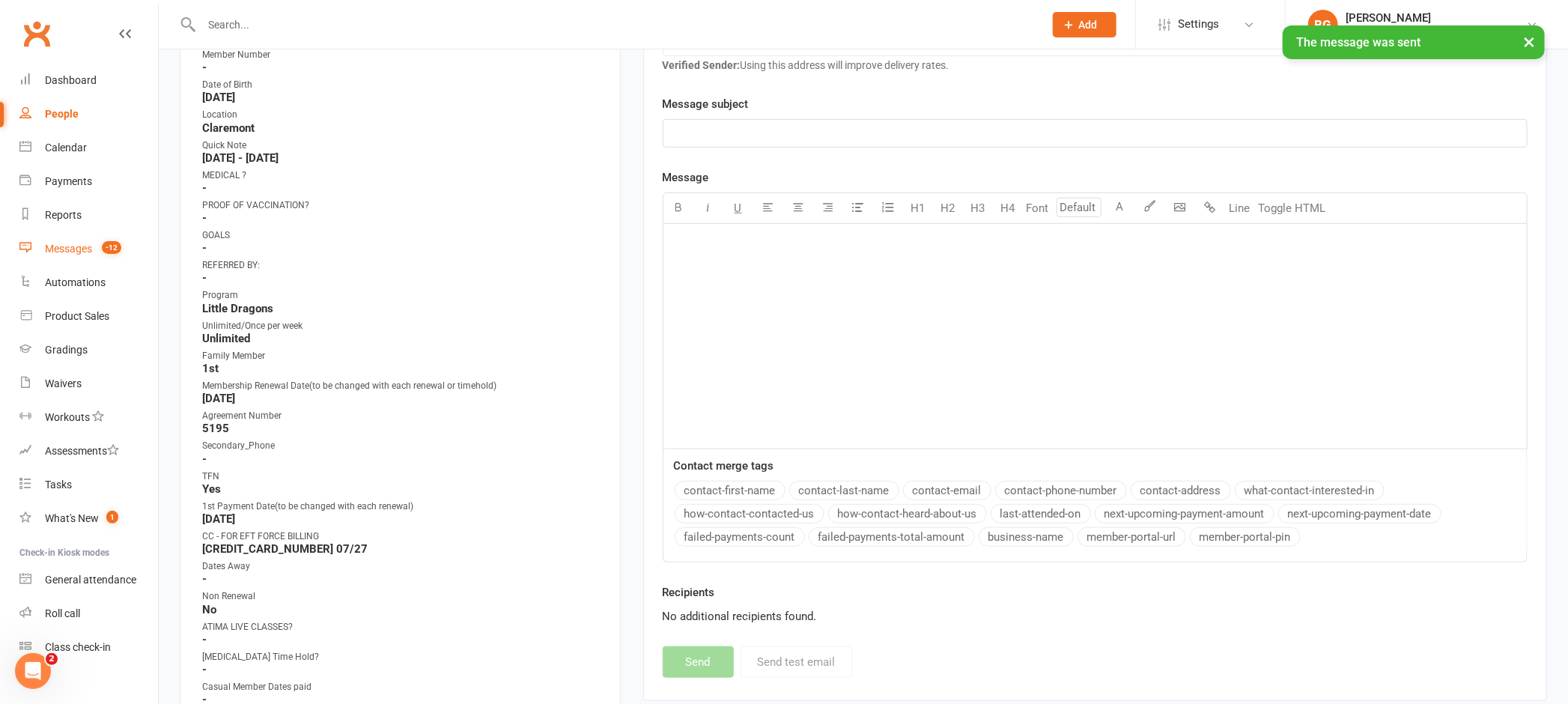
click at [66, 239] on link "Messages -12" at bounding box center [89, 249] width 138 height 34
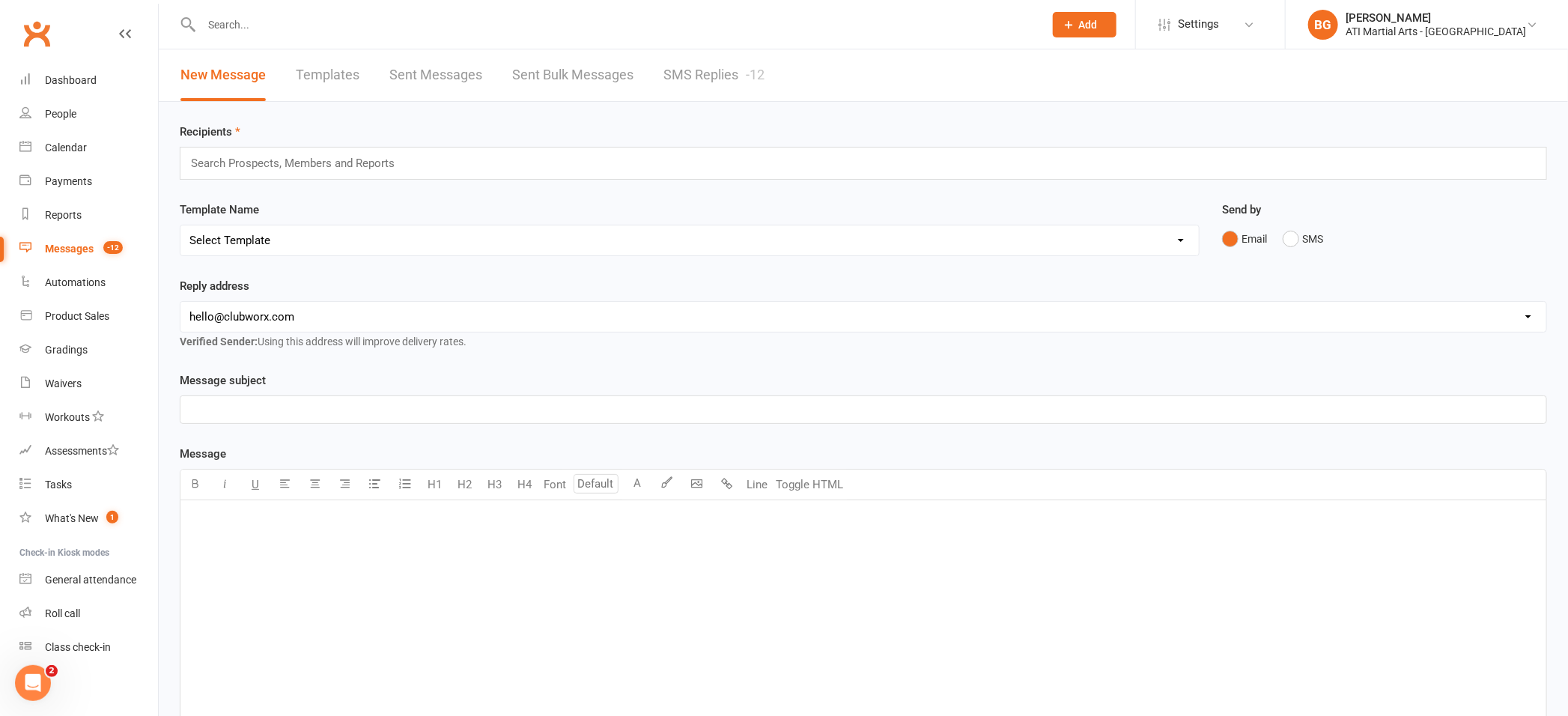
click at [732, 67] on link "SMS Replies -12" at bounding box center [714, 75] width 101 height 51
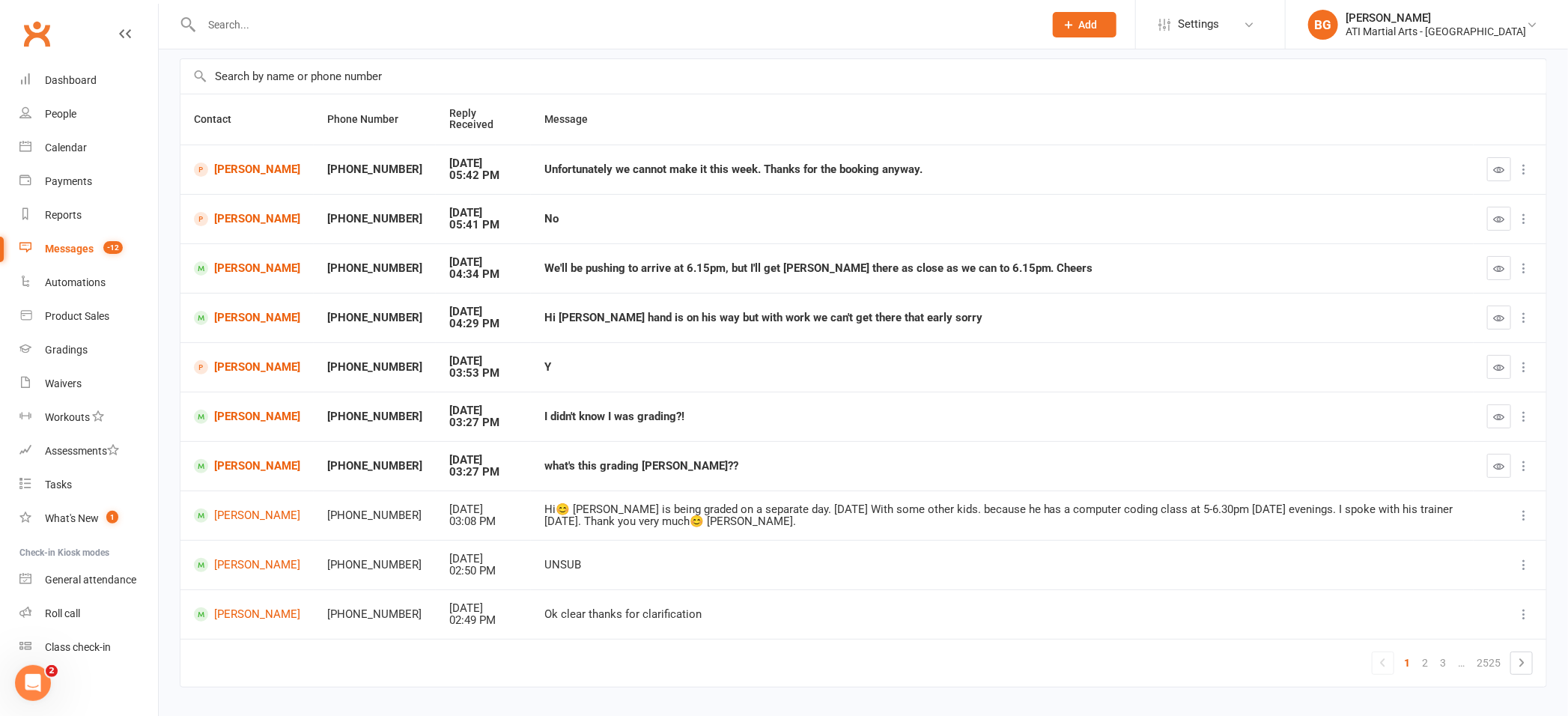
scroll to position [136, 0]
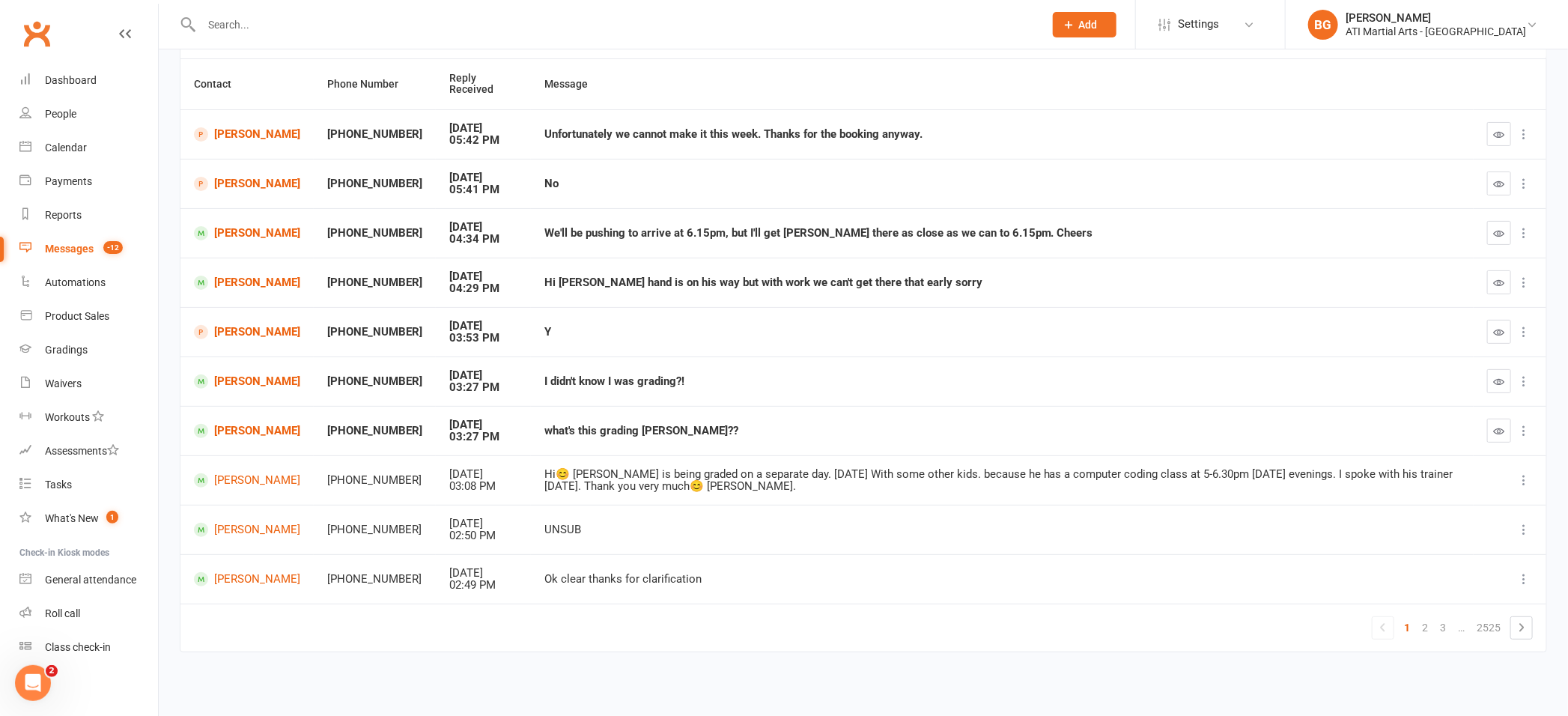
click at [258, 14] on input "text" at bounding box center [615, 24] width 837 height 21
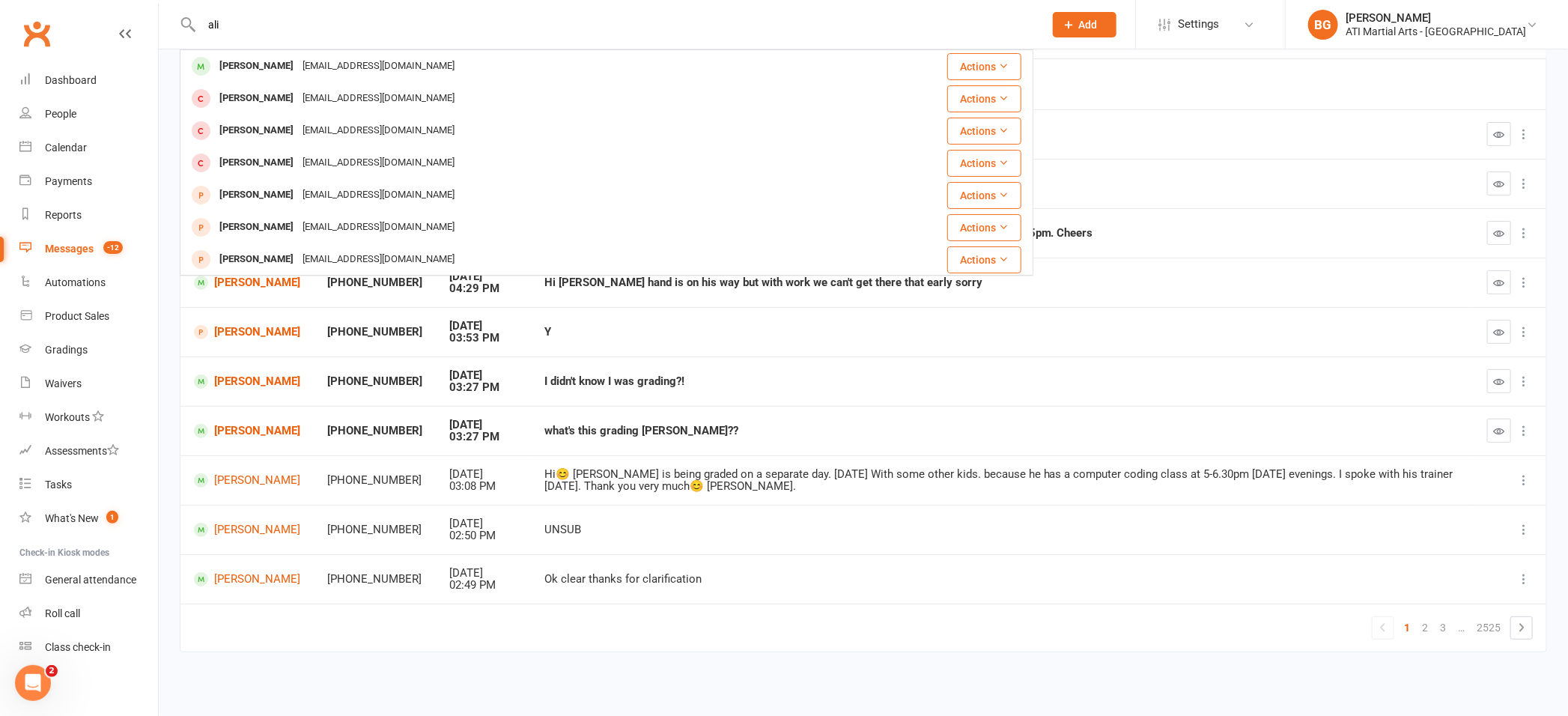
type input "ali"
click at [74, 246] on div "Messages" at bounding box center [69, 248] width 49 height 12
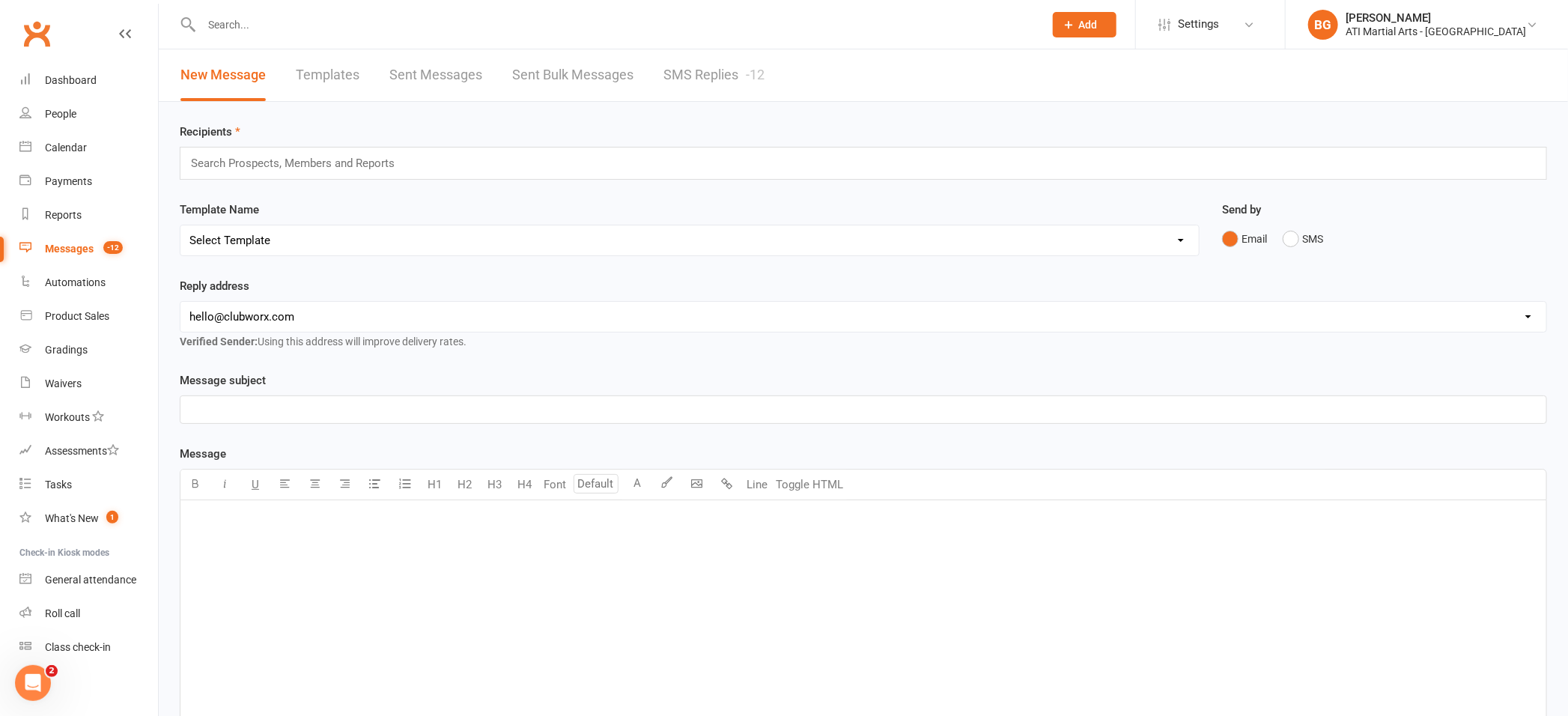
click at [683, 77] on link "SMS Replies -12" at bounding box center [714, 75] width 101 height 51
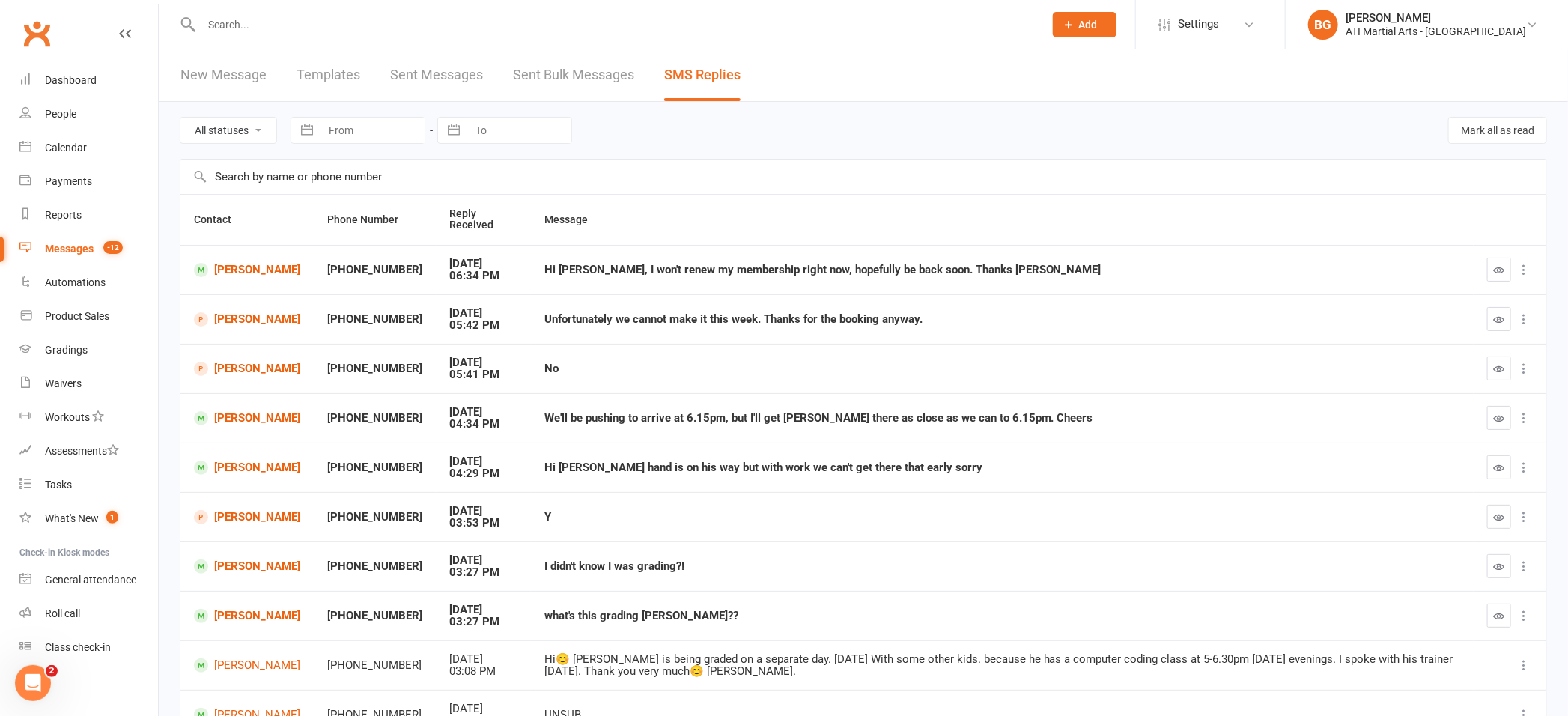
click at [241, 25] on input "text" at bounding box center [615, 24] width 837 height 21
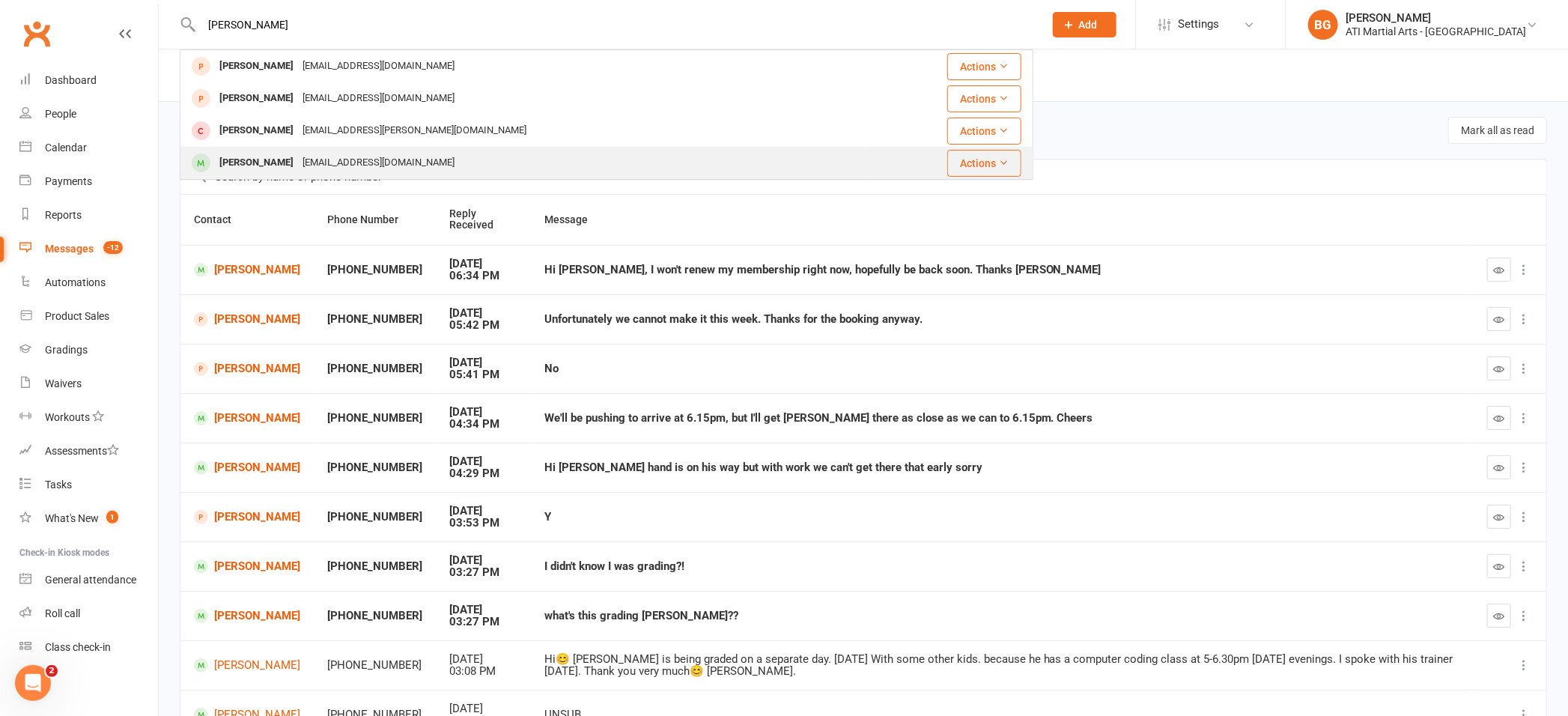
type input "[PERSON_NAME]"
click at [233, 156] on div "[PERSON_NAME]" at bounding box center [256, 162] width 83 height 21
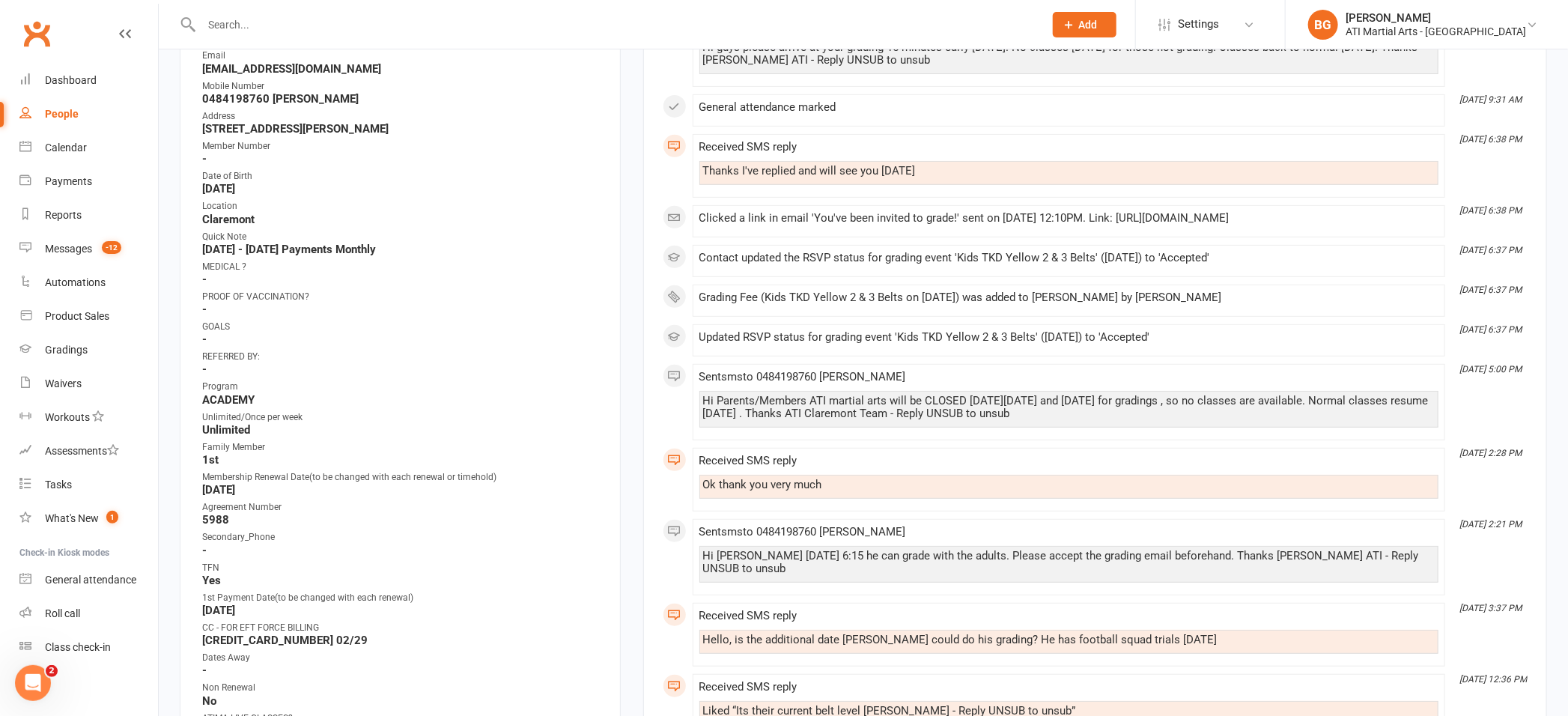
scroll to position [310, 0]
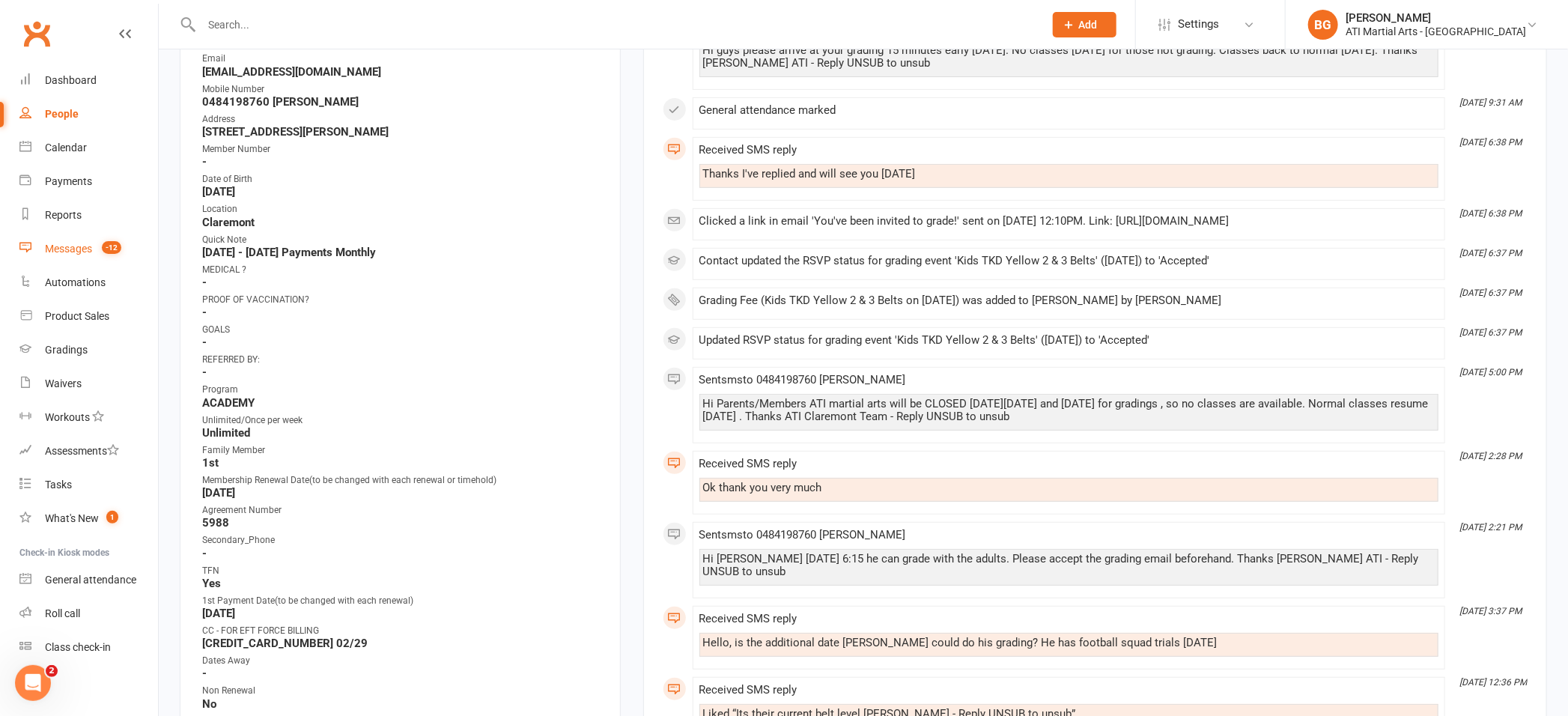
click at [52, 248] on div "Messages" at bounding box center [68, 248] width 48 height 12
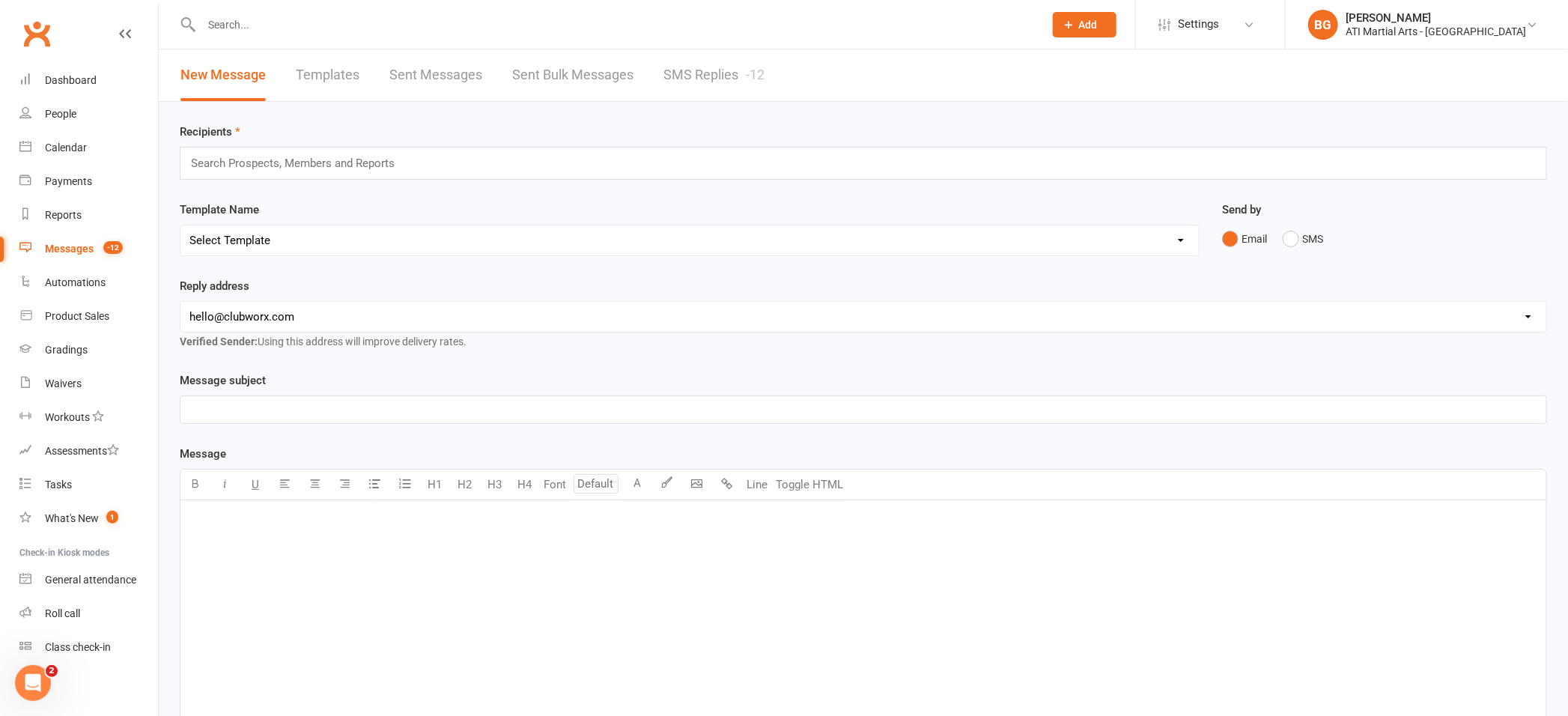
click at [715, 68] on link "SMS Replies -12" at bounding box center [714, 75] width 101 height 51
